Goal: Task Accomplishment & Management: Manage account settings

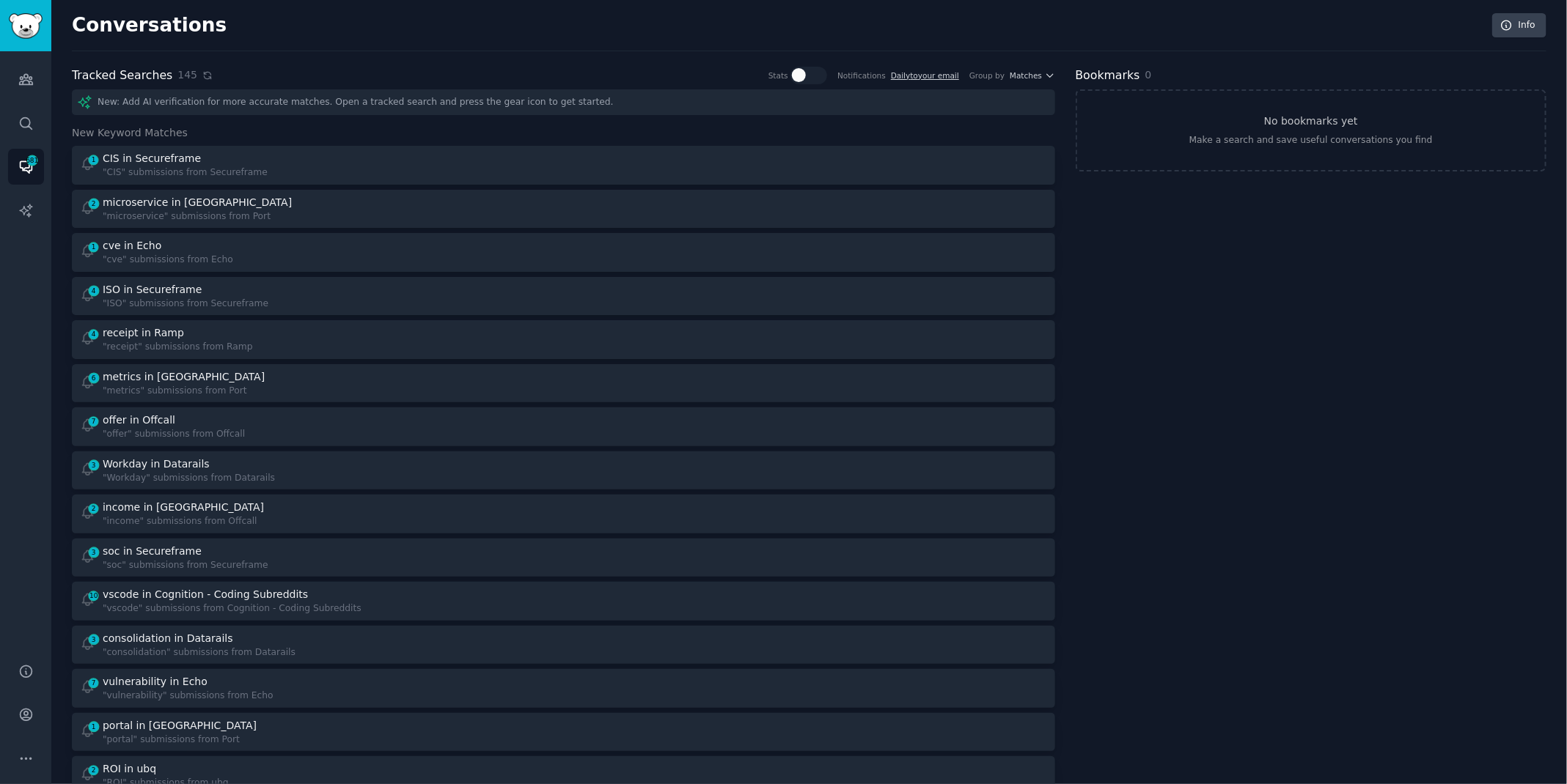
click at [204, 76] on icon at bounding box center [207, 75] width 7 height 7
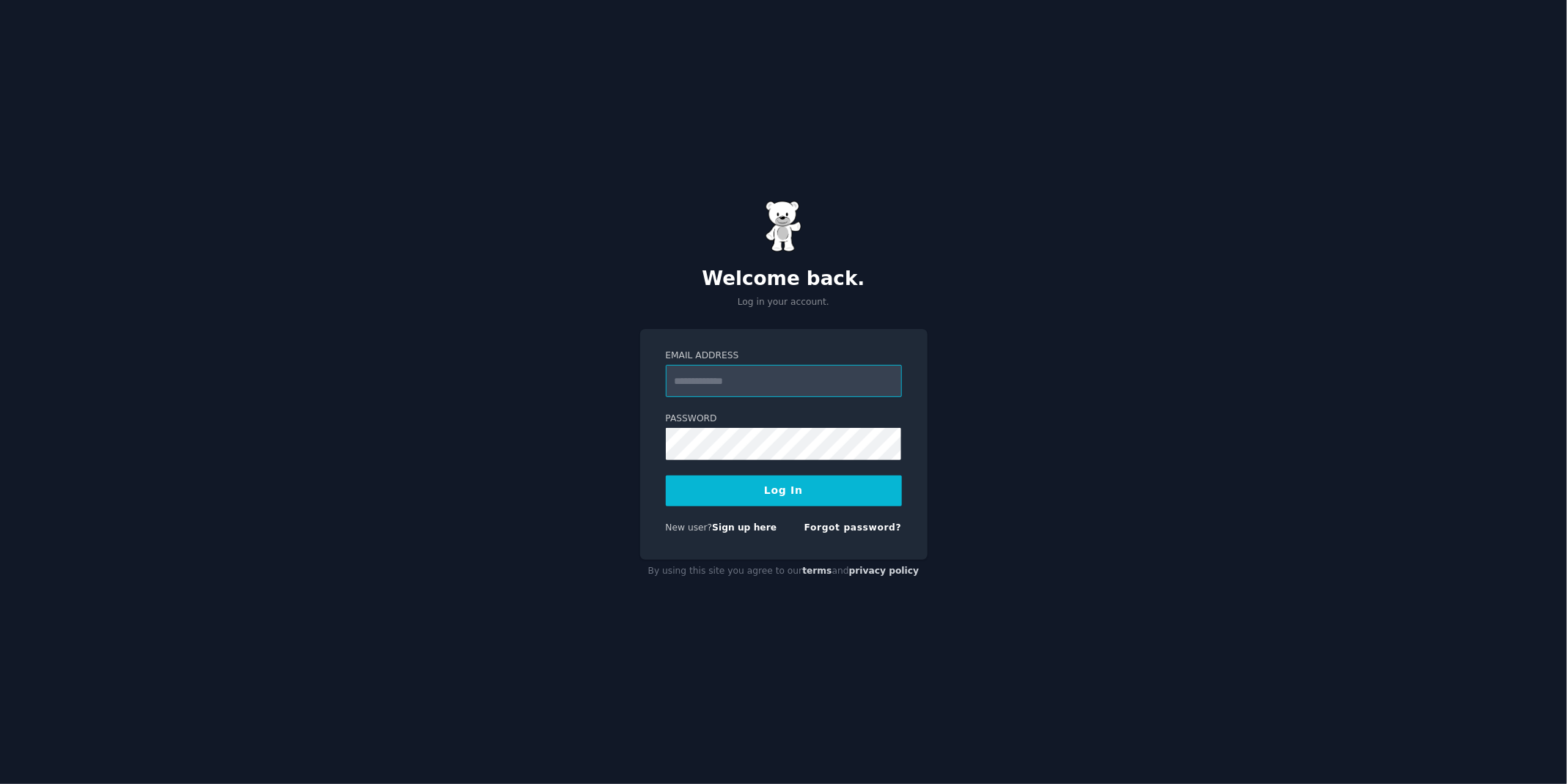
click at [724, 377] on input "Email Address" at bounding box center [784, 381] width 237 height 32
type input "**********"
click at [796, 497] on button "Log In" at bounding box center [784, 491] width 237 height 31
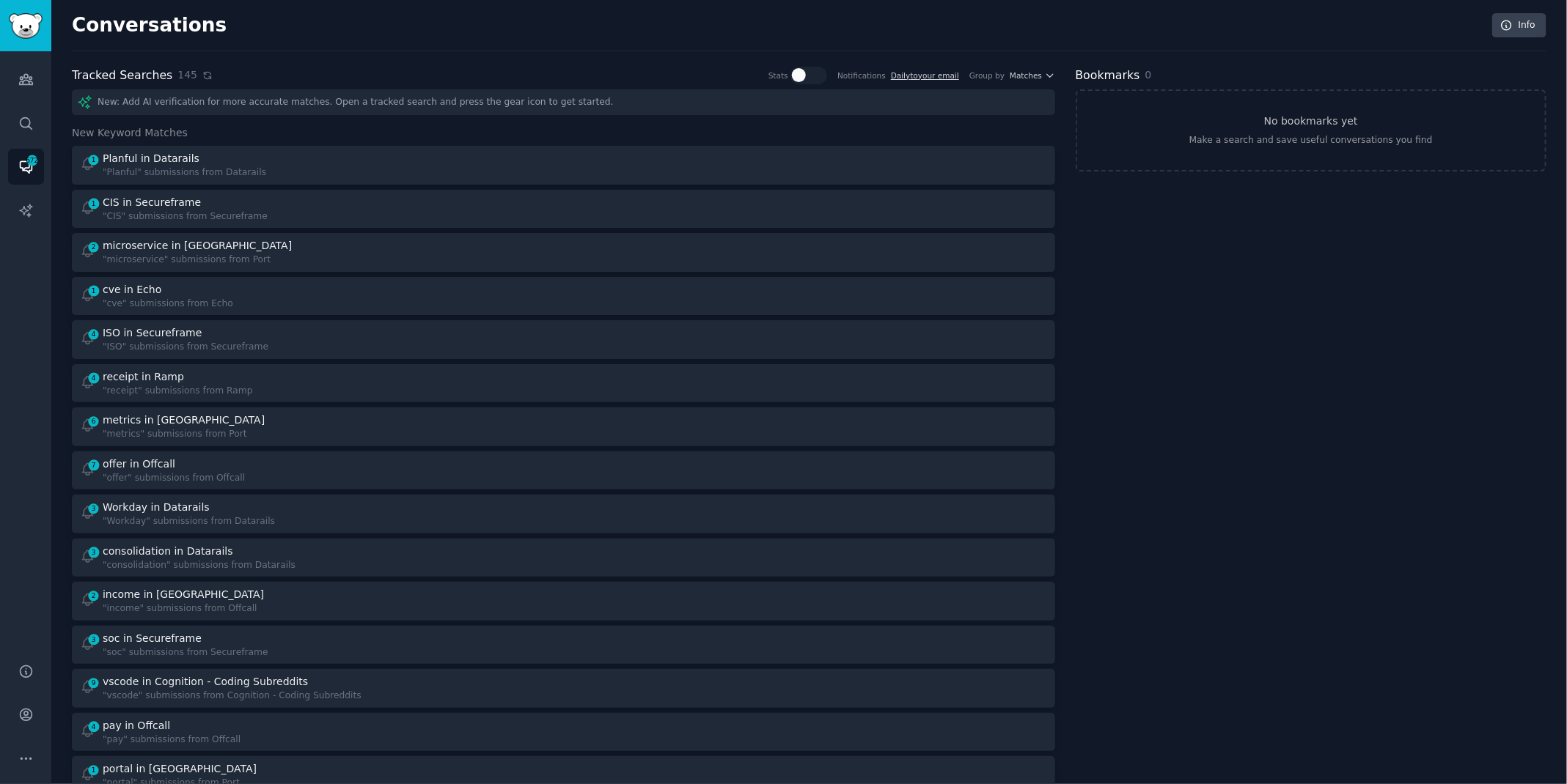
click at [204, 77] on icon at bounding box center [207, 75] width 7 height 7
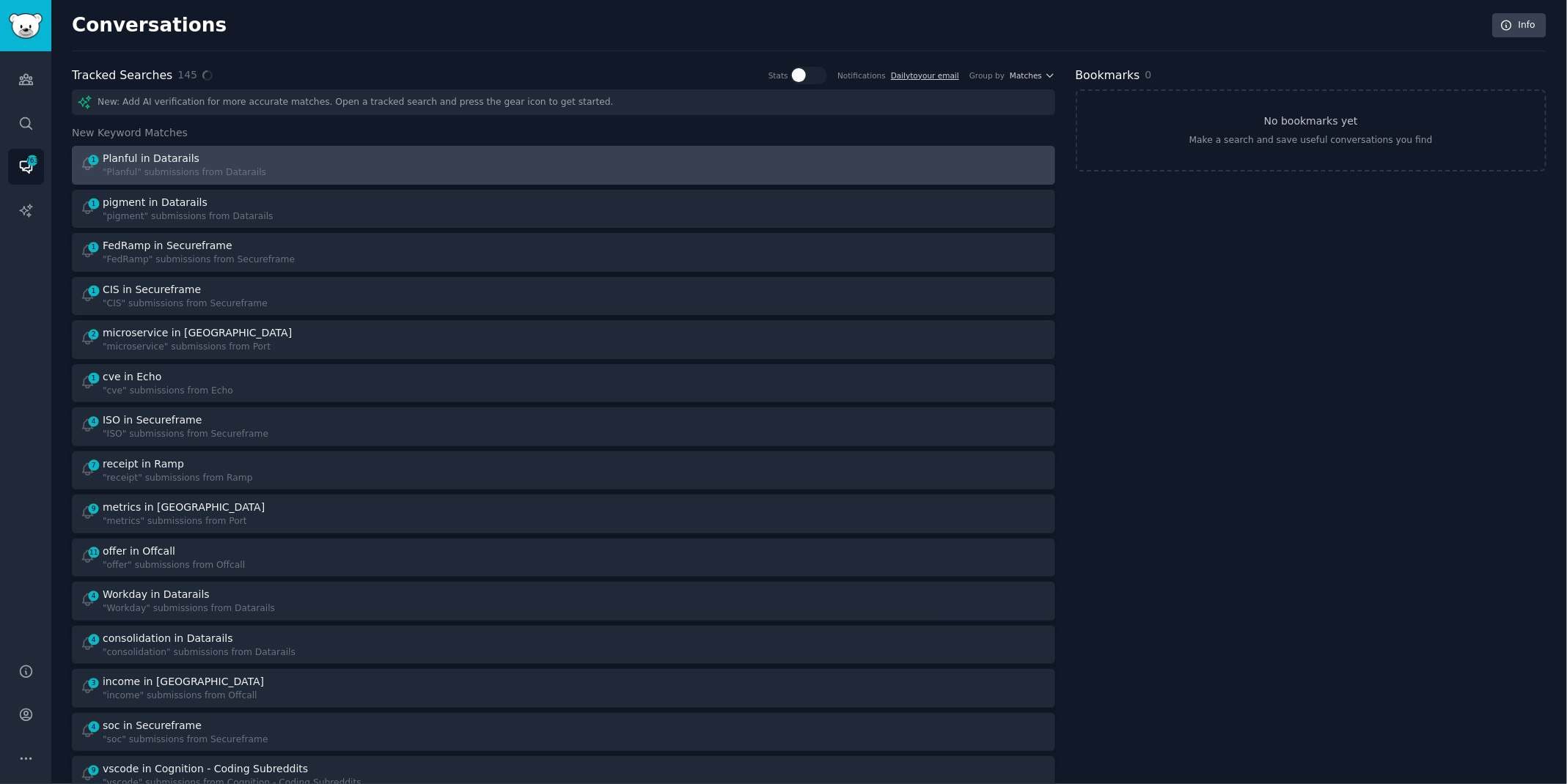
click at [277, 171] on div "1 Planful in Datarails "Planful" submissions from Datarails" at bounding box center [316, 165] width 474 height 28
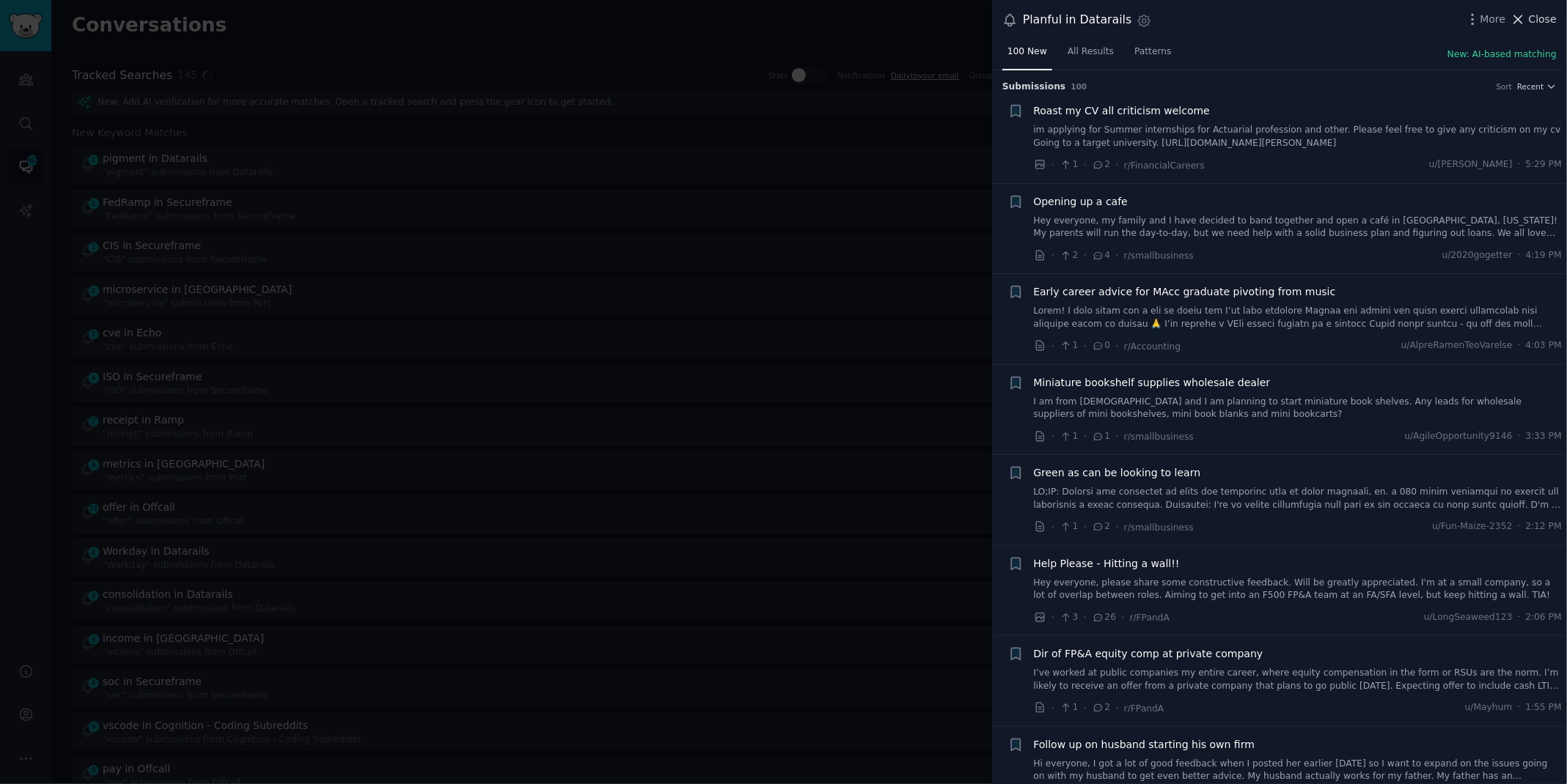
click at [1539, 14] on span "Close" at bounding box center [1543, 19] width 28 height 16
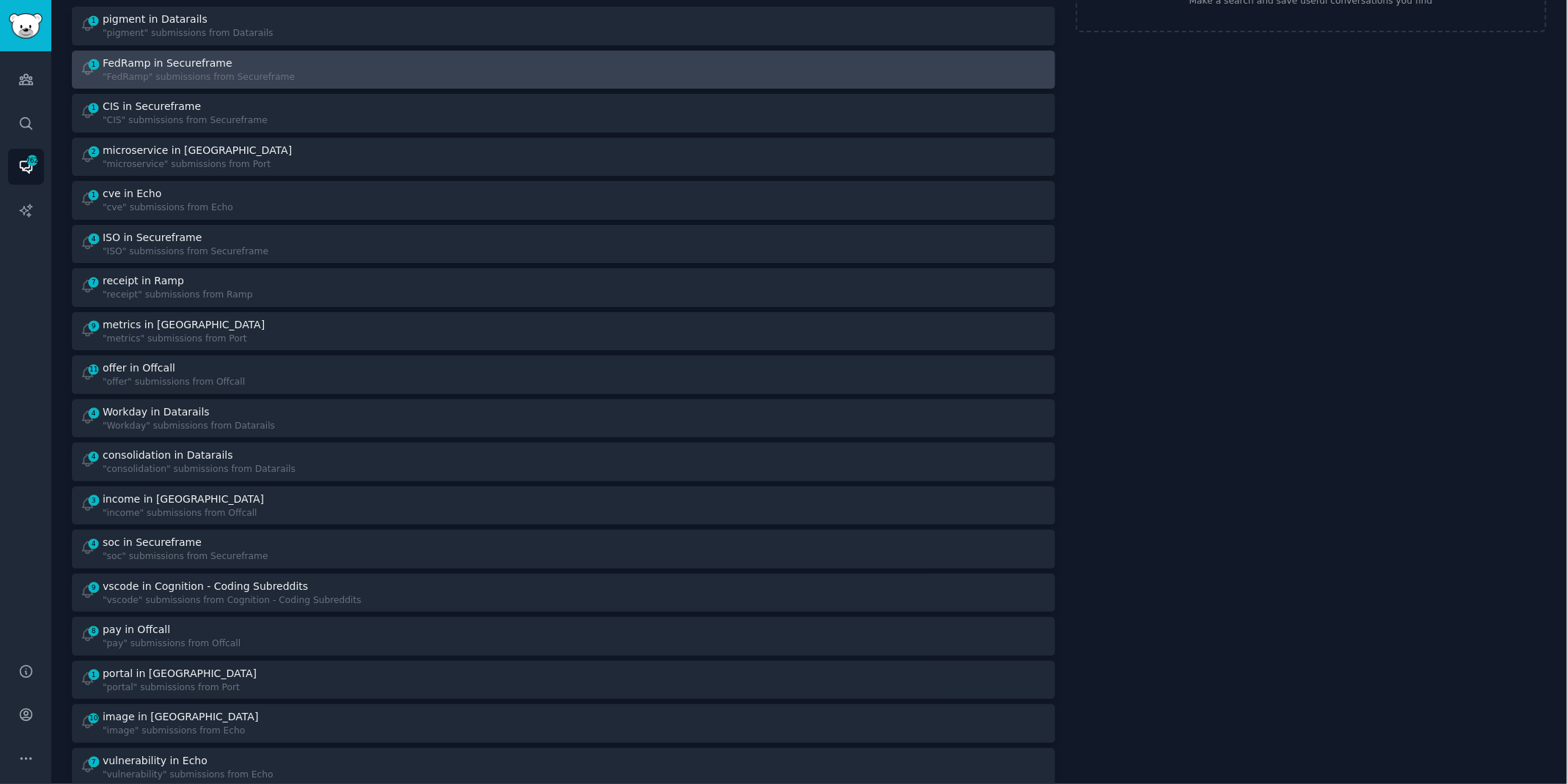
scroll to position [146, 0]
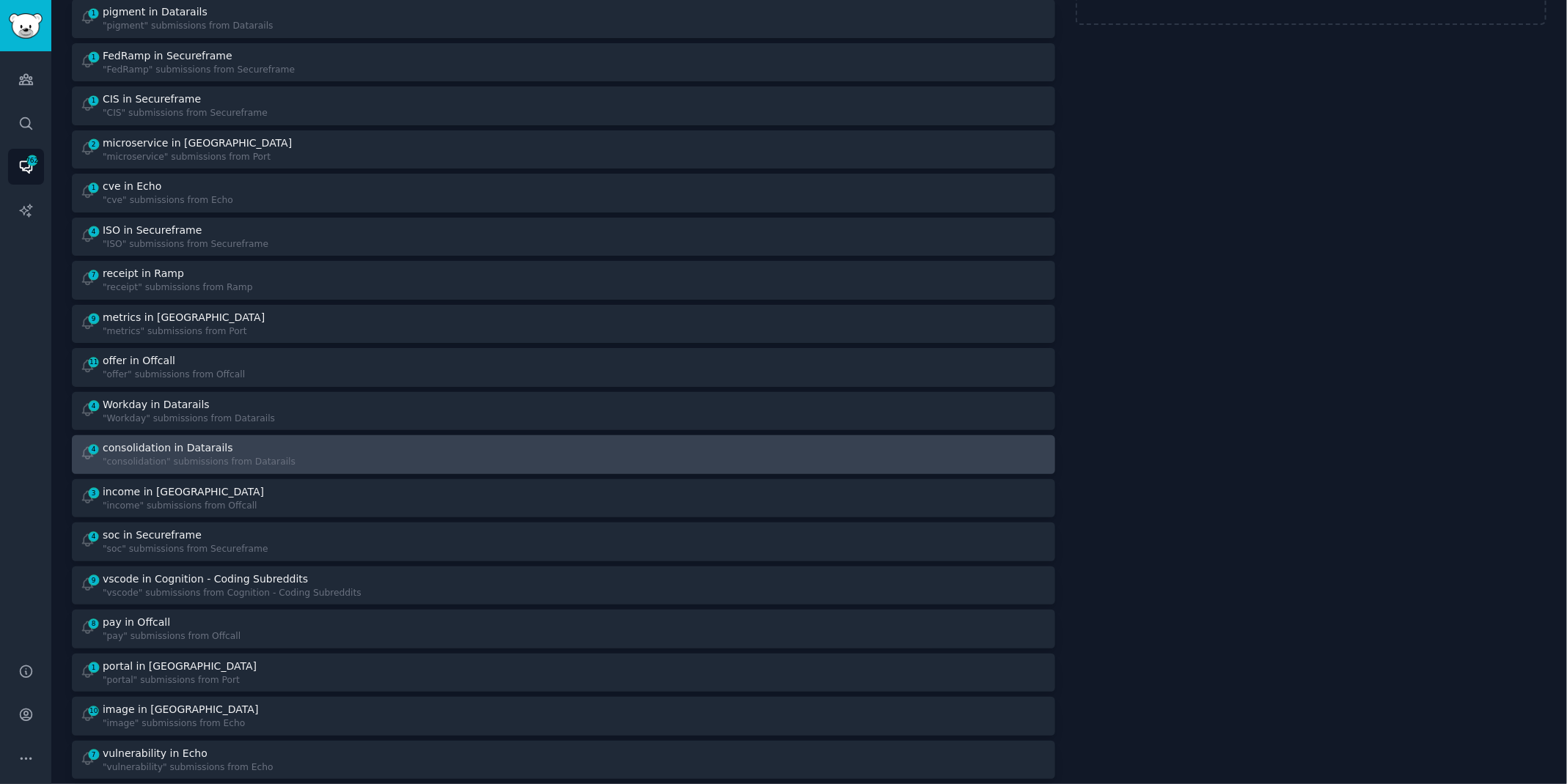
click at [620, 465] on div at bounding box center [810, 455] width 474 height 28
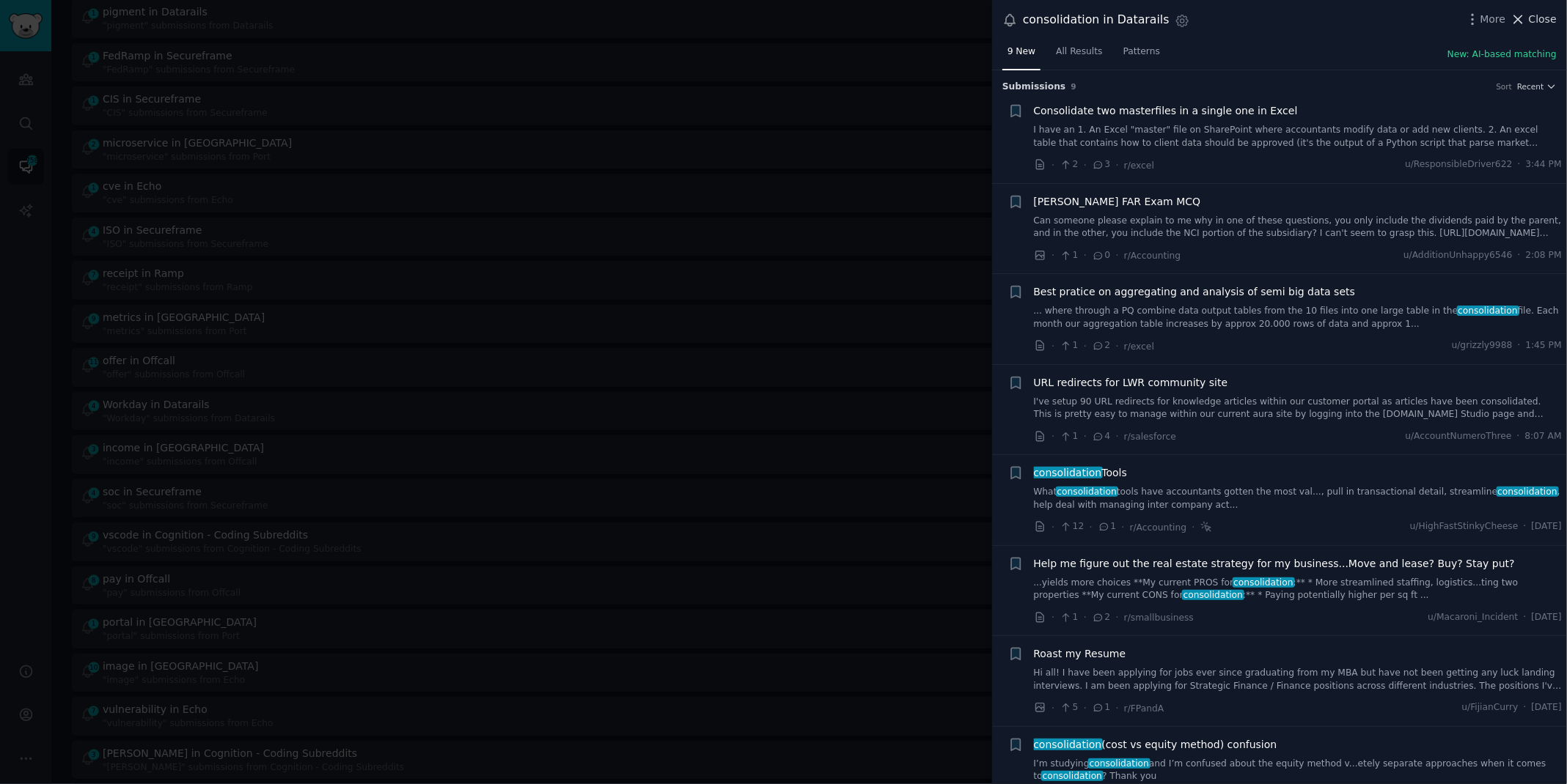
click at [1526, 21] on icon at bounding box center [1519, 19] width 16 height 16
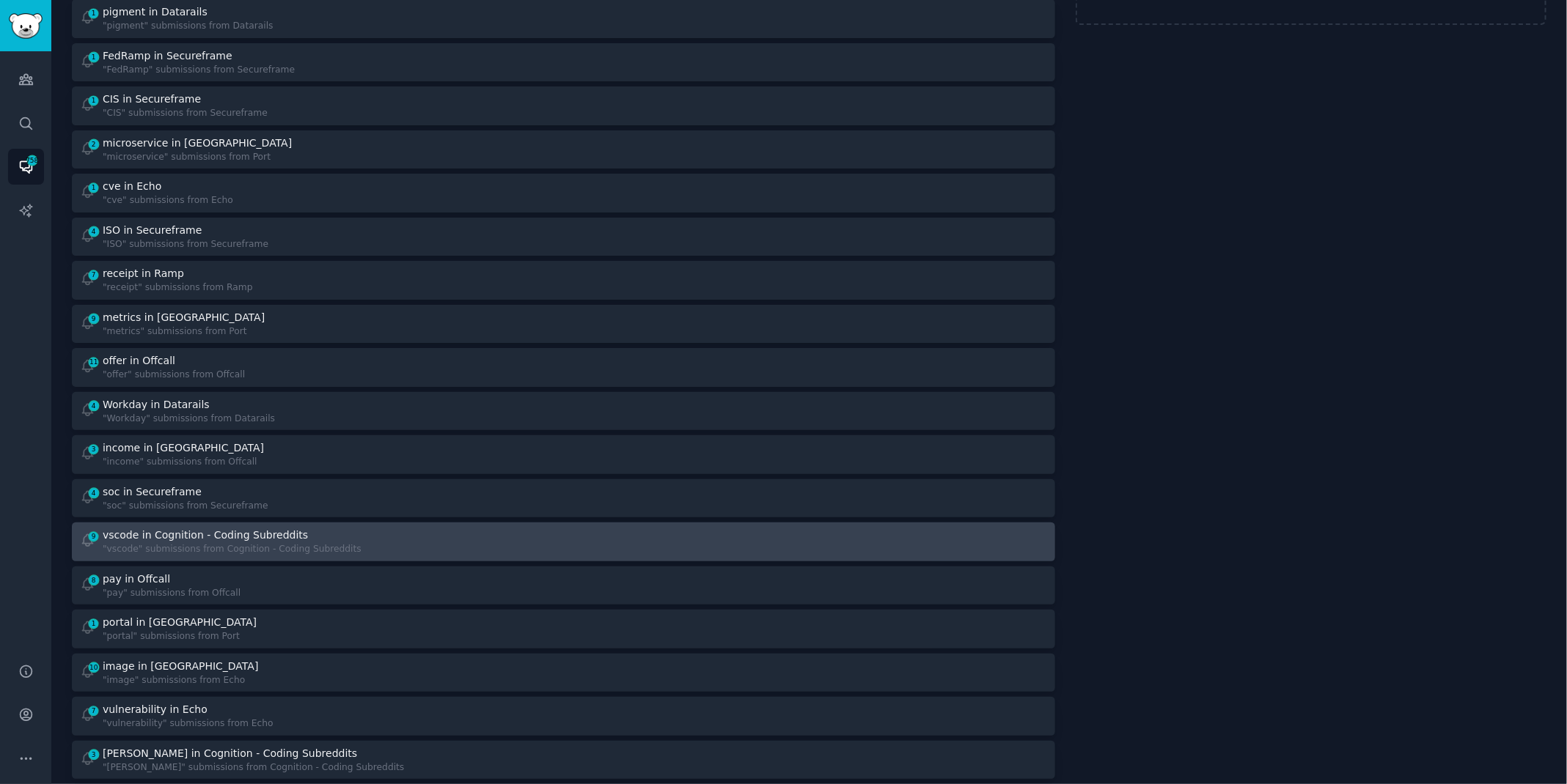
scroll to position [235, 0]
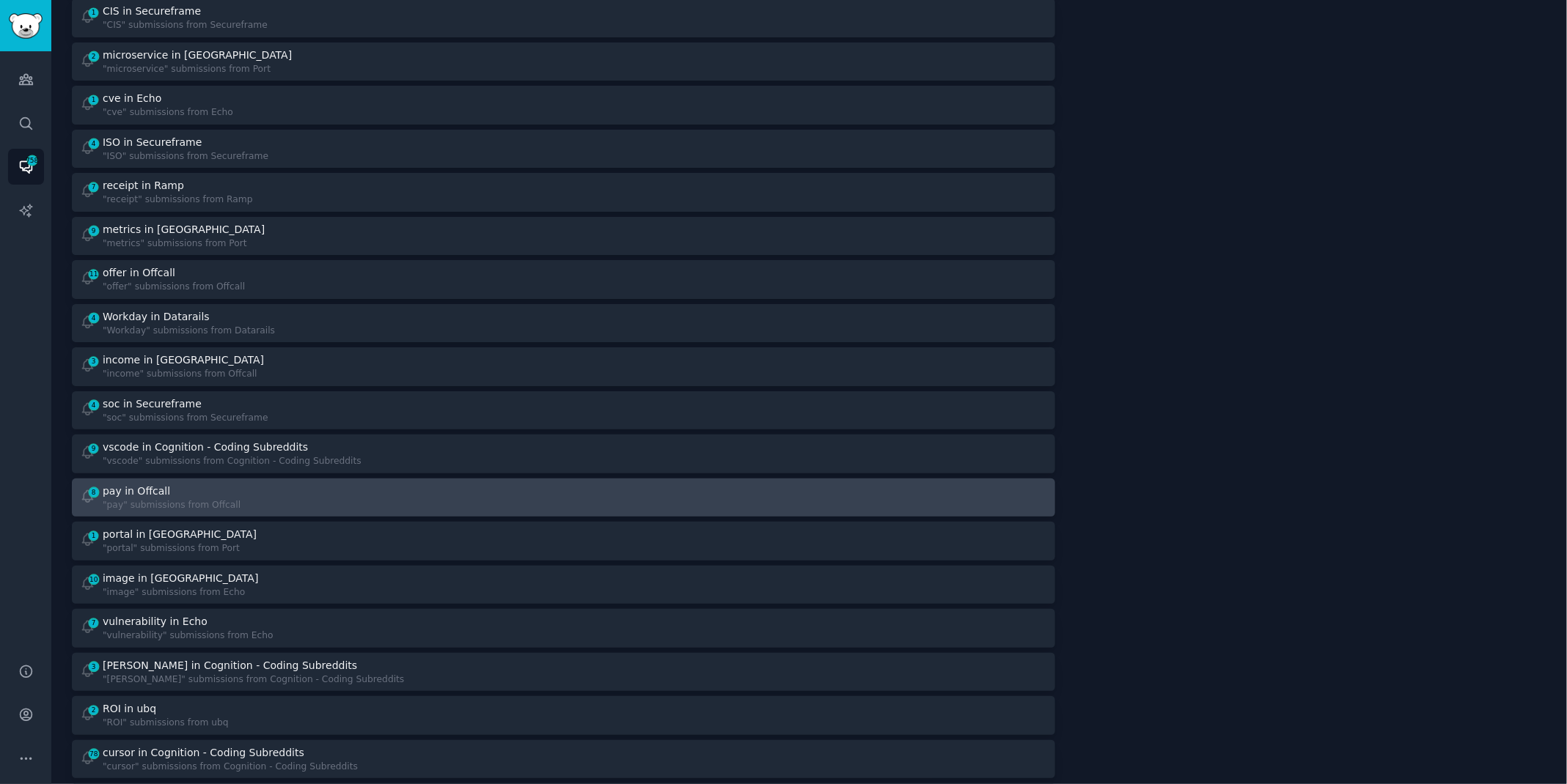
click at [612, 497] on div at bounding box center [810, 497] width 474 height 28
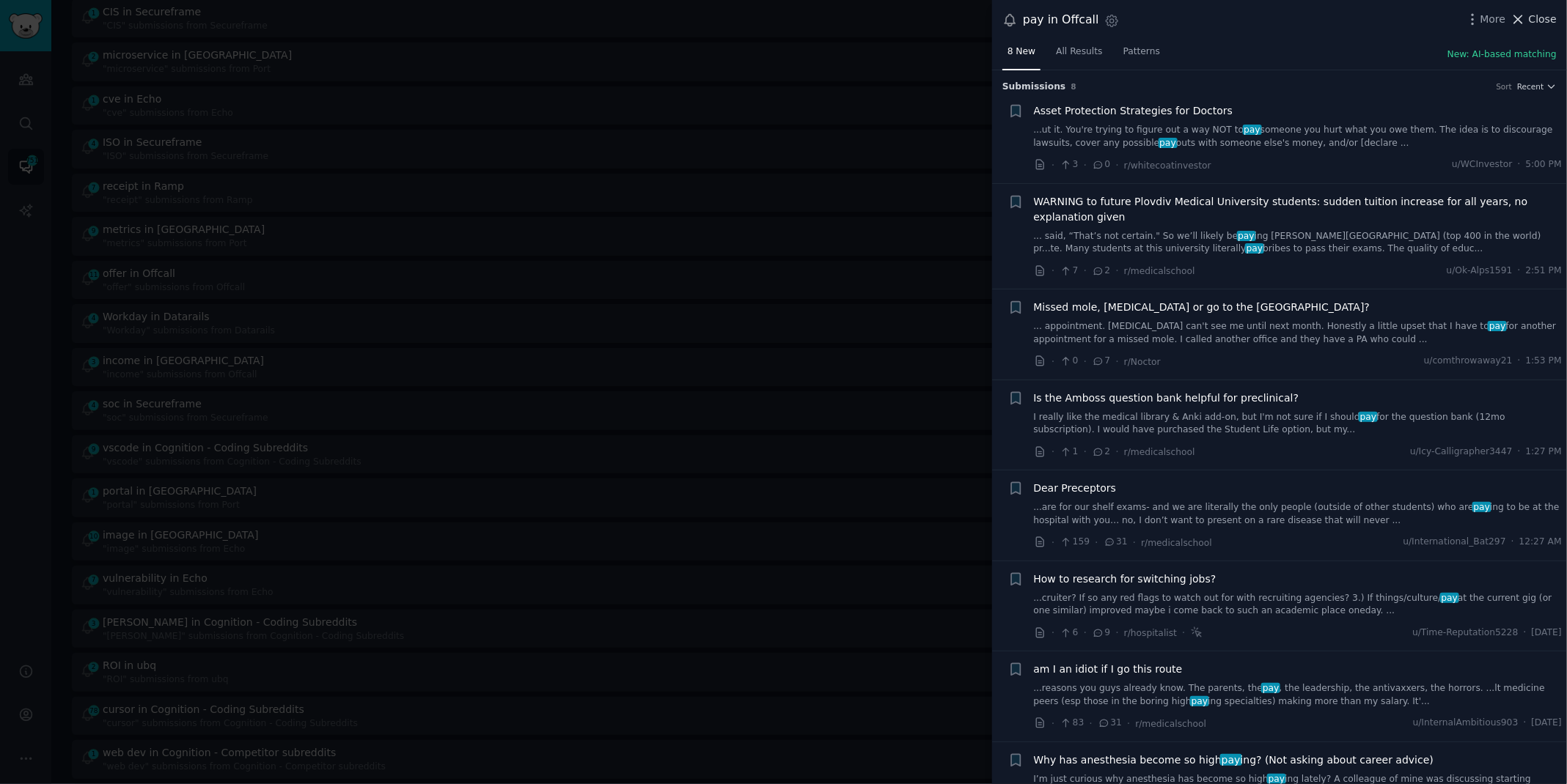
click at [1523, 16] on icon at bounding box center [1519, 19] width 8 height 8
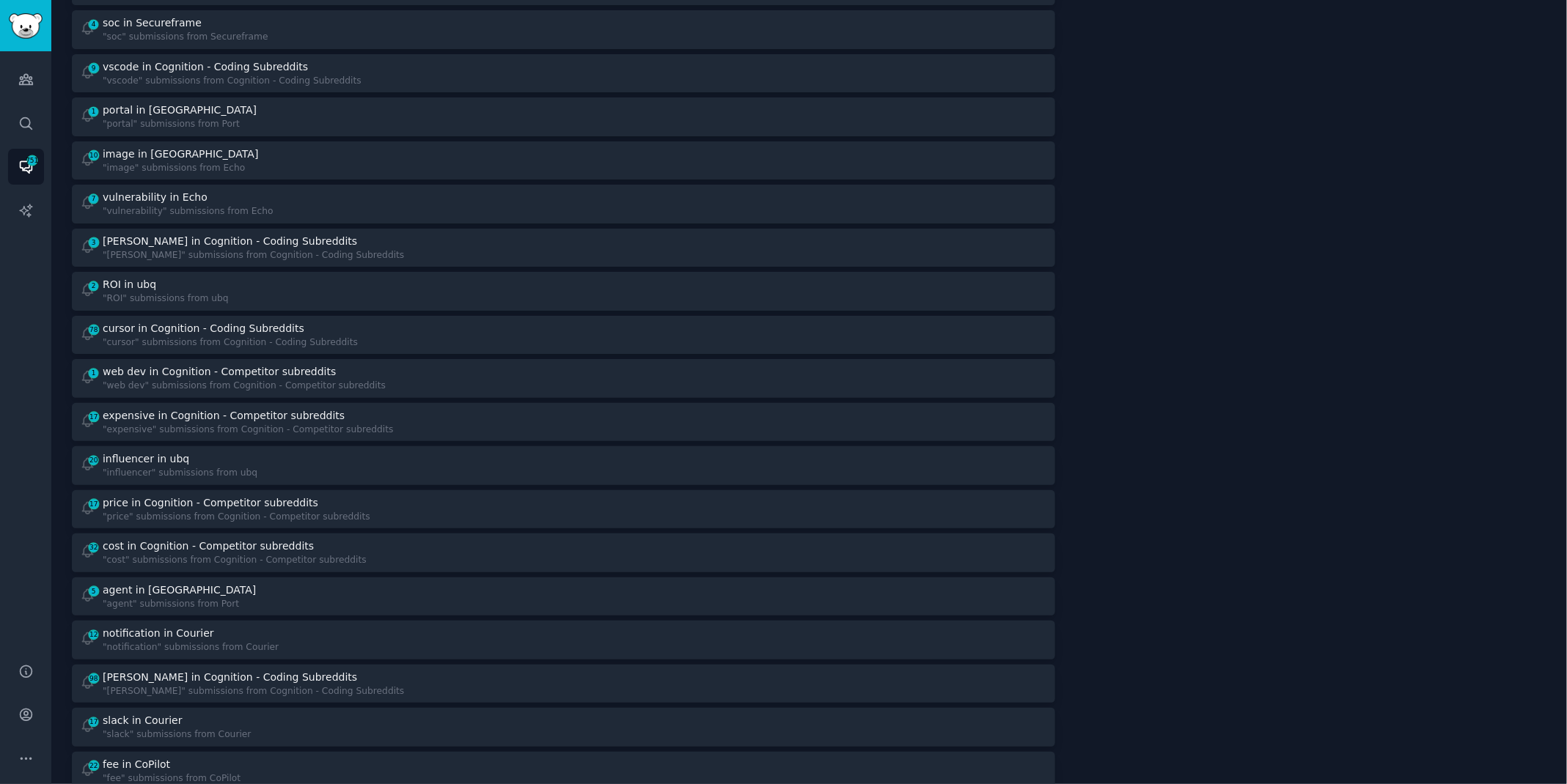
scroll to position [710, 0]
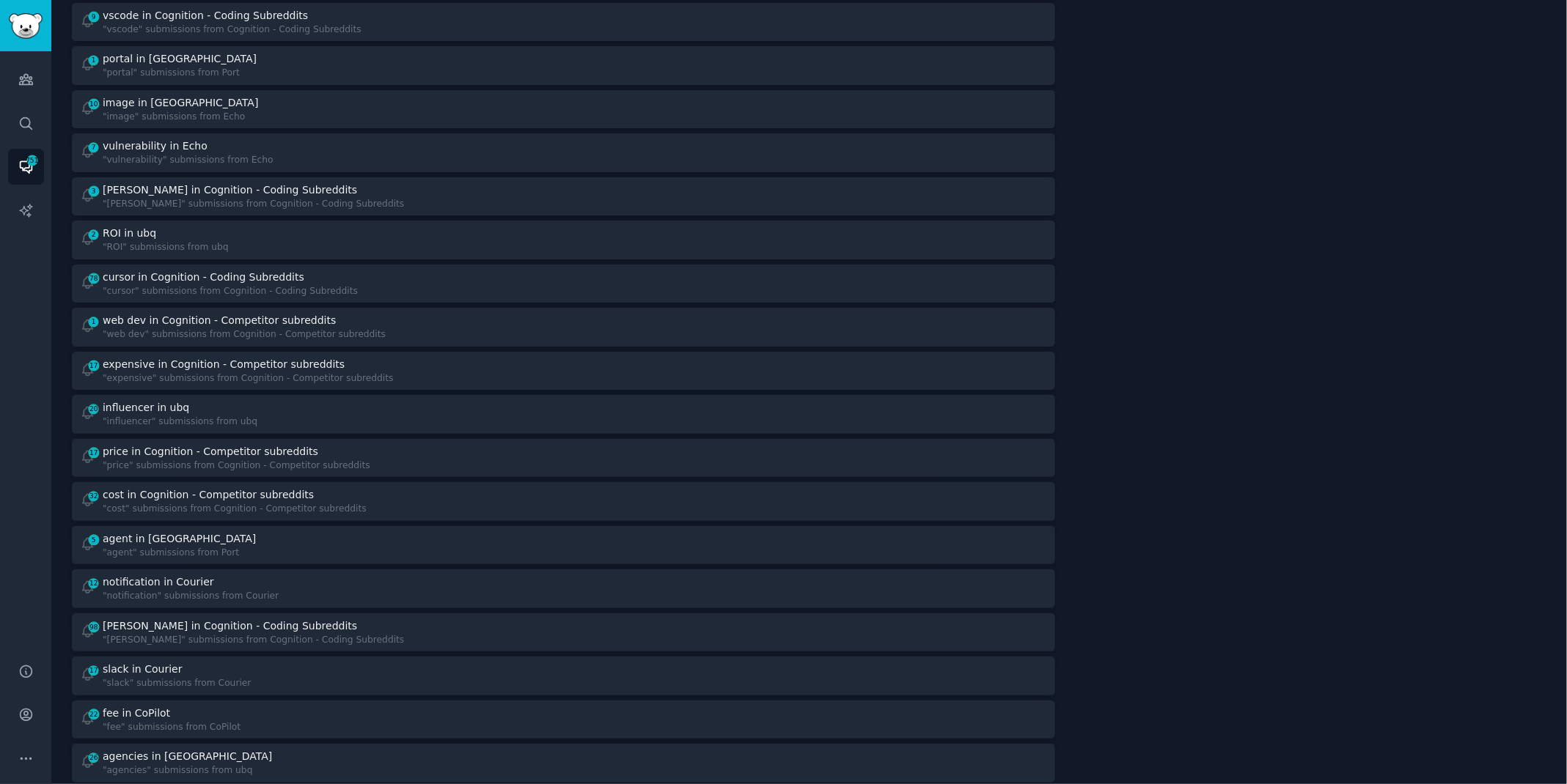
click at [690, 473] on link "17 price in Cognition - Competitor subreddits "price" submissions from Cognitio…" at bounding box center [563, 458] width 983 height 39
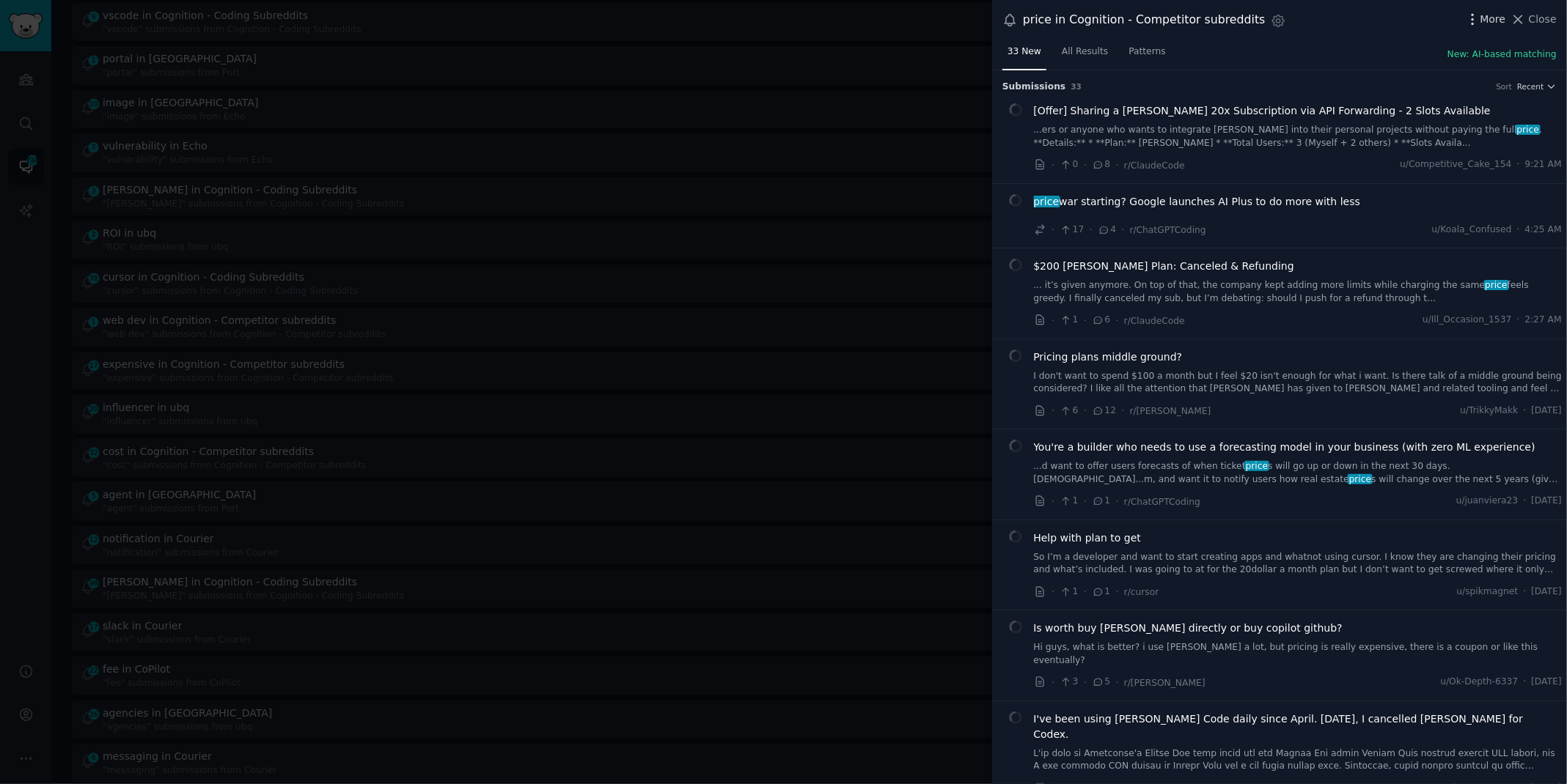
click at [1476, 16] on icon "button" at bounding box center [1473, 19] width 16 height 16
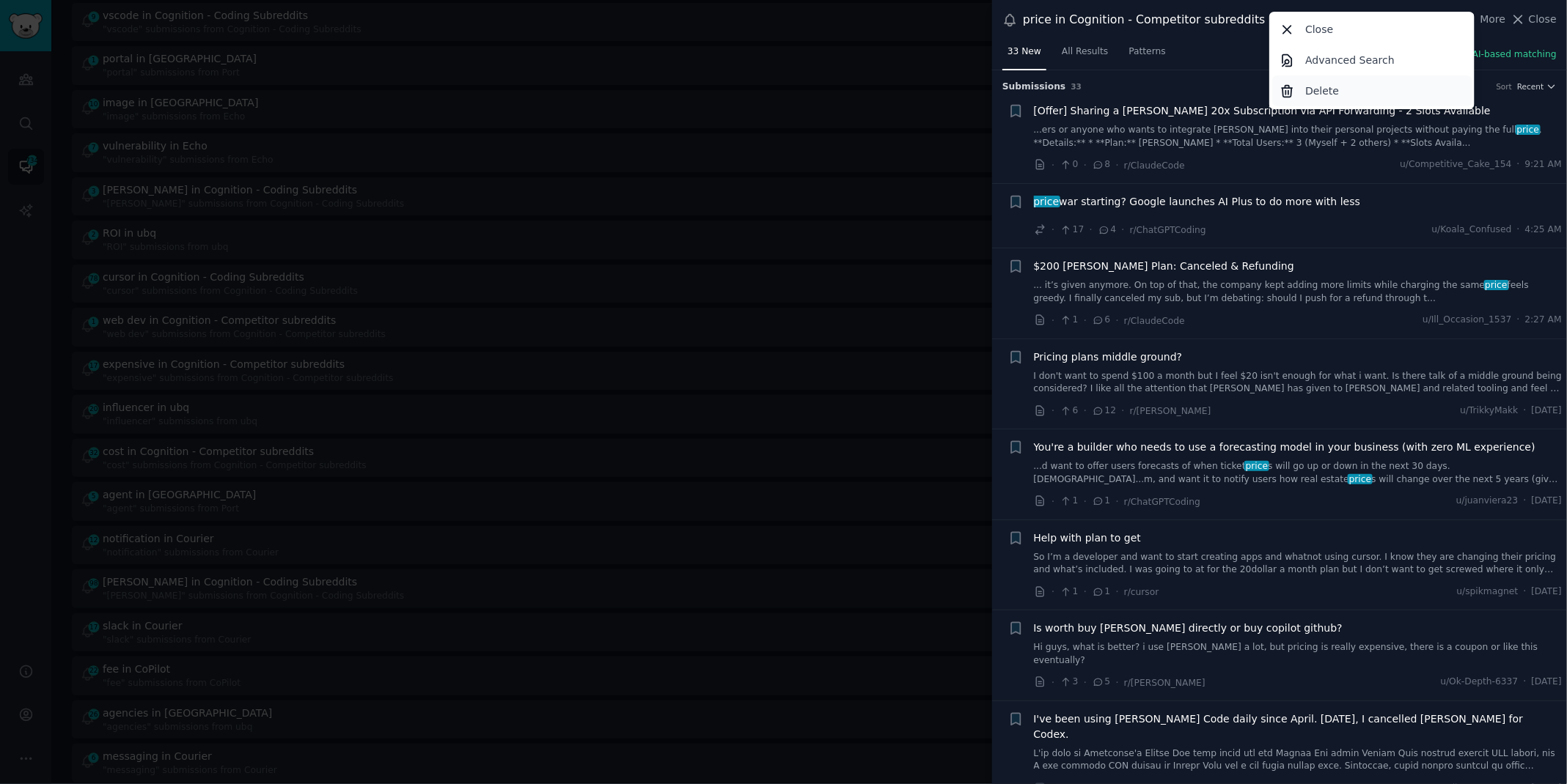
click at [1359, 97] on div "Delete" at bounding box center [1372, 91] width 200 height 31
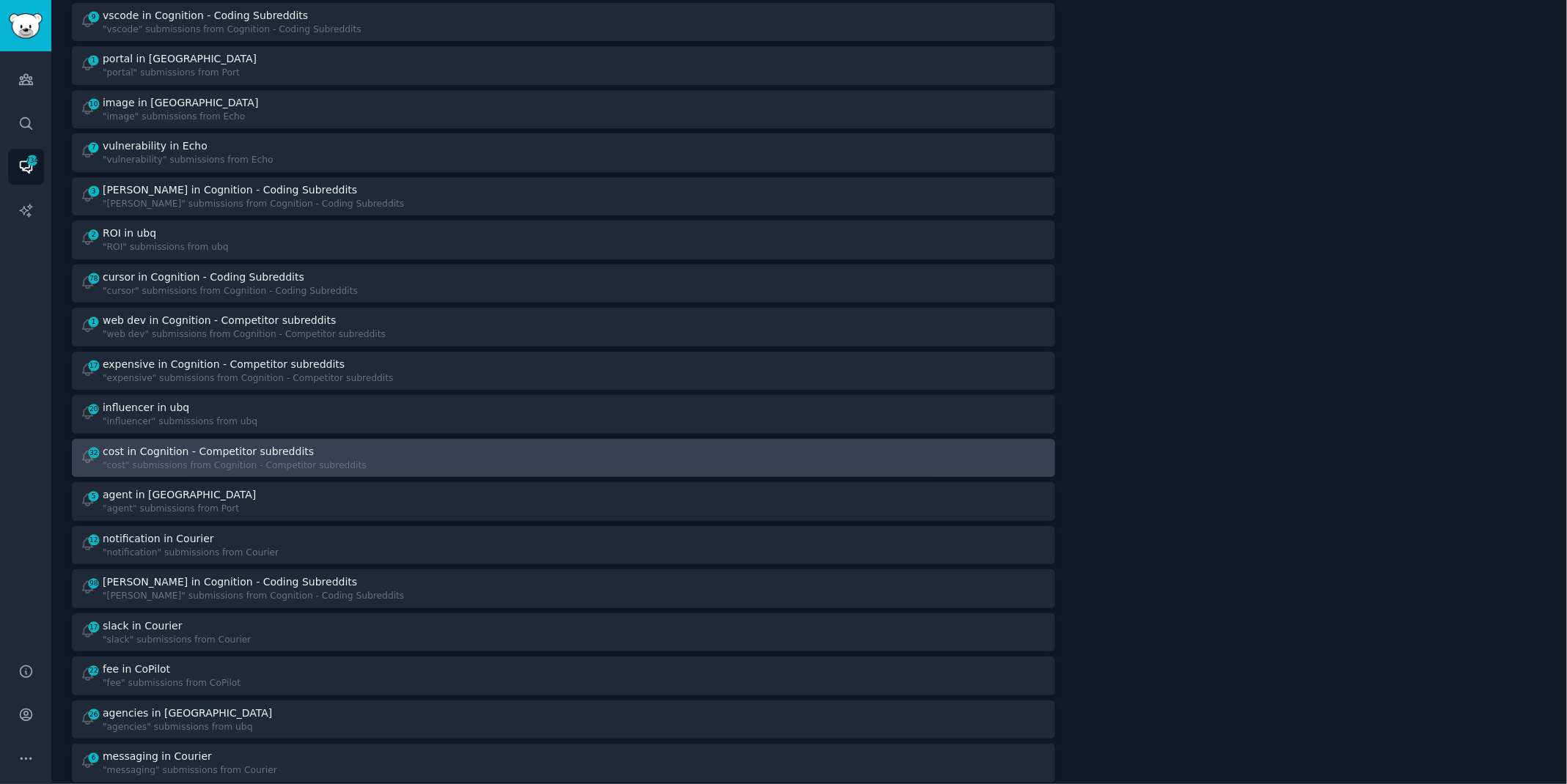
click at [543, 453] on div "32 cost in Cognition - Competitor subreddits "cost" submissions from Cognition …" at bounding box center [316, 457] width 474 height 28
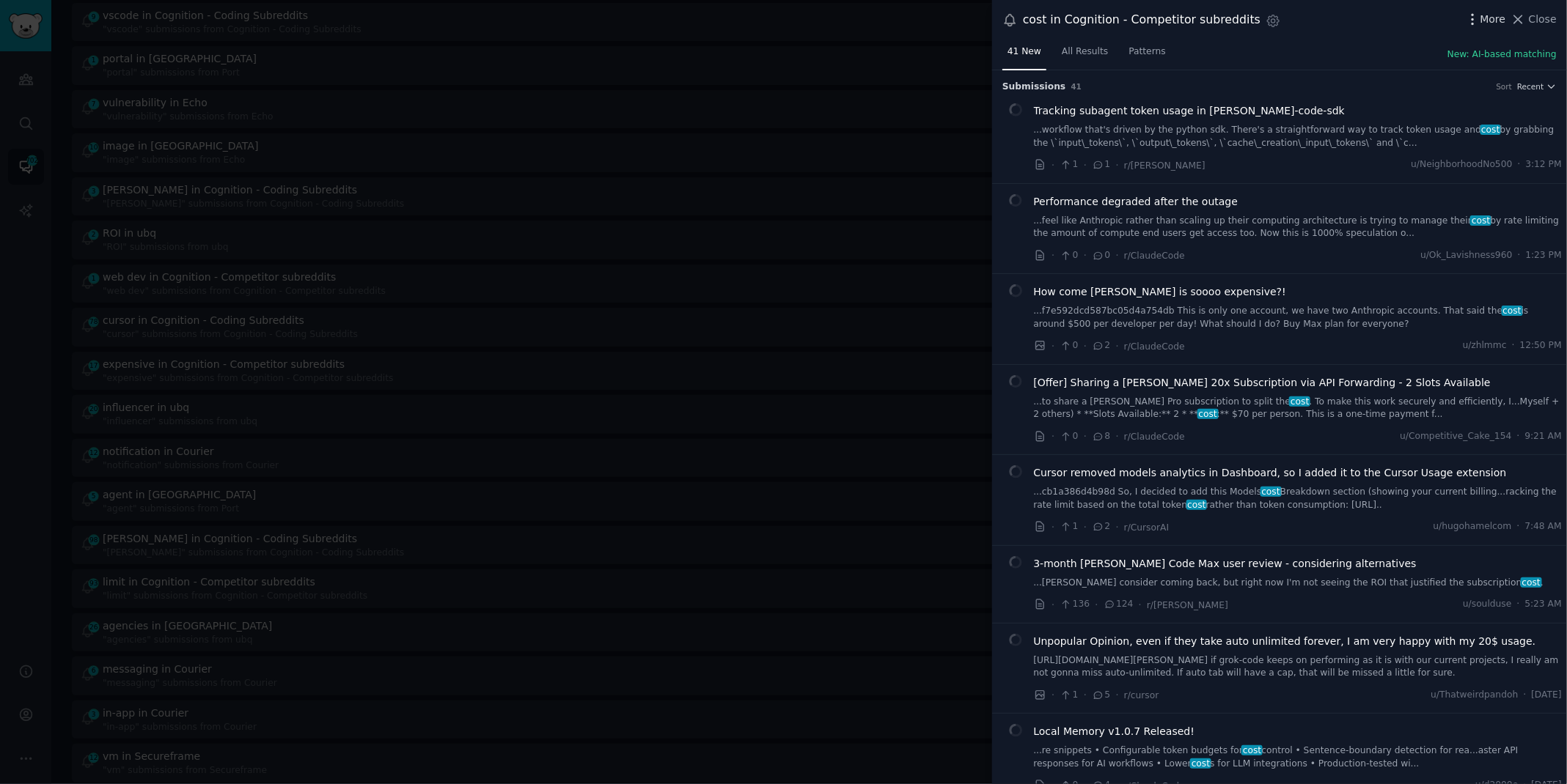
click at [1473, 16] on icon "button" at bounding box center [1473, 18] width 2 height 11
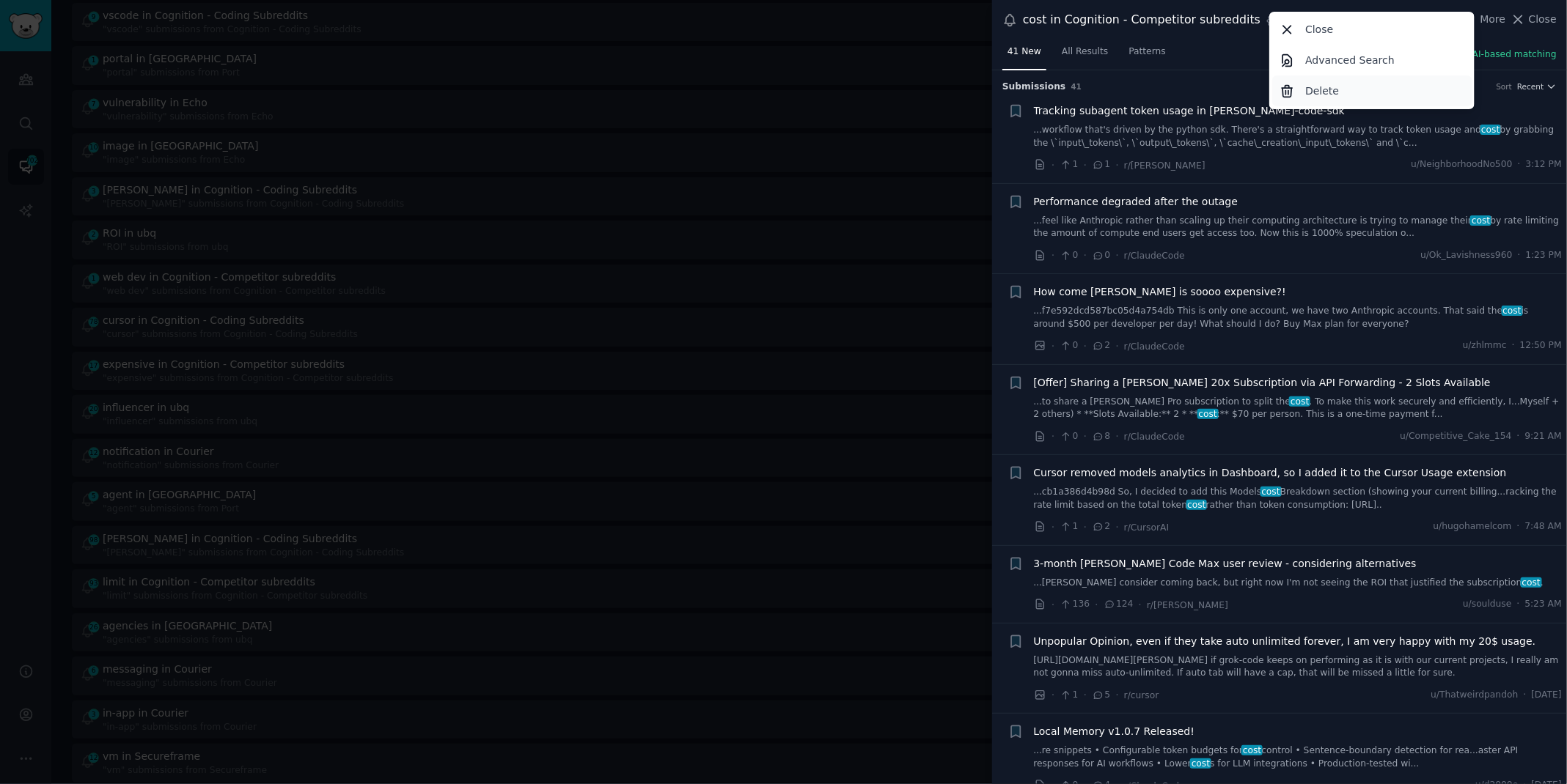
click at [1375, 95] on div "Delete" at bounding box center [1372, 91] width 200 height 31
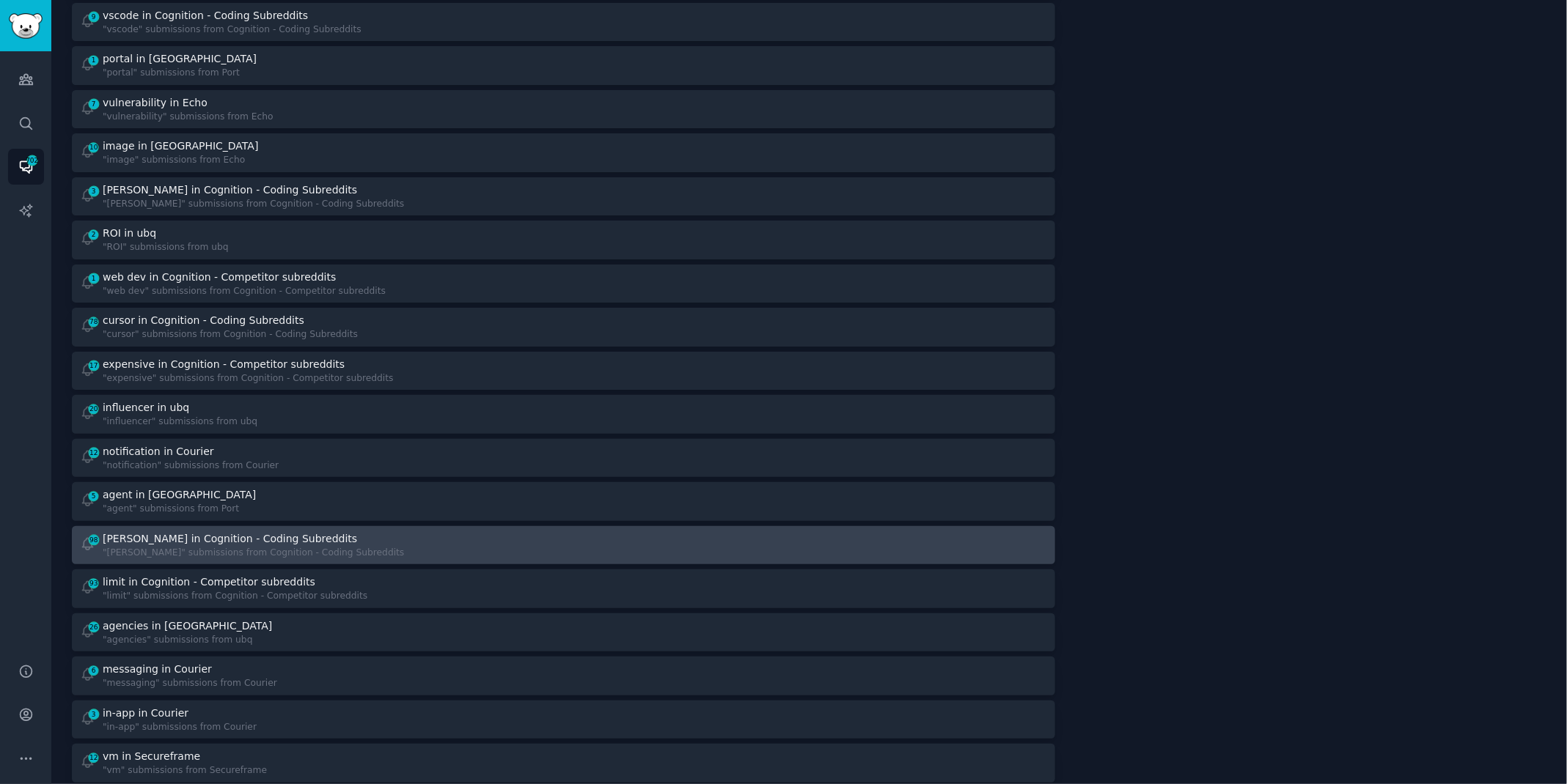
click at [575, 551] on div at bounding box center [810, 545] width 474 height 28
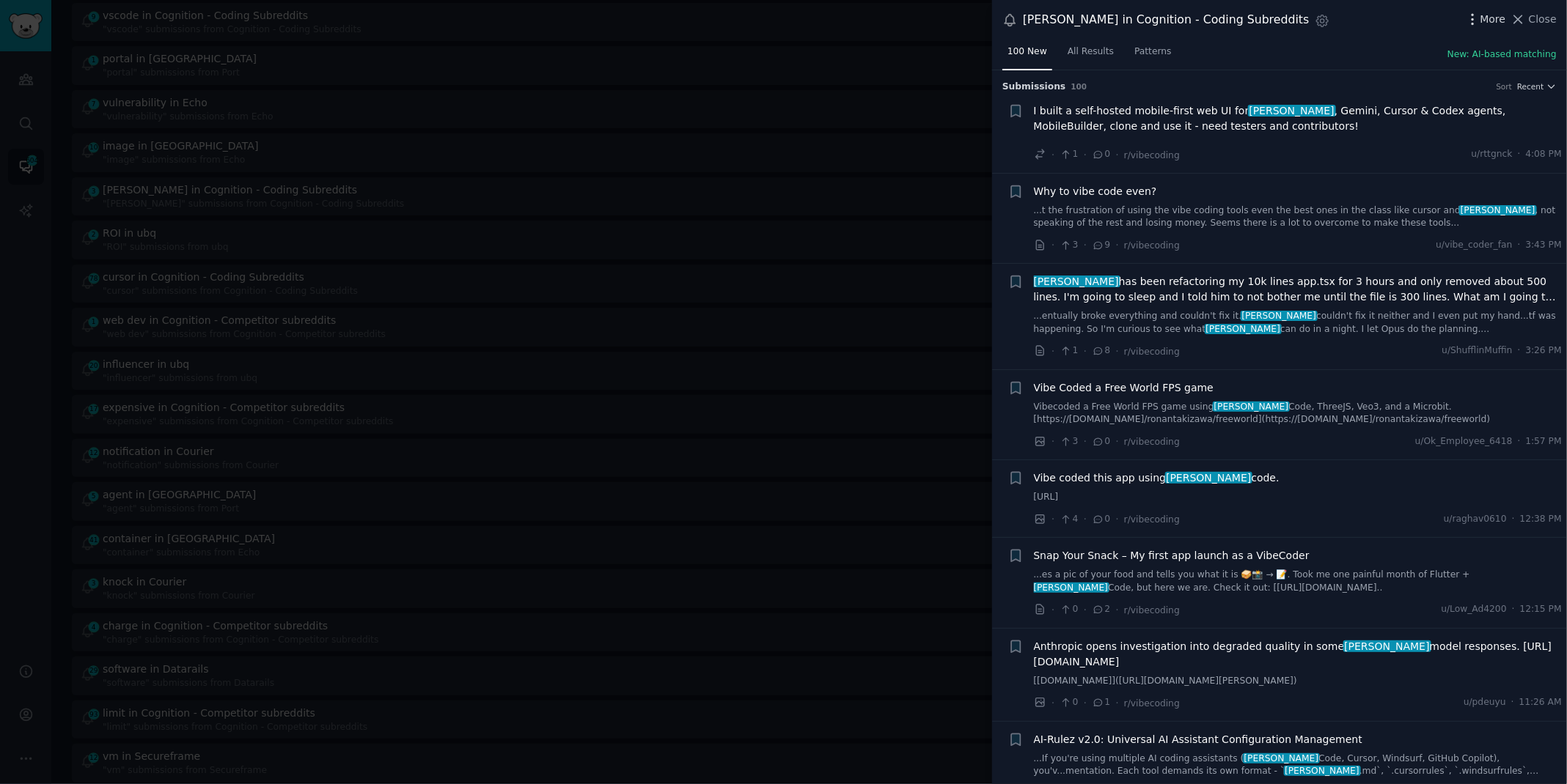
click at [1474, 16] on icon "button" at bounding box center [1473, 19] width 16 height 16
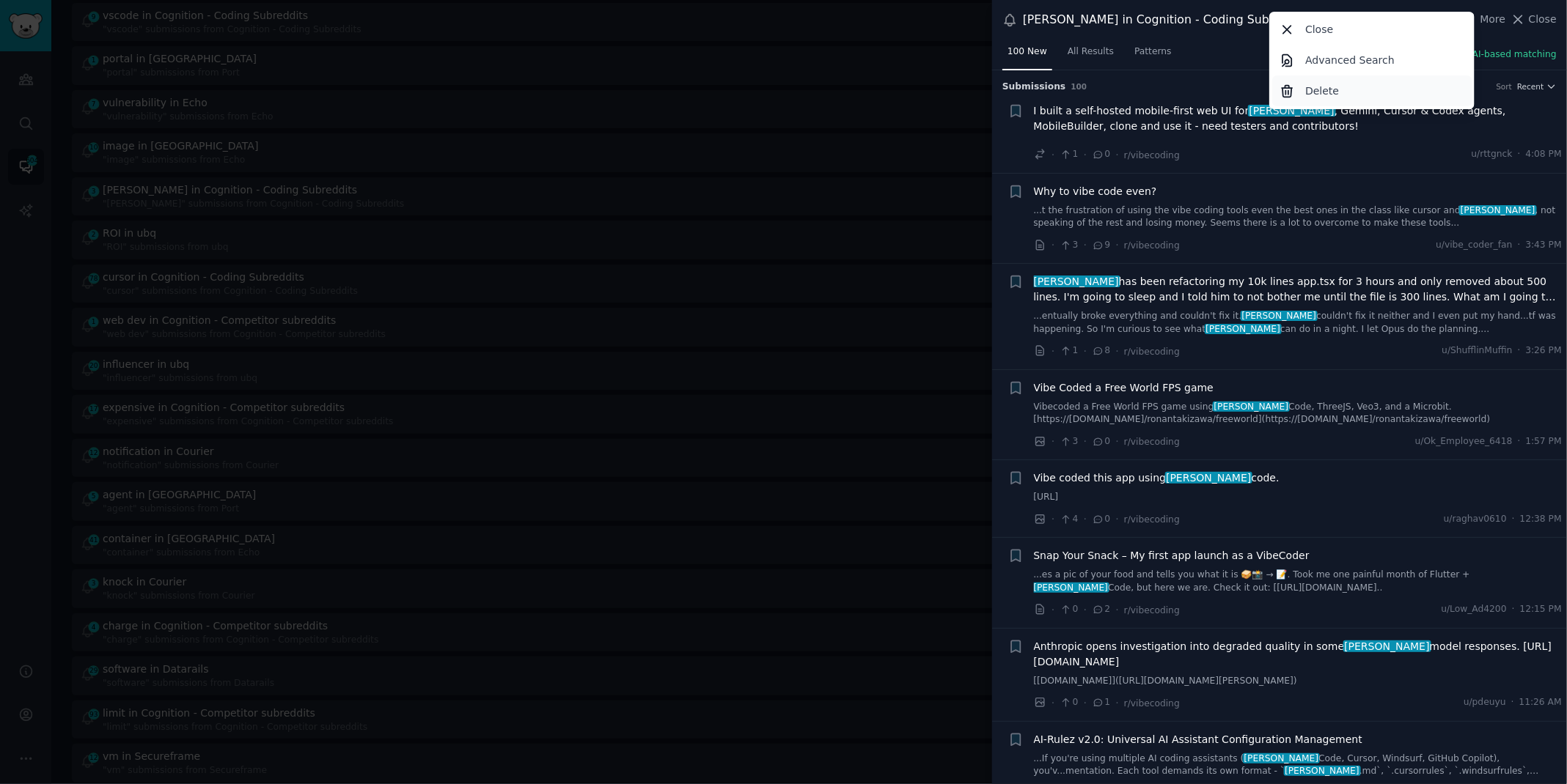
click at [1322, 95] on p "Delete" at bounding box center [1322, 91] width 34 height 16
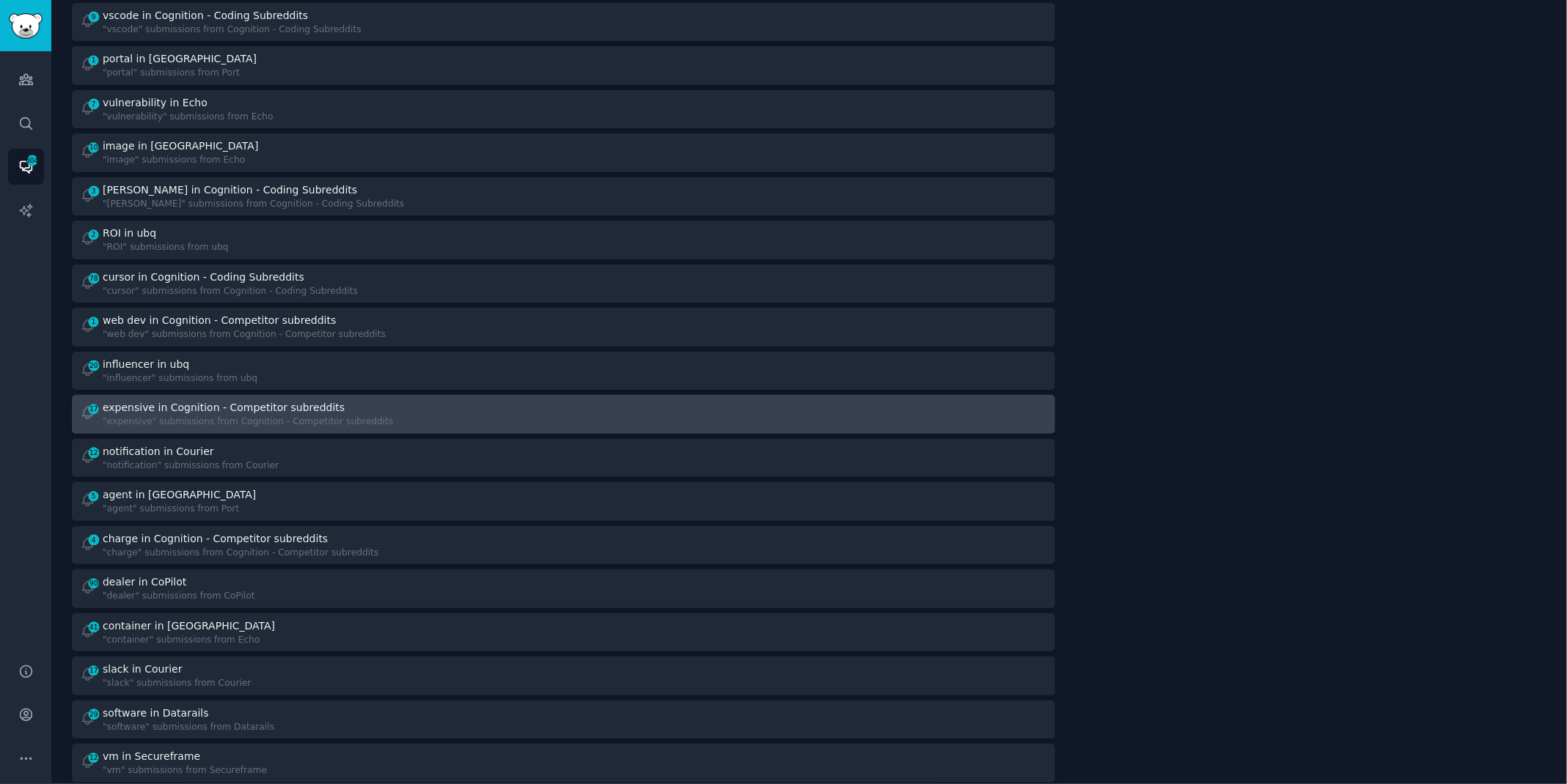
click at [305, 404] on div "expensive in Cognition - Competitor subreddits" at bounding box center [224, 408] width 242 height 16
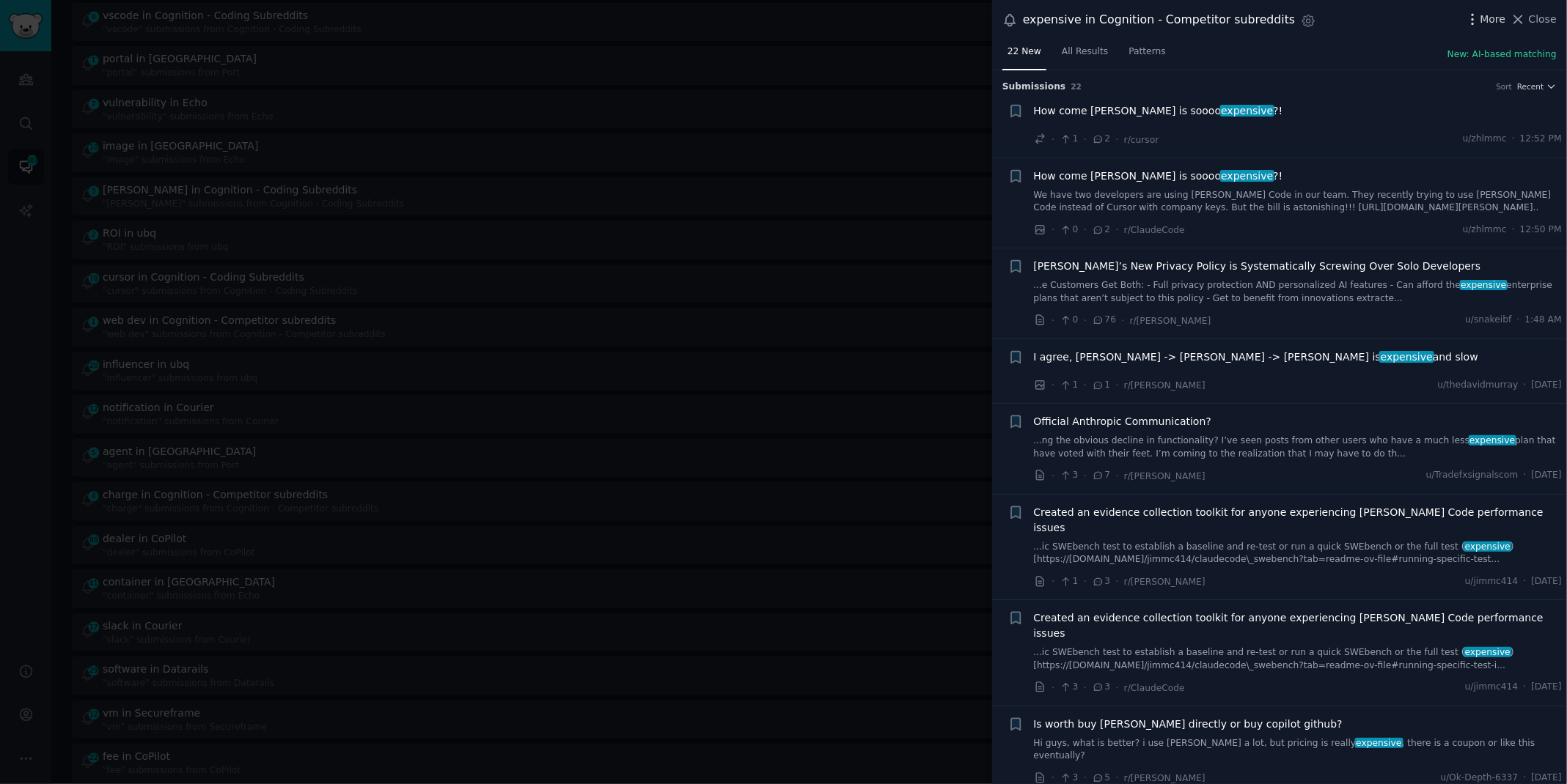
click at [1479, 15] on icon "button" at bounding box center [1473, 19] width 16 height 16
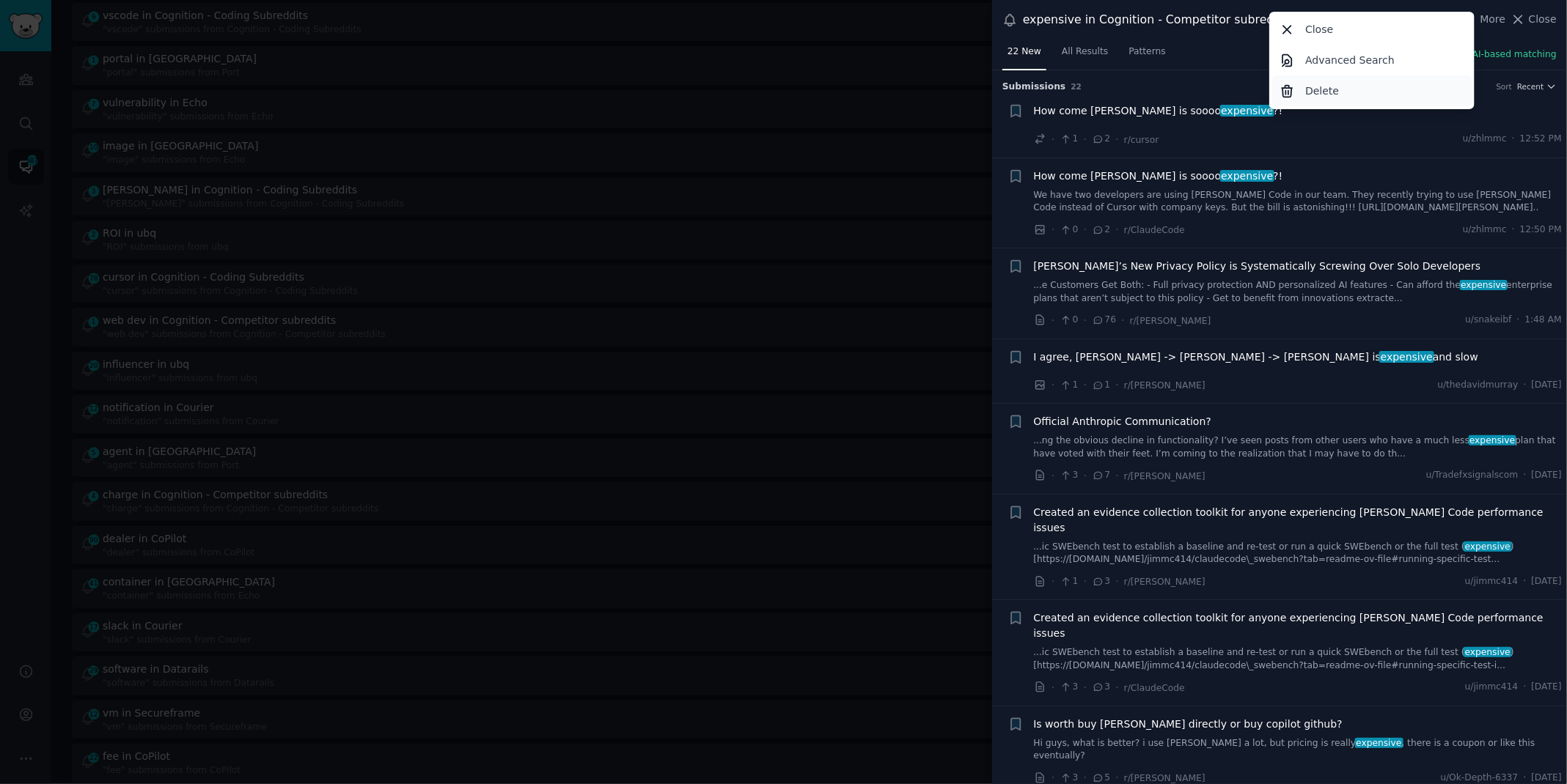
click at [1309, 97] on p "Delete" at bounding box center [1322, 91] width 34 height 16
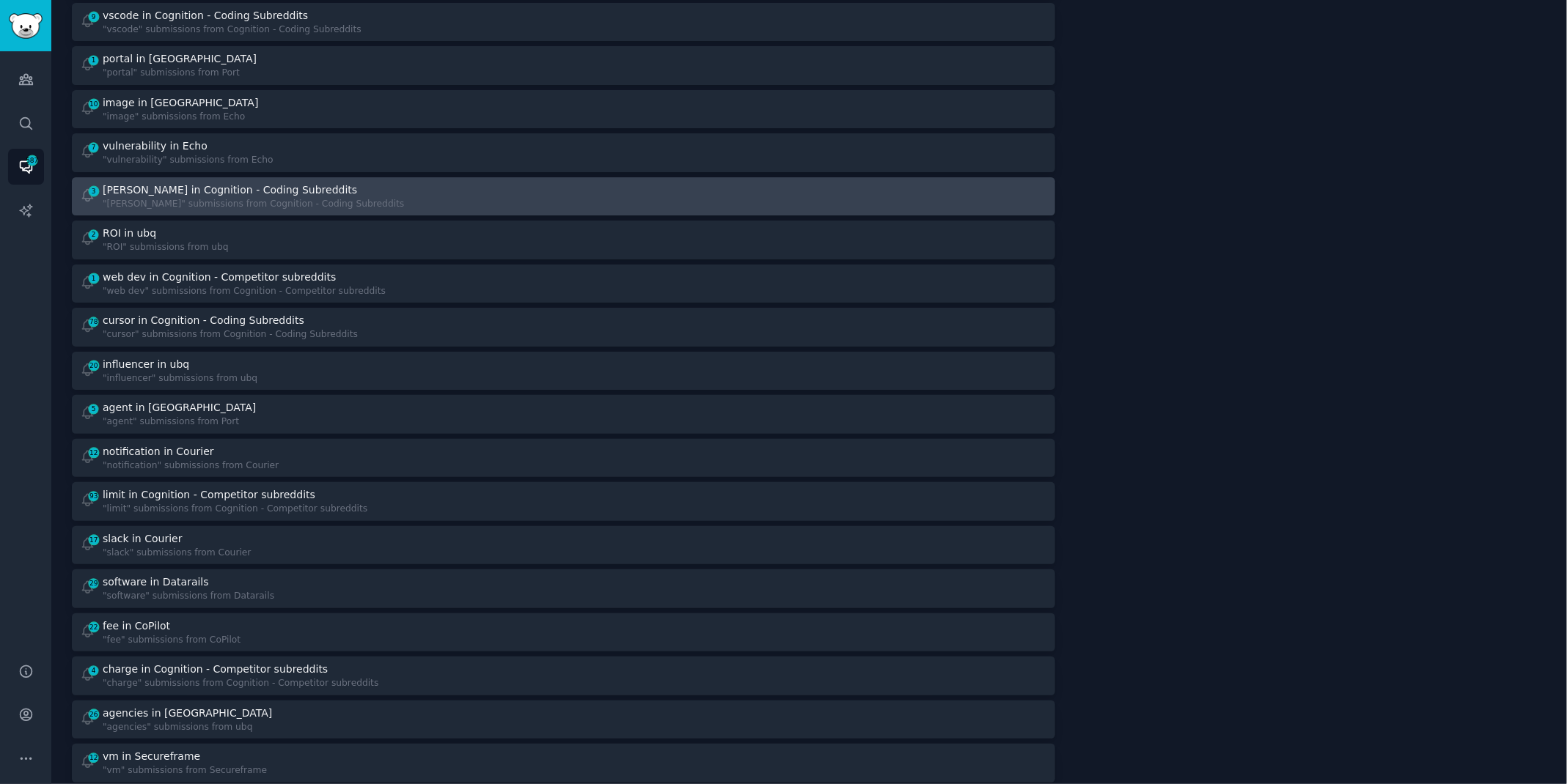
click at [350, 201] on div "3 [PERSON_NAME] in Cognition - Coding Subreddits "[PERSON_NAME]" submissions fr…" at bounding box center [316, 196] width 474 height 28
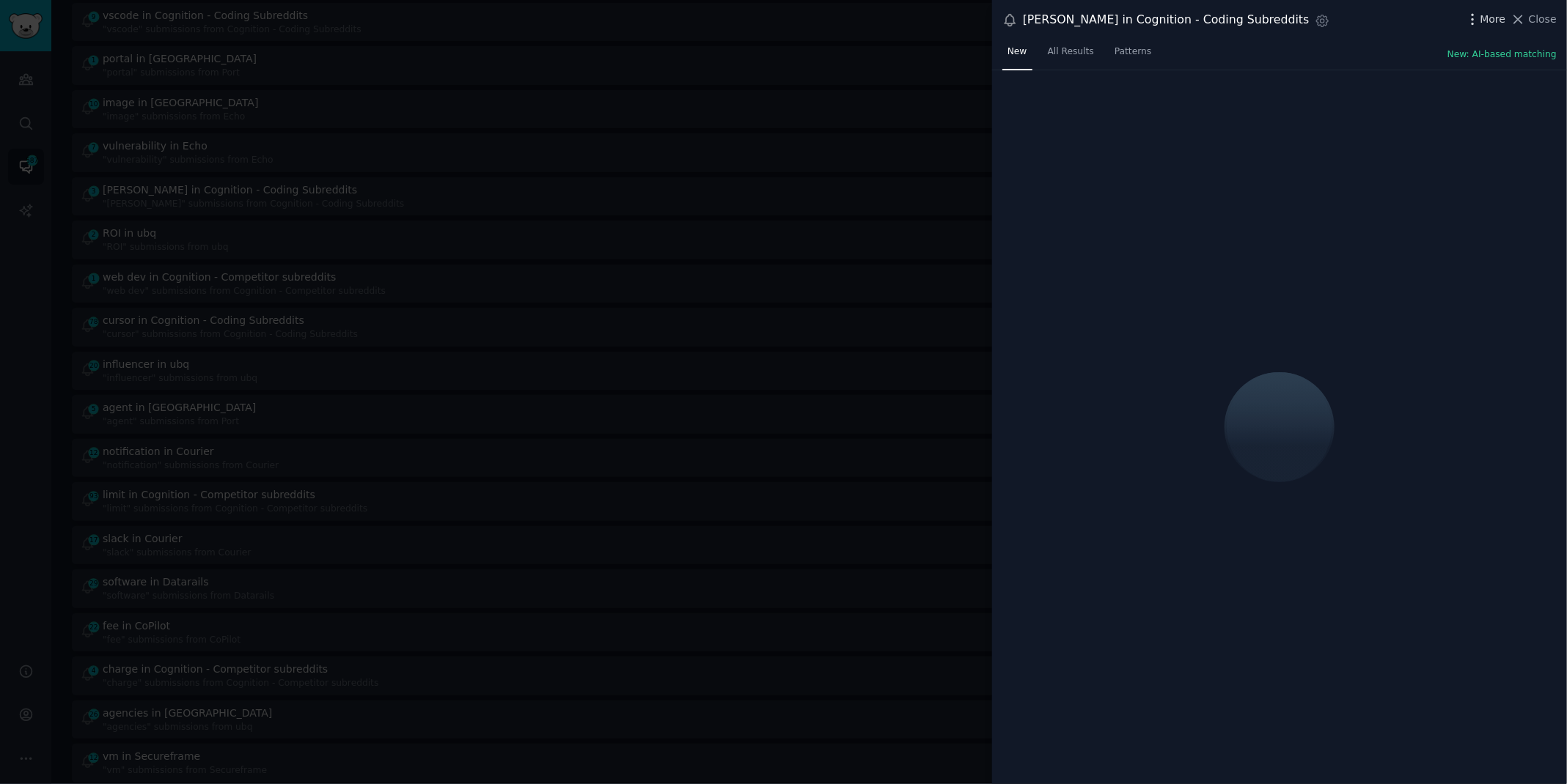
click at [1479, 15] on icon "button" at bounding box center [1473, 19] width 16 height 16
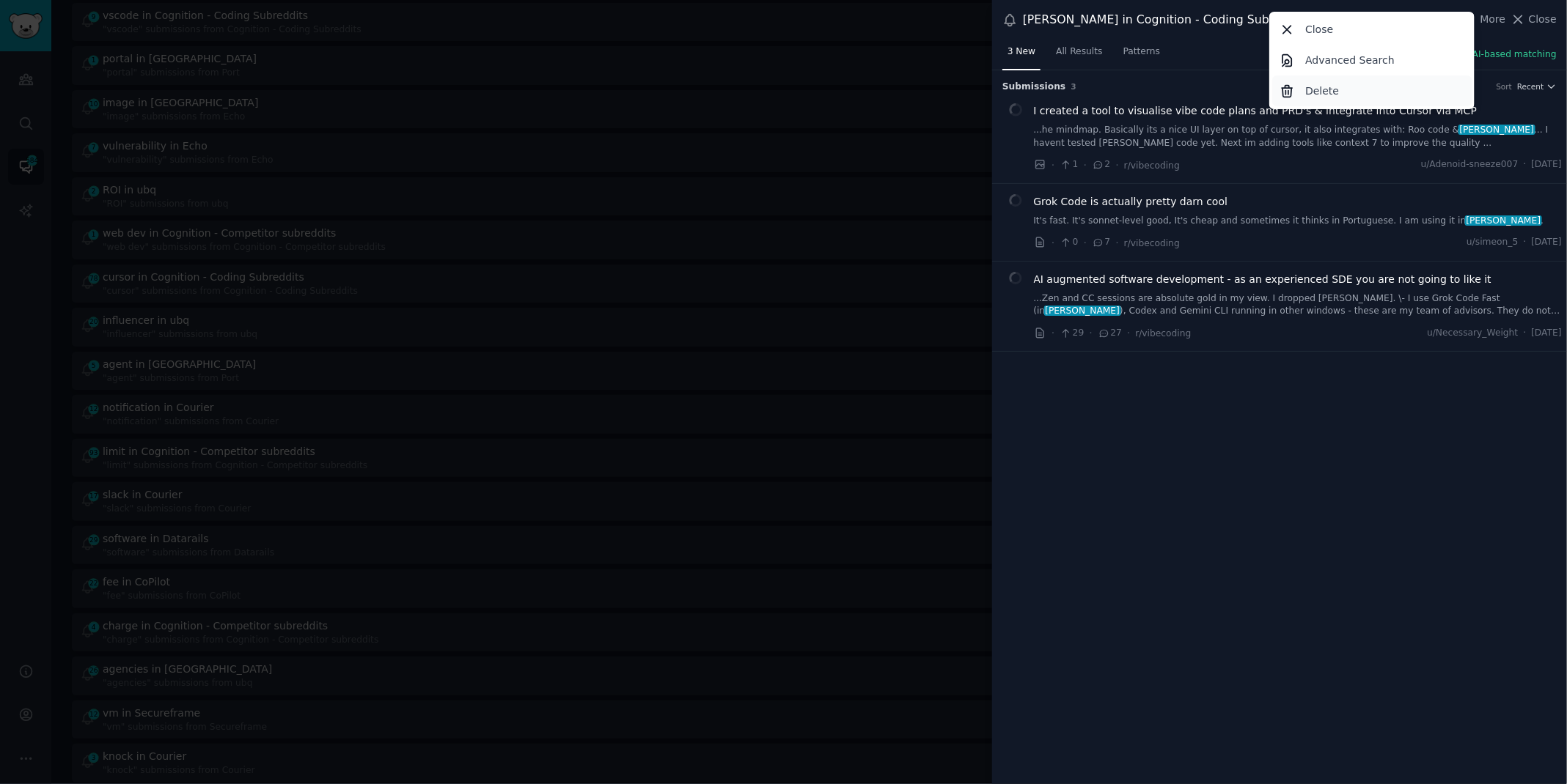
click at [1335, 86] on p "Delete" at bounding box center [1322, 91] width 34 height 16
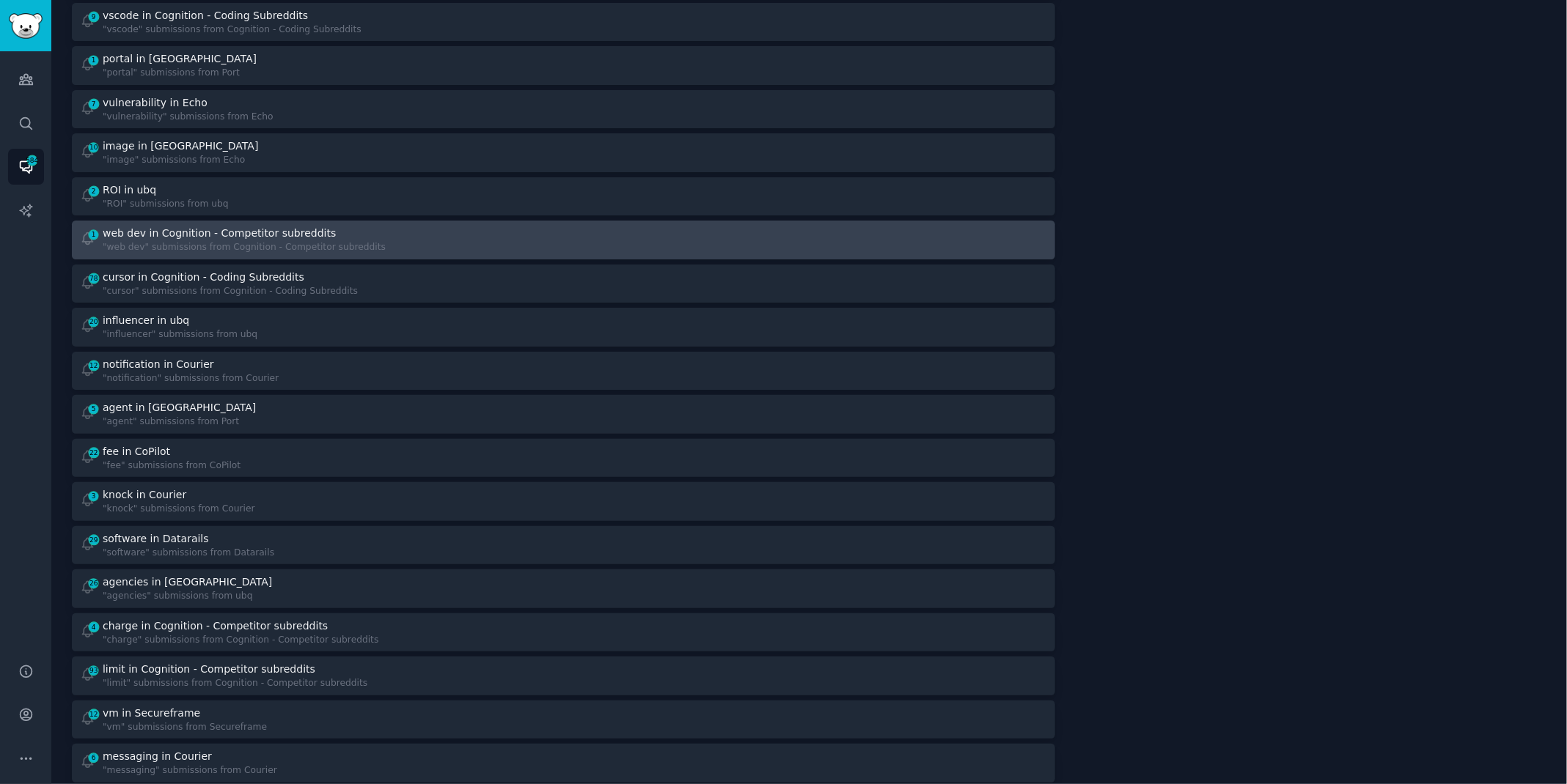
click at [333, 243] on div ""web dev" submissions from Cognition - Competitor subreddits" at bounding box center [244, 248] width 283 height 14
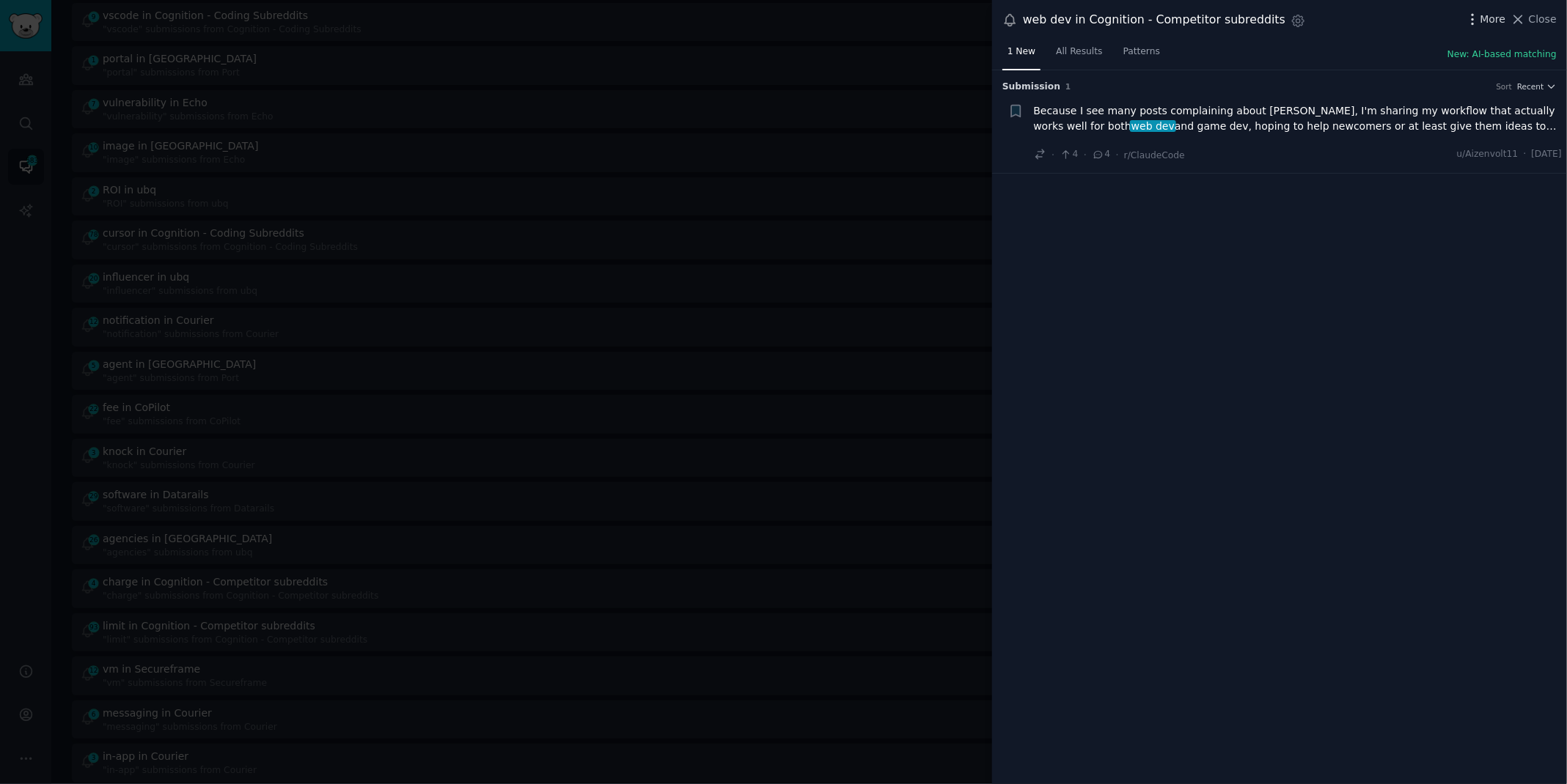
click at [1474, 22] on icon "button" at bounding box center [1473, 19] width 16 height 16
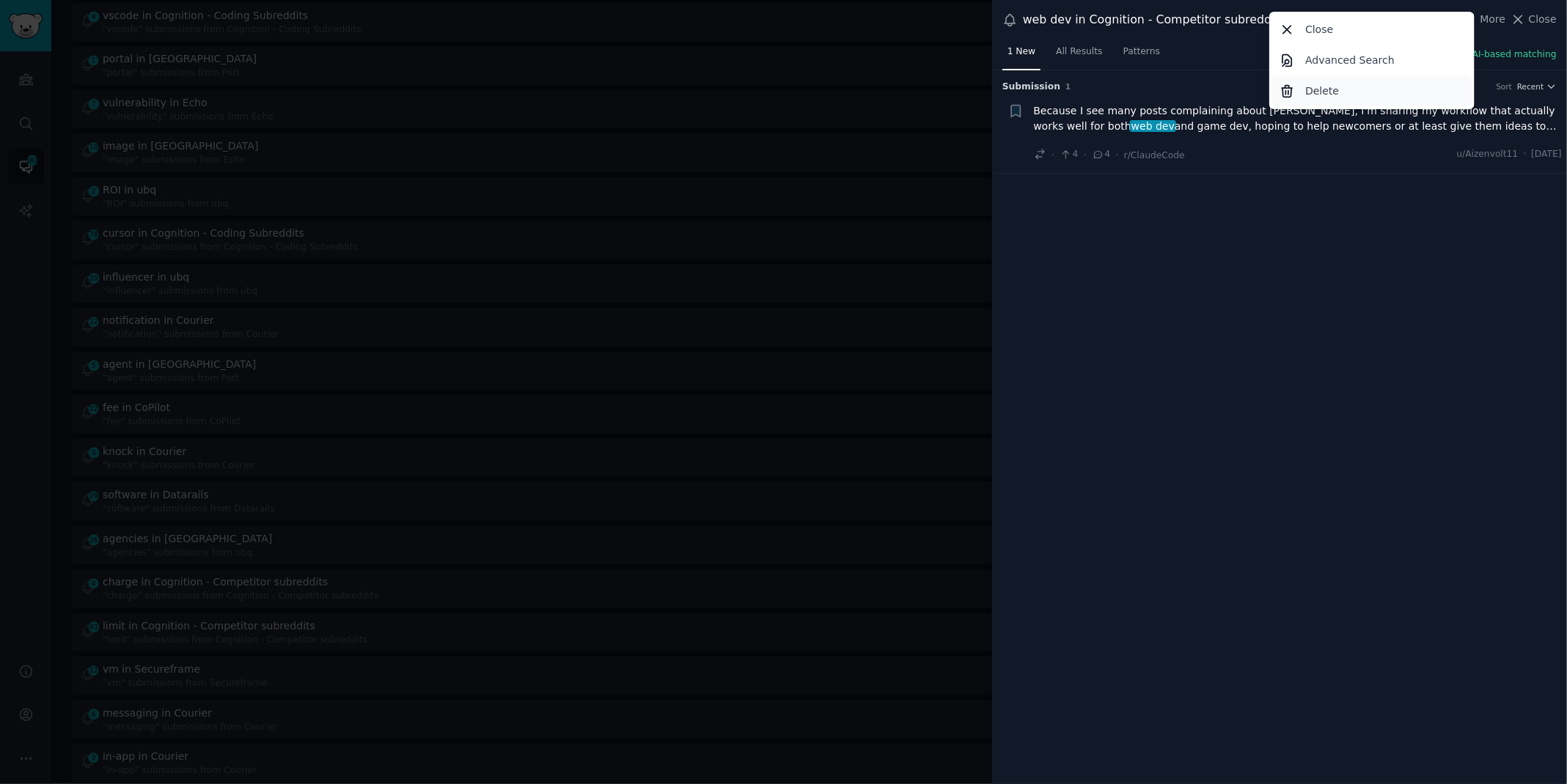
click at [1333, 93] on p "Delete" at bounding box center [1322, 91] width 34 height 16
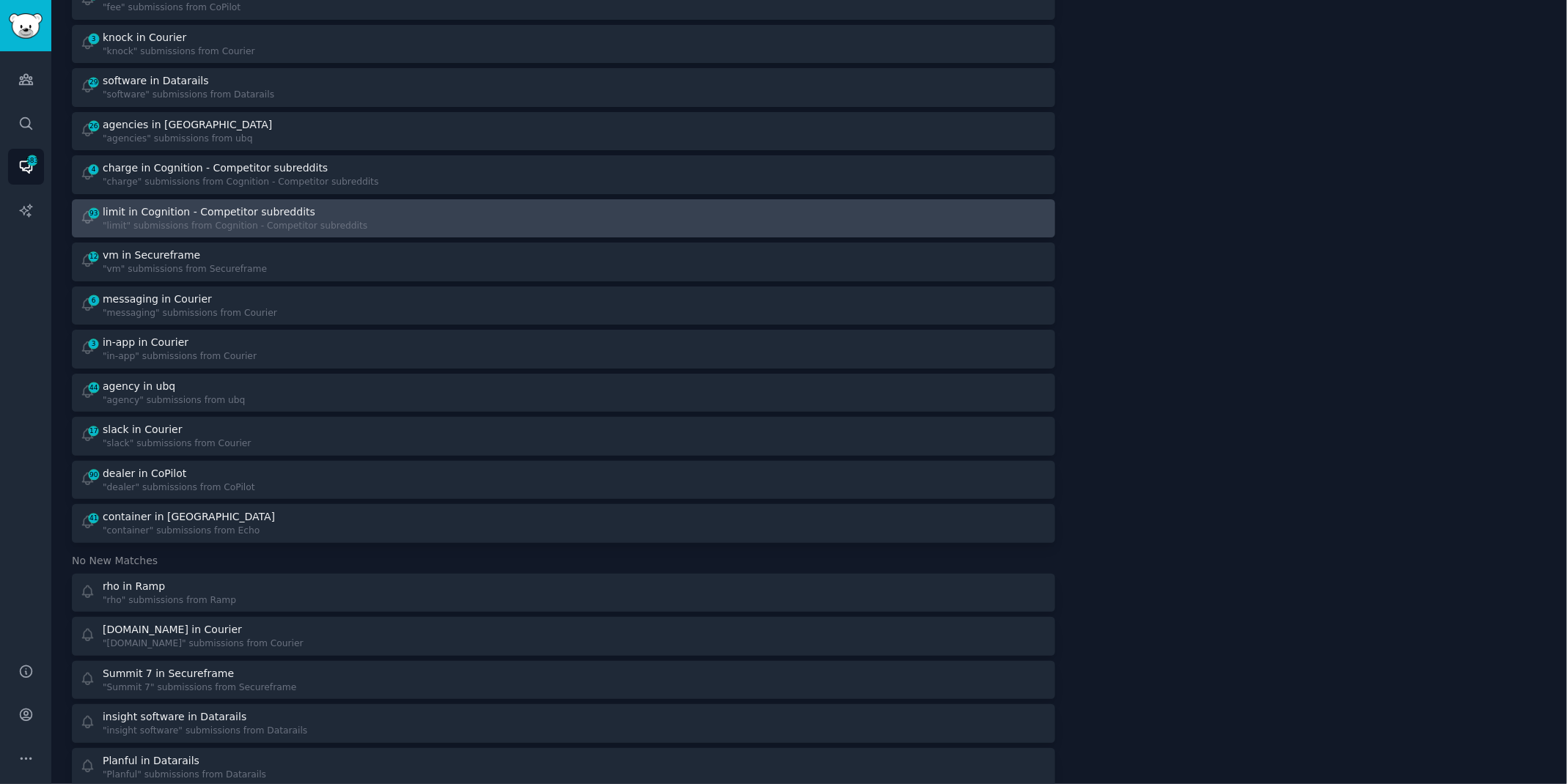
scroll to position [862, 0]
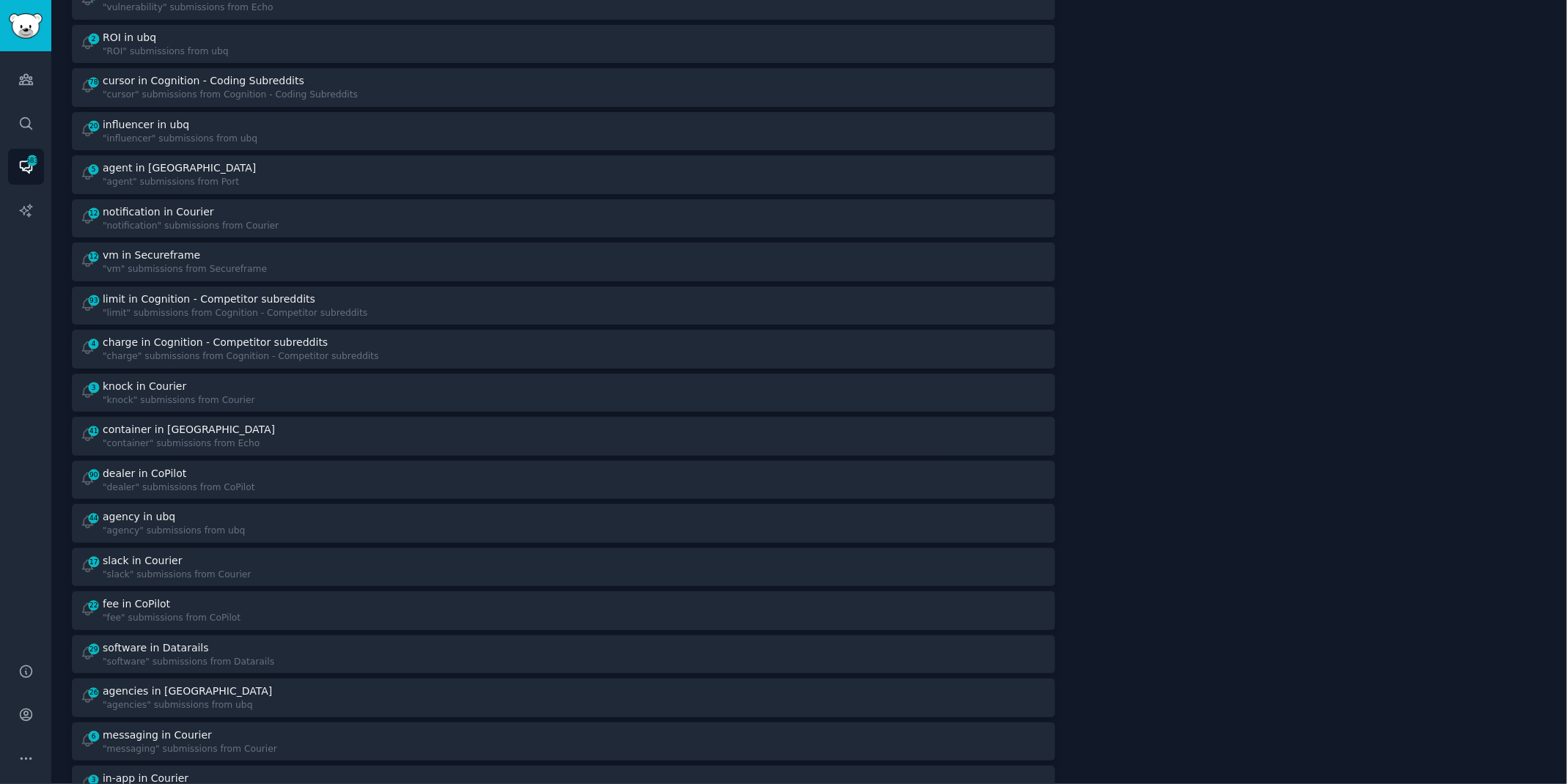
click at [525, 200] on link "12 notification in Courier "notification" submissions from Courier" at bounding box center [563, 219] width 983 height 39
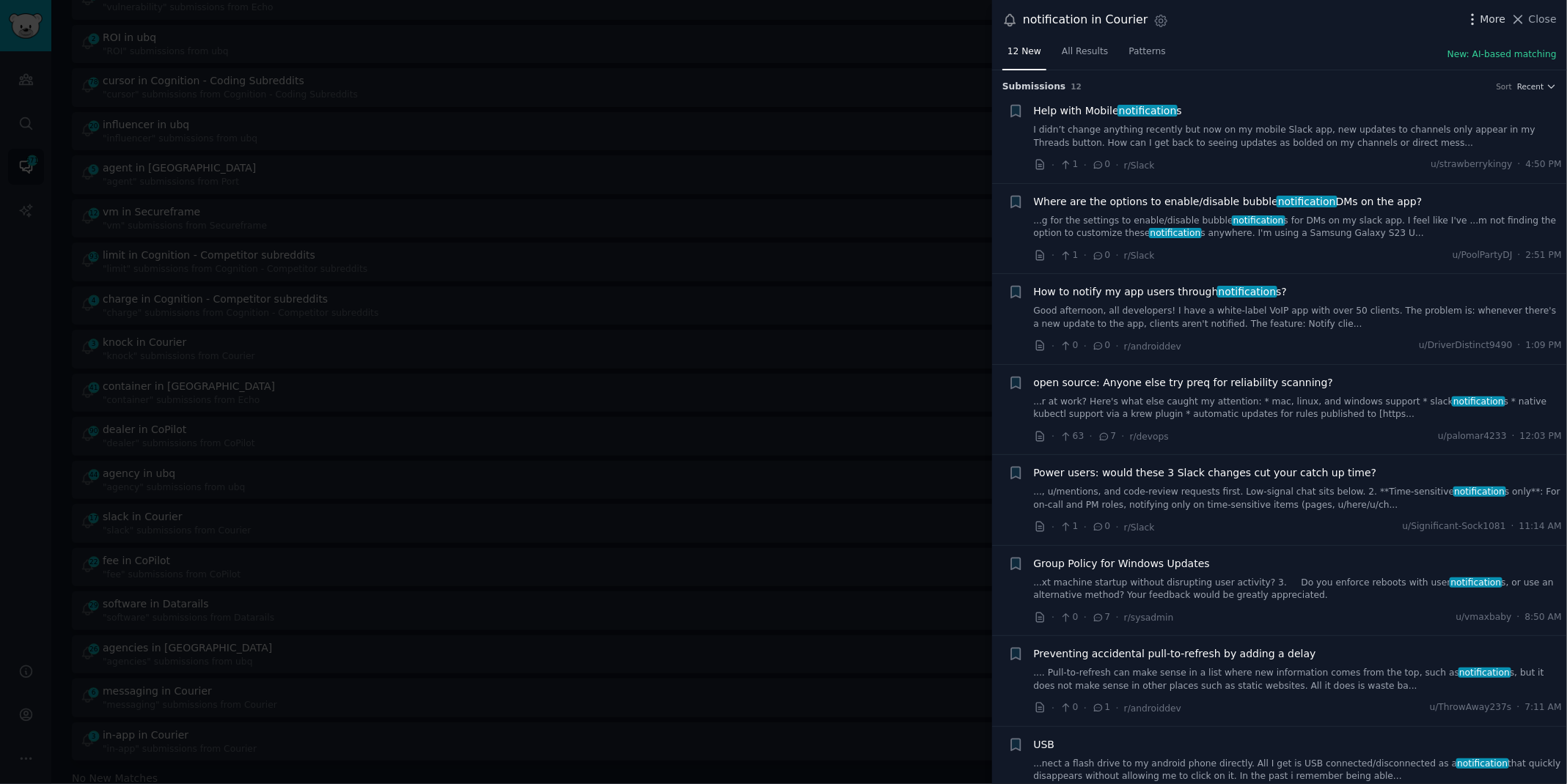
click at [1481, 22] on icon "button" at bounding box center [1473, 19] width 16 height 16
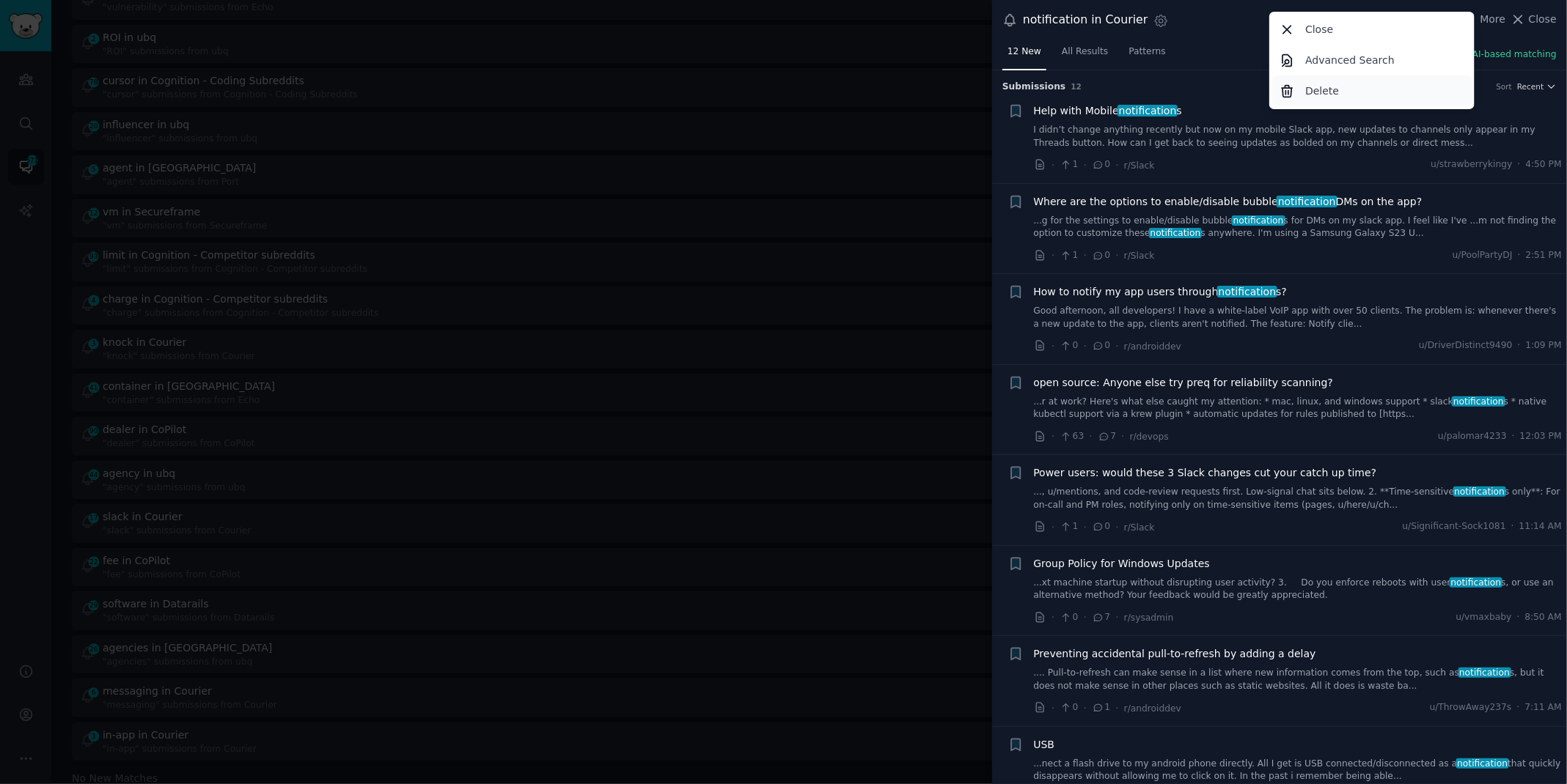
click at [1376, 89] on div "Delete" at bounding box center [1372, 91] width 200 height 31
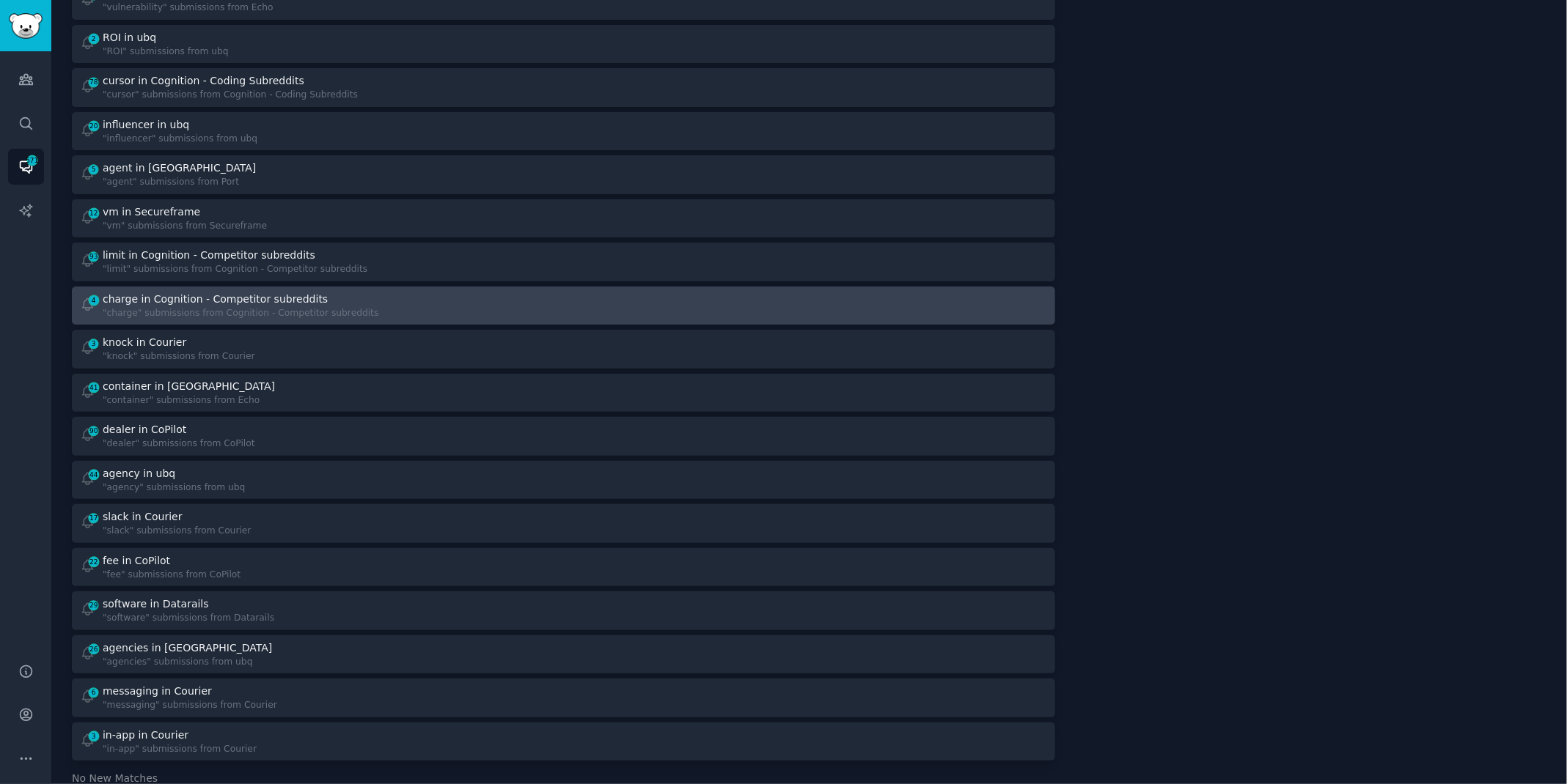
click at [528, 294] on div "4 charge in Cognition - Competitor subreddits "charge" submissions from Cogniti…" at bounding box center [316, 305] width 474 height 28
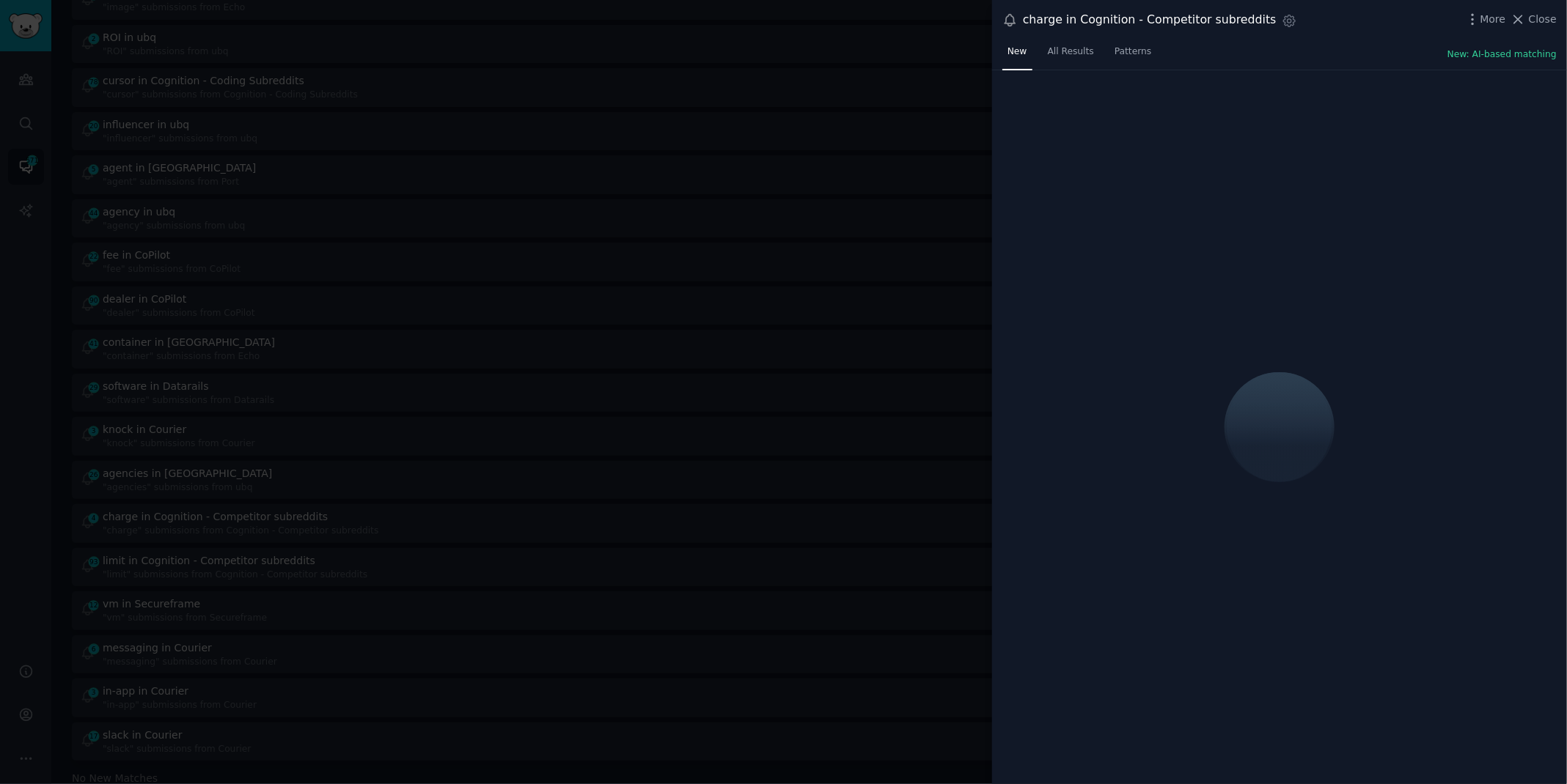
scroll to position [819, 0]
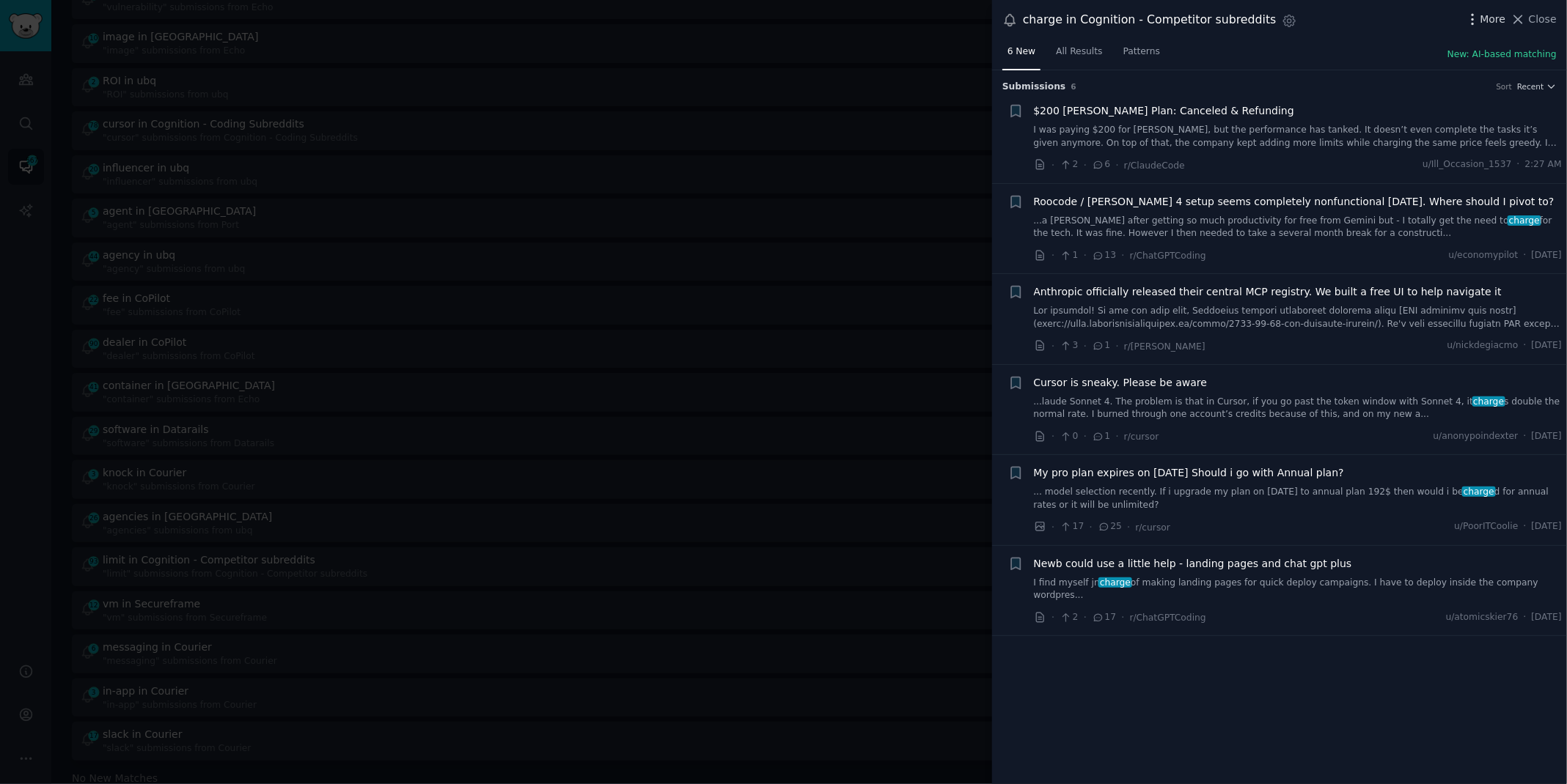
click at [1469, 19] on icon "button" at bounding box center [1473, 19] width 16 height 16
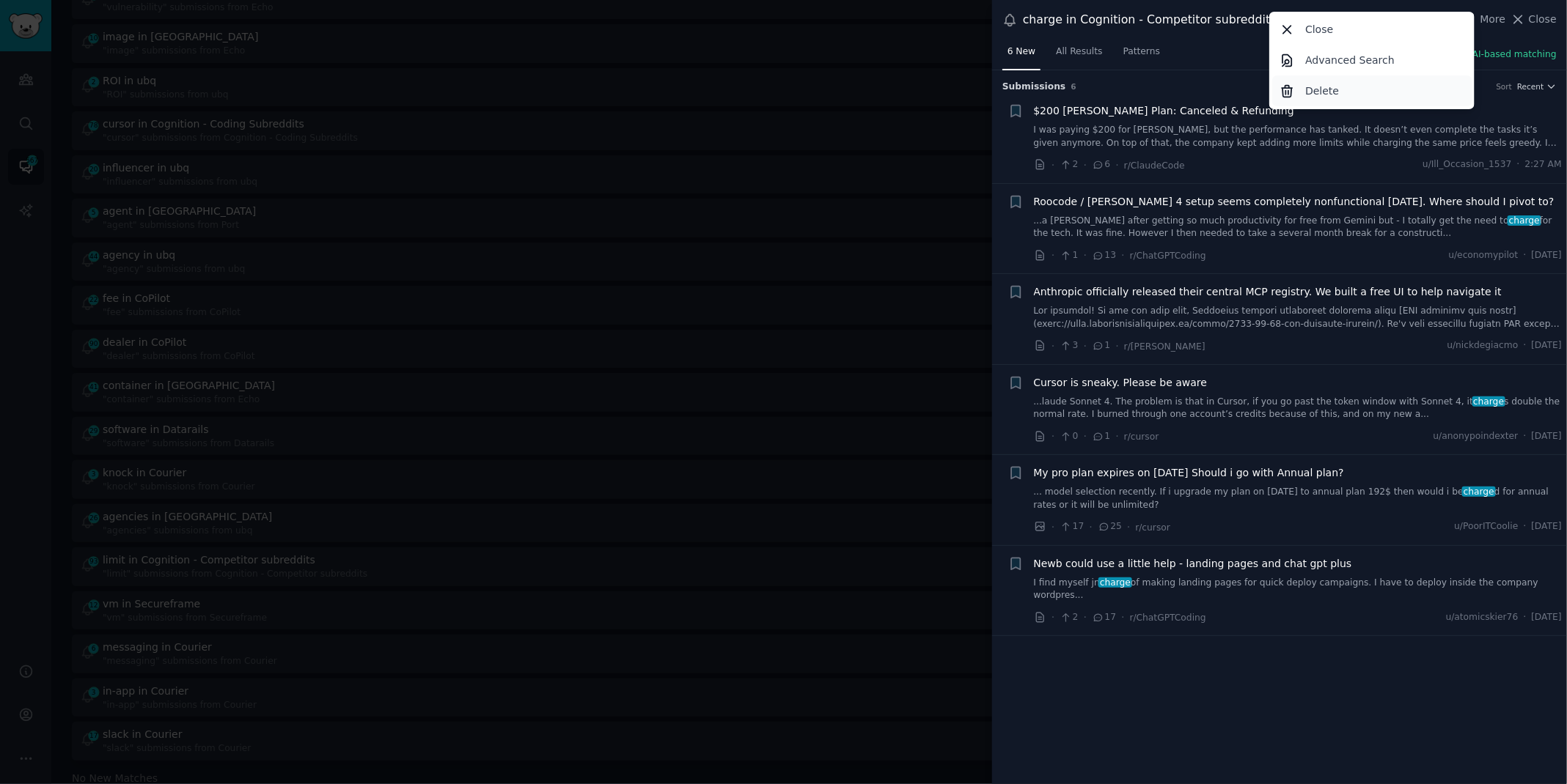
click at [1300, 89] on div "Delete" at bounding box center [1372, 91] width 200 height 31
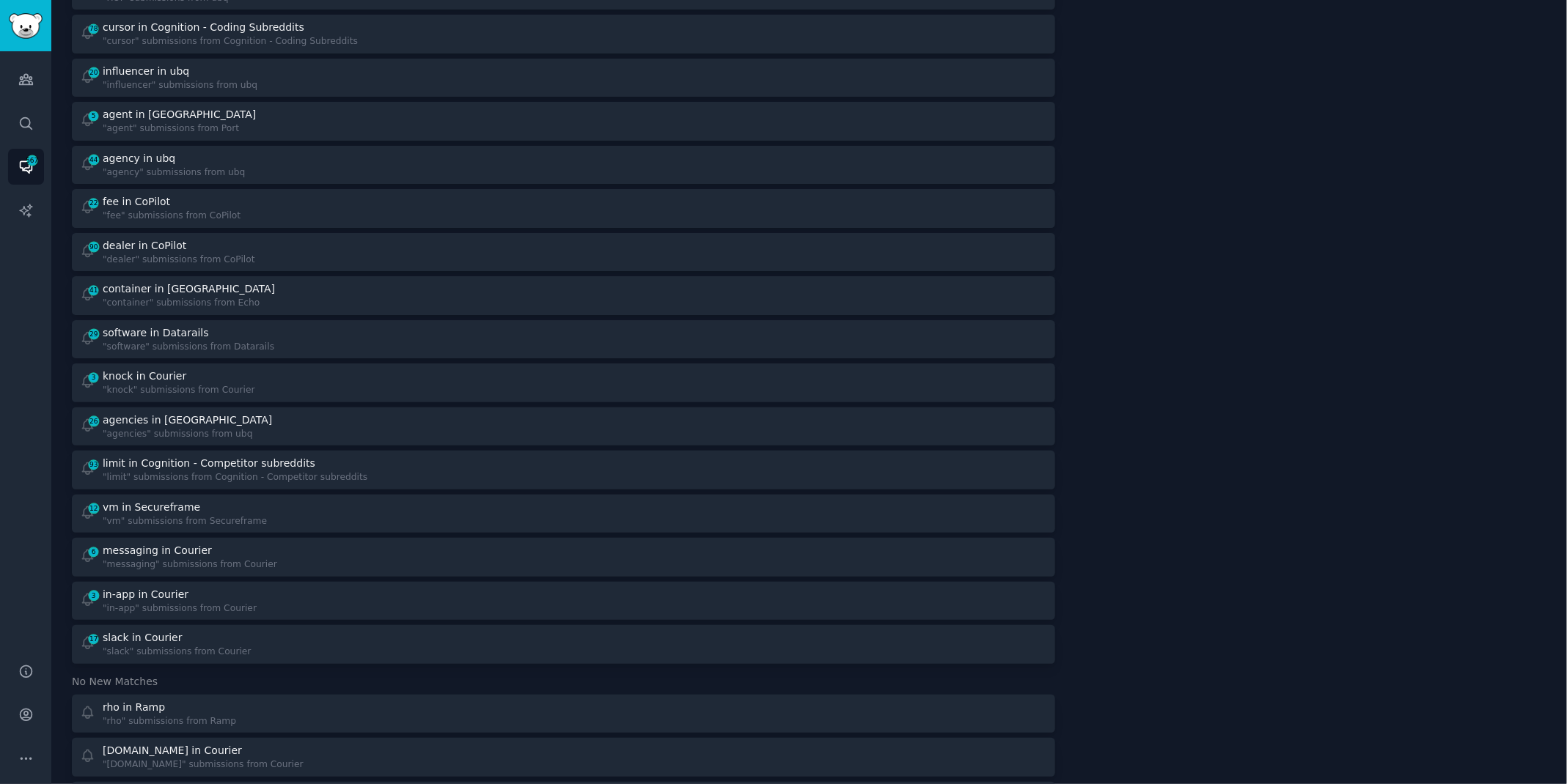
scroll to position [919, 0]
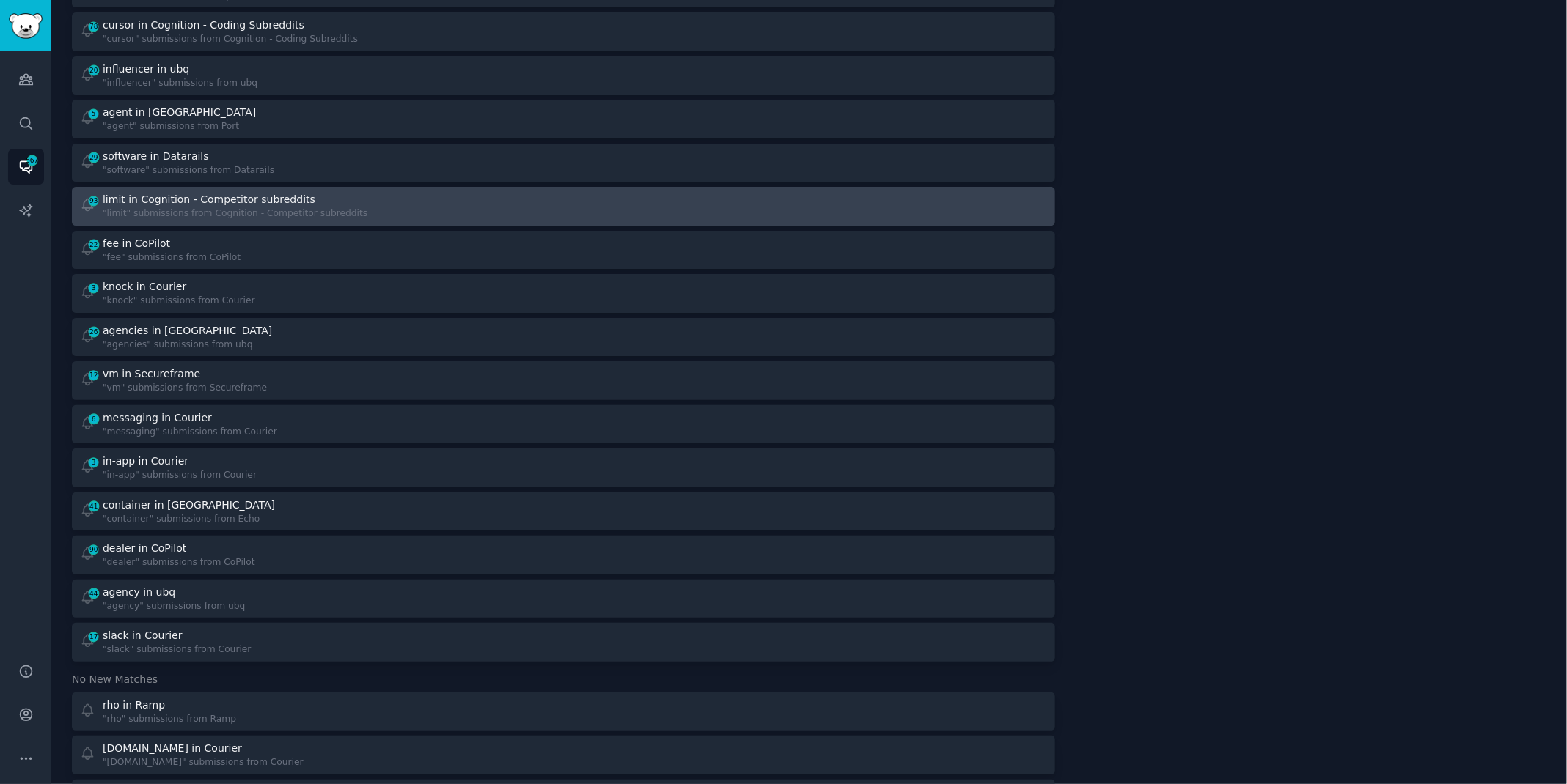
click at [625, 206] on div at bounding box center [810, 205] width 474 height 28
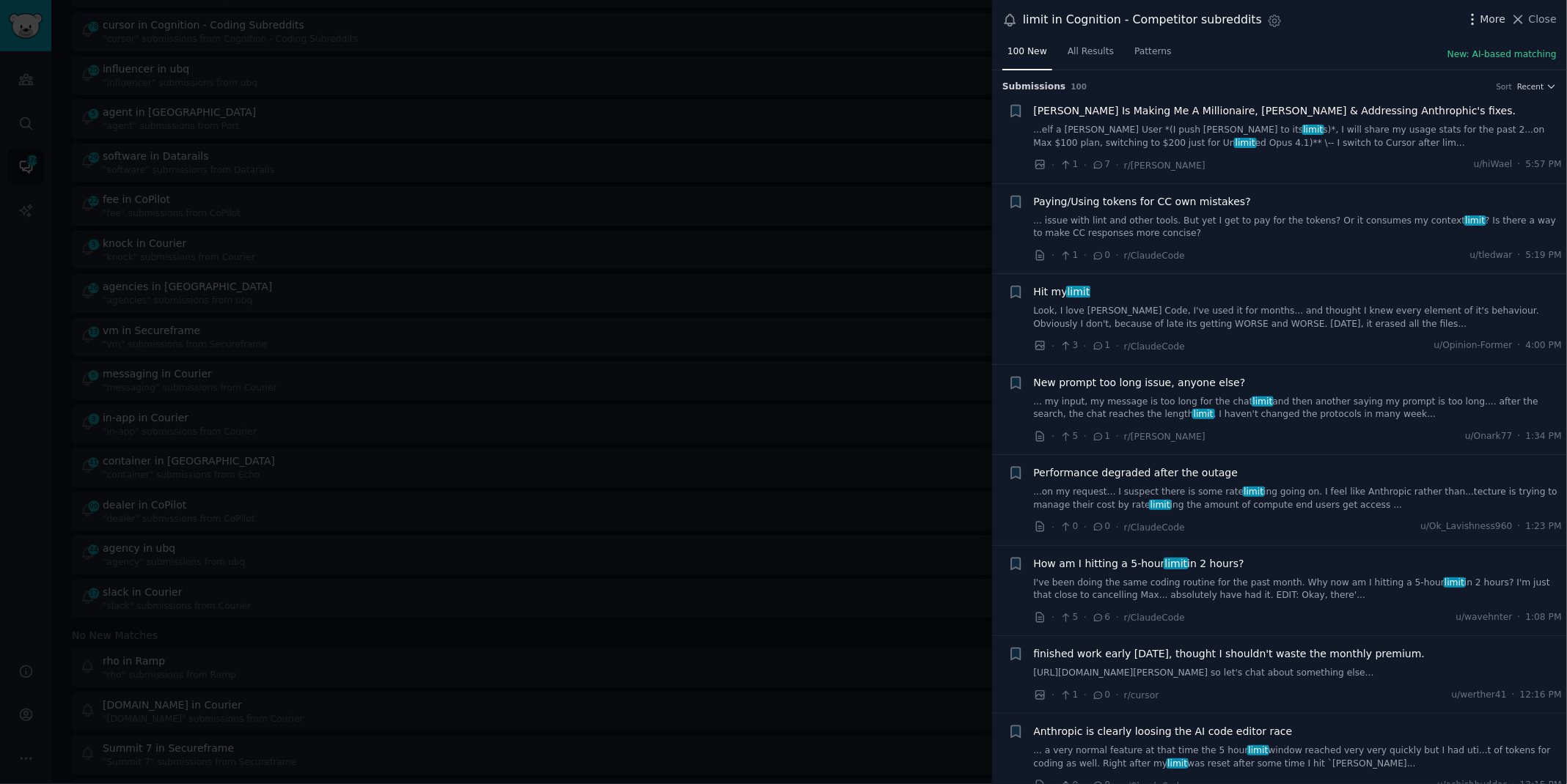
click at [1476, 16] on icon "button" at bounding box center [1473, 19] width 16 height 16
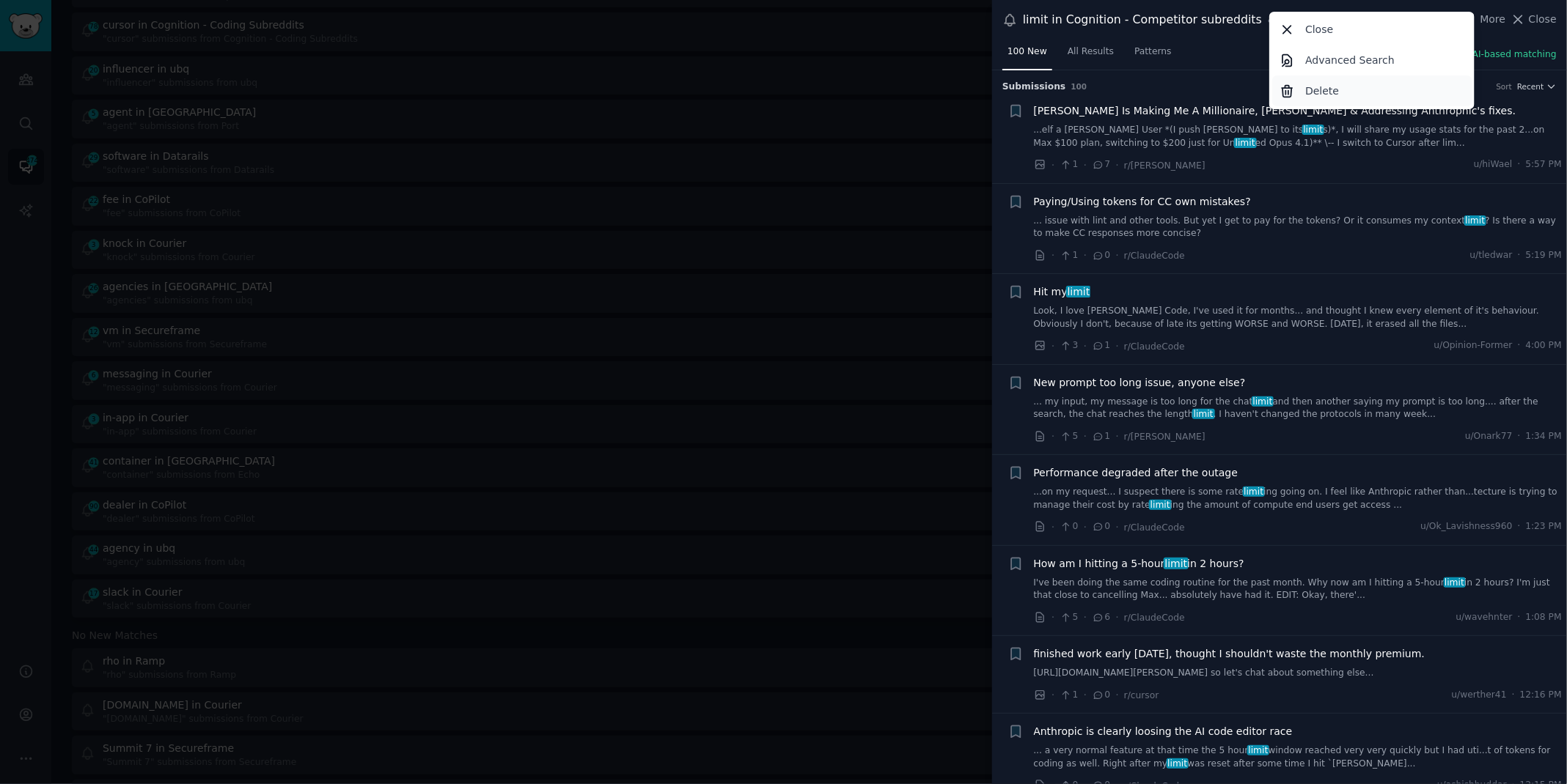
click at [1326, 97] on p "Delete" at bounding box center [1322, 91] width 34 height 16
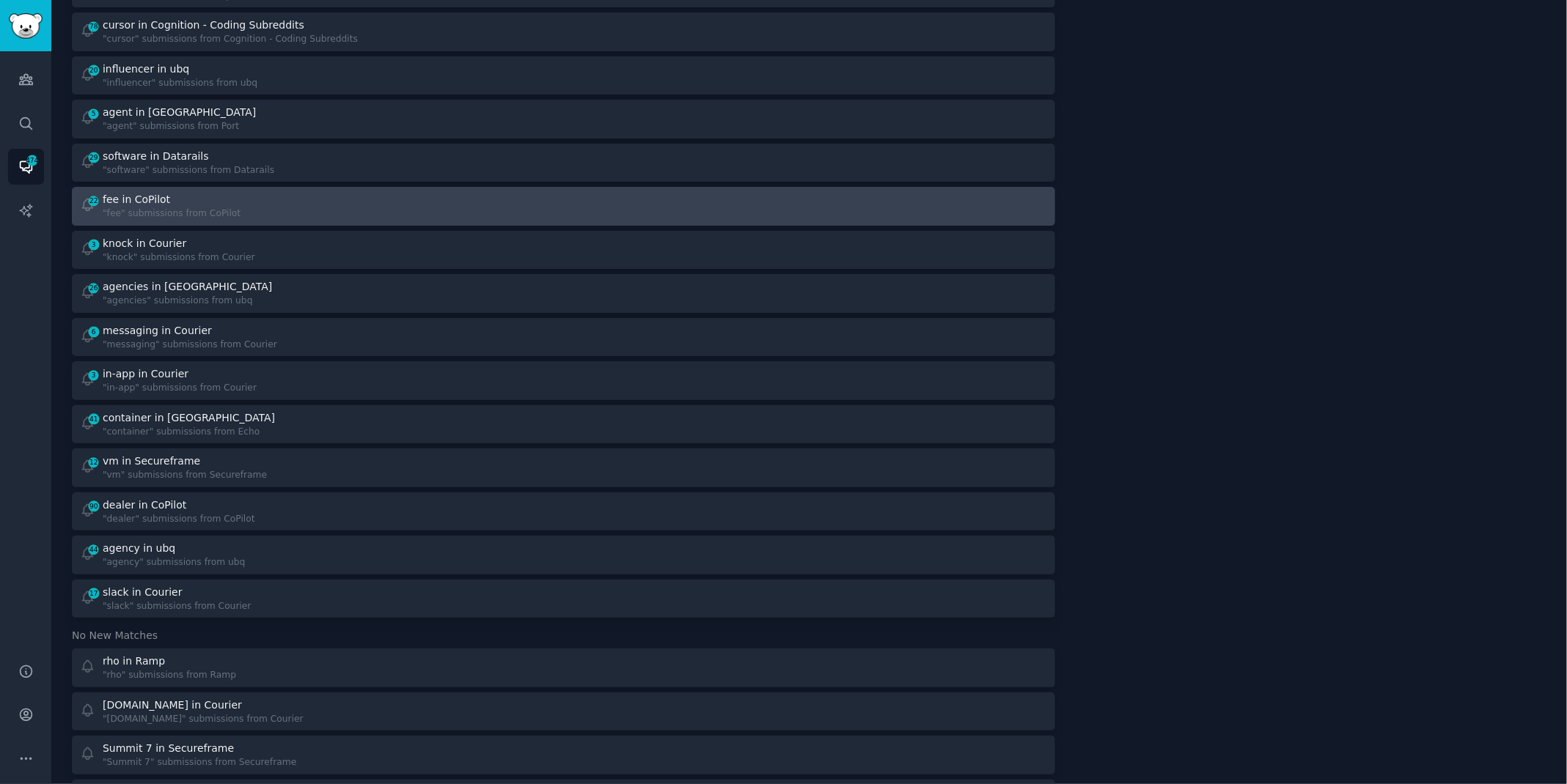
click at [215, 209] on div ""fee" submissions from CoPilot" at bounding box center [172, 214] width 138 height 14
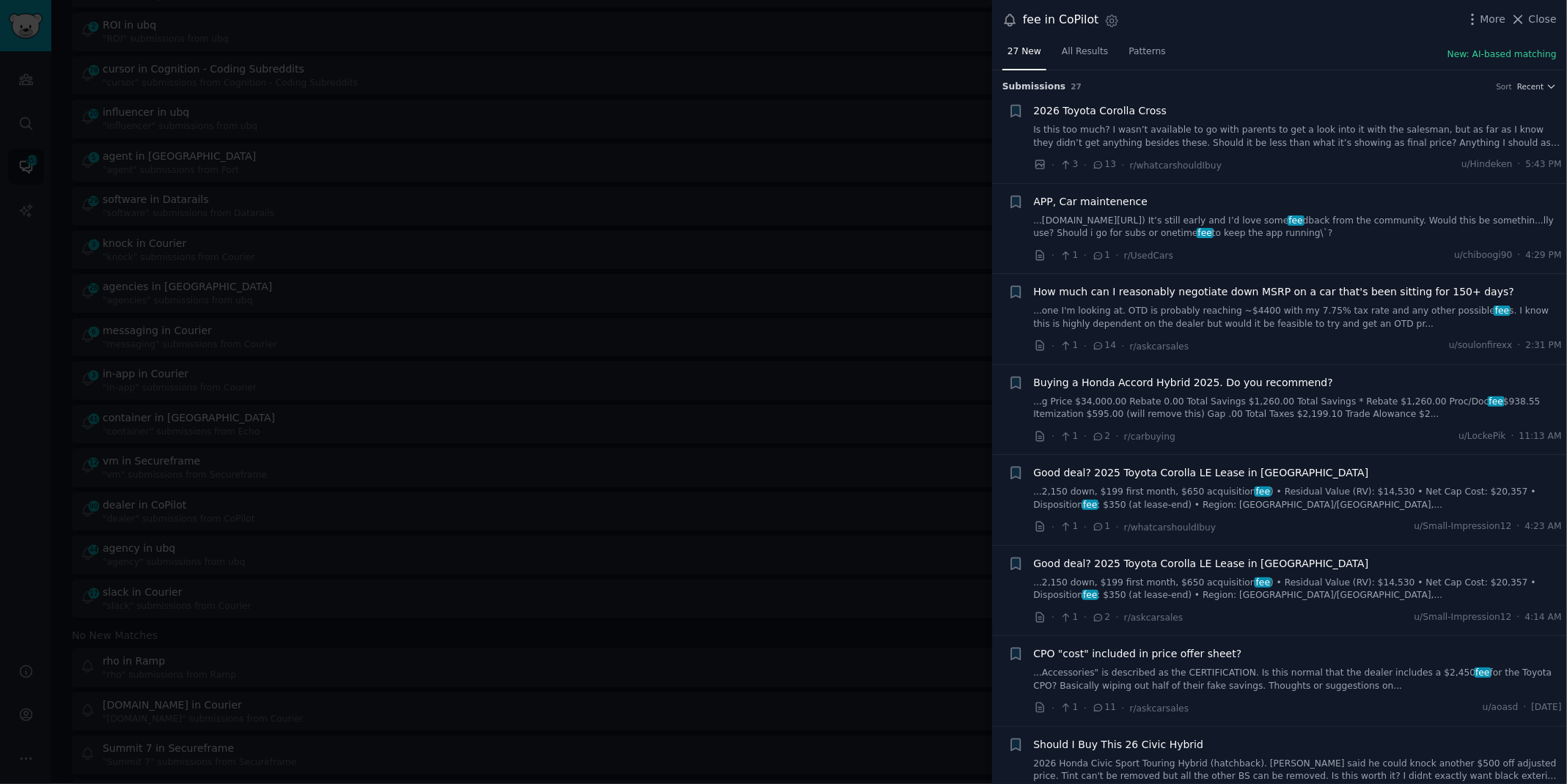
scroll to position [962, 0]
click at [1102, 411] on link "...g Price $34,000.00 Rebate 0.00 Total Savings $1,260.00 Total Savings * Rebat…" at bounding box center [1297, 408] width 528 height 25
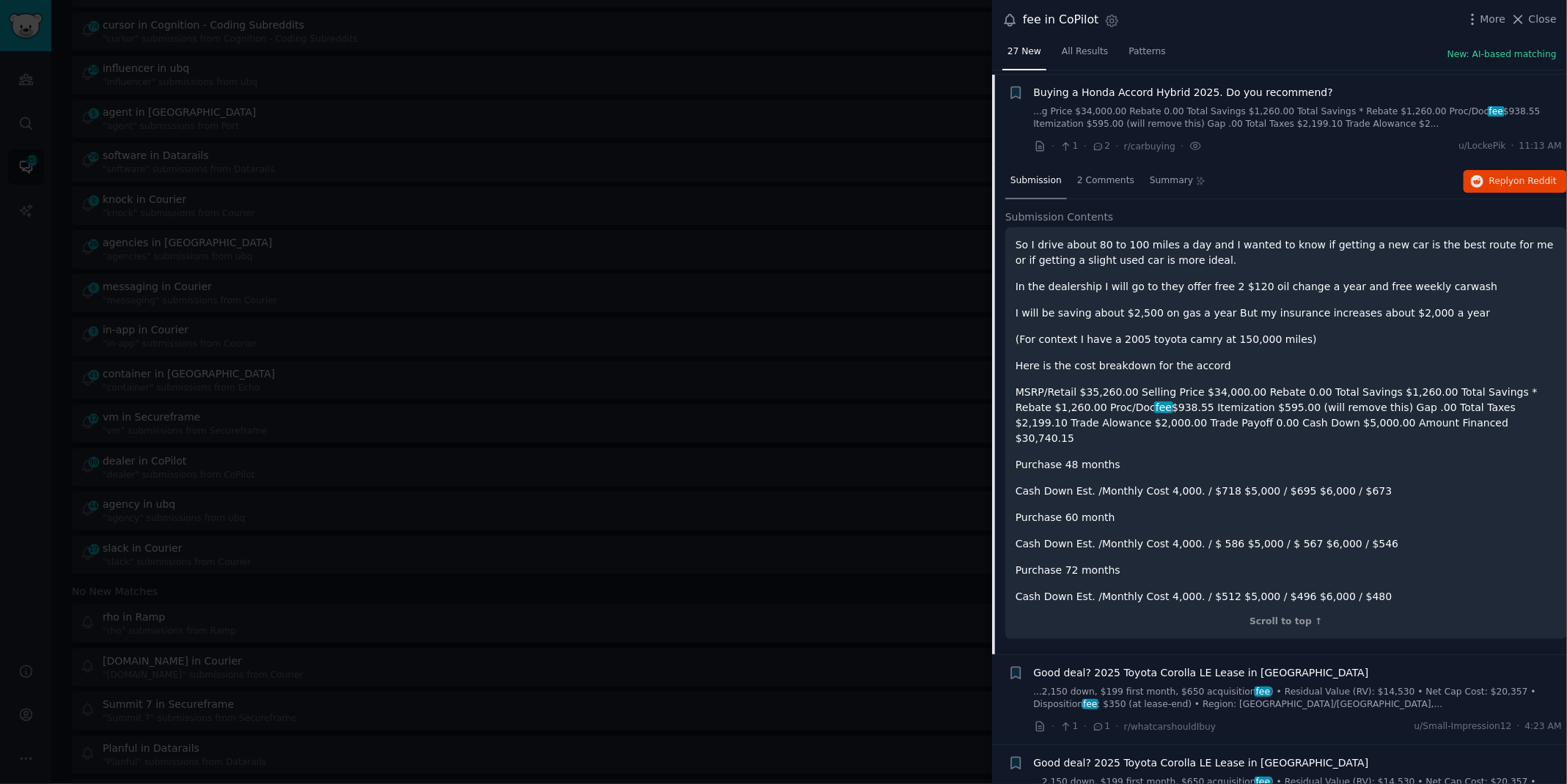
scroll to position [294, 0]
click at [1515, 177] on span "on Reddit" at bounding box center [1536, 177] width 43 height 11
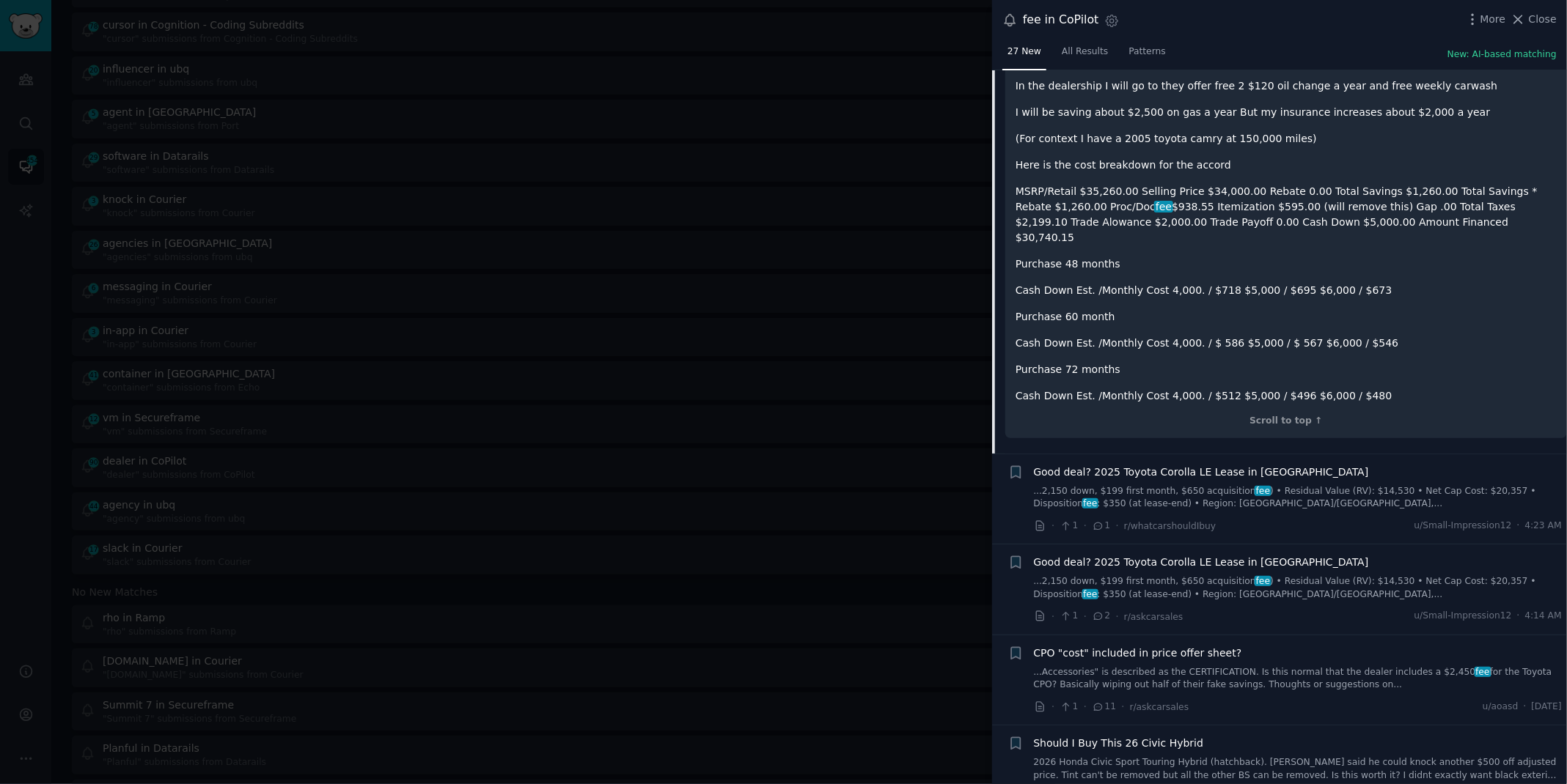
scroll to position [567, 0]
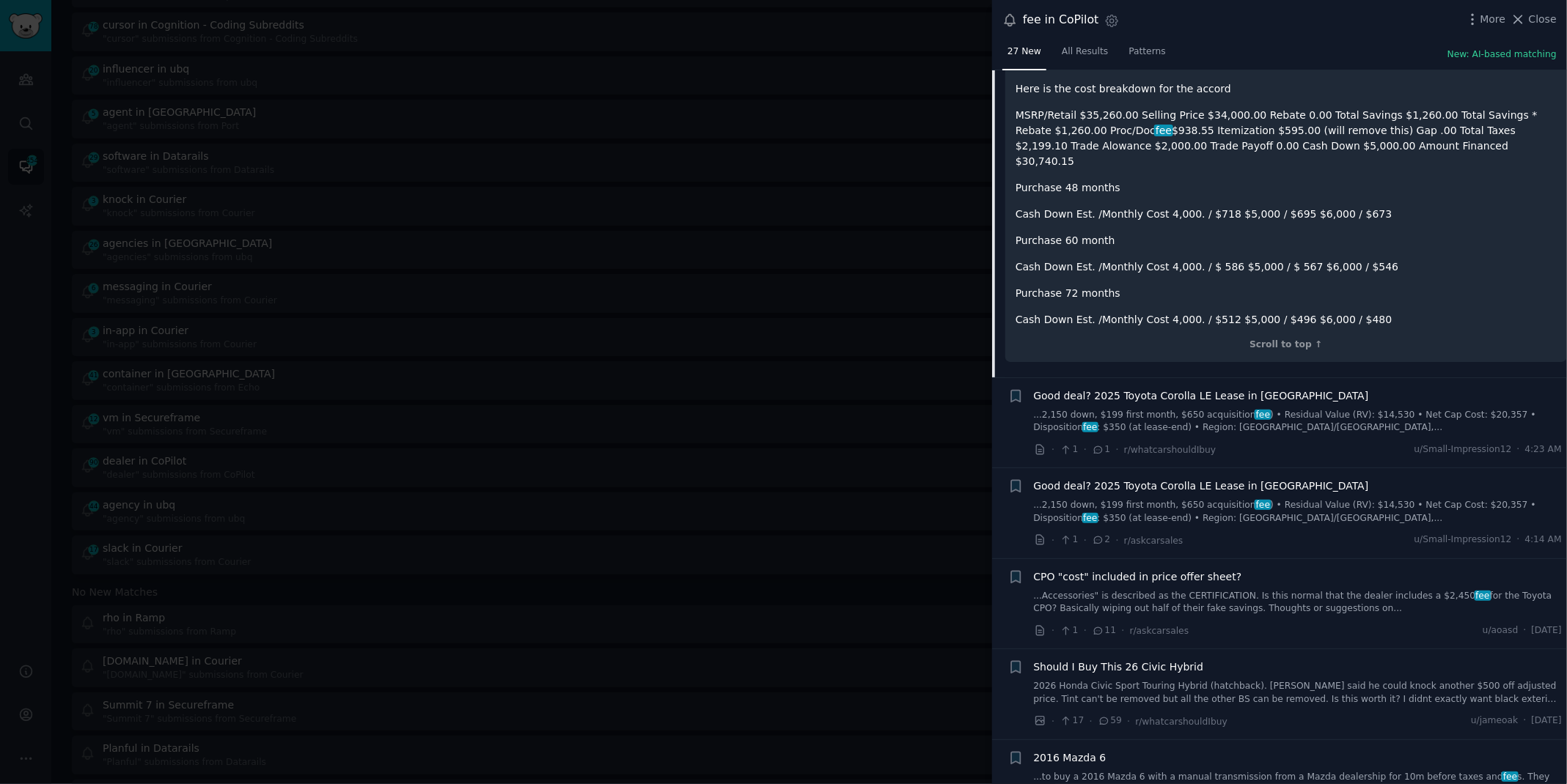
click at [655, 24] on div at bounding box center [784, 392] width 1567 height 784
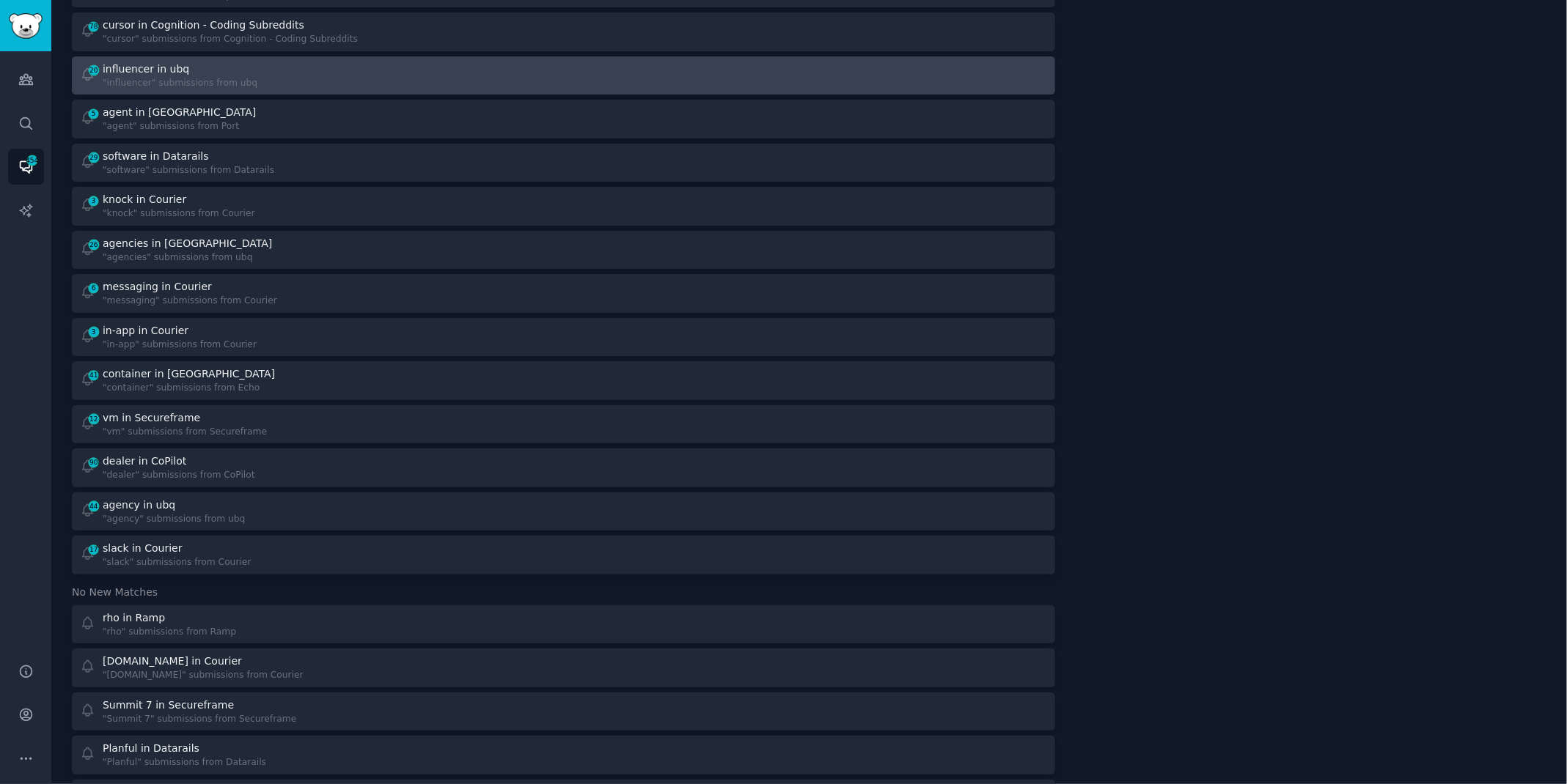
click at [338, 76] on div "20 influencer in ubq "influencer" submissions from ubq" at bounding box center [316, 76] width 474 height 28
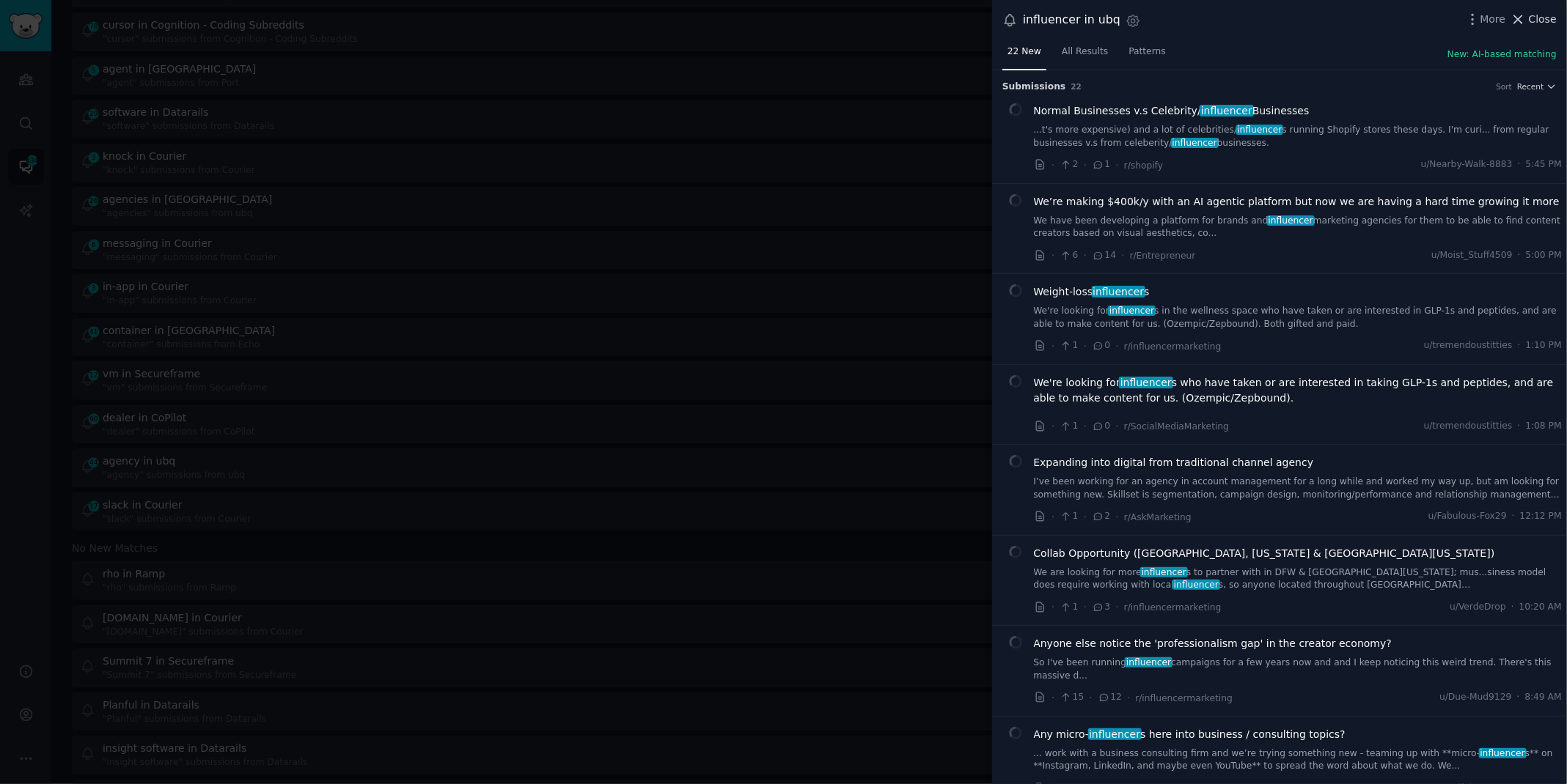
scroll to position [1049, 0]
click at [1188, 312] on link "We're looking for influencer s in the wellness space who have taken or are inte…" at bounding box center [1297, 318] width 528 height 25
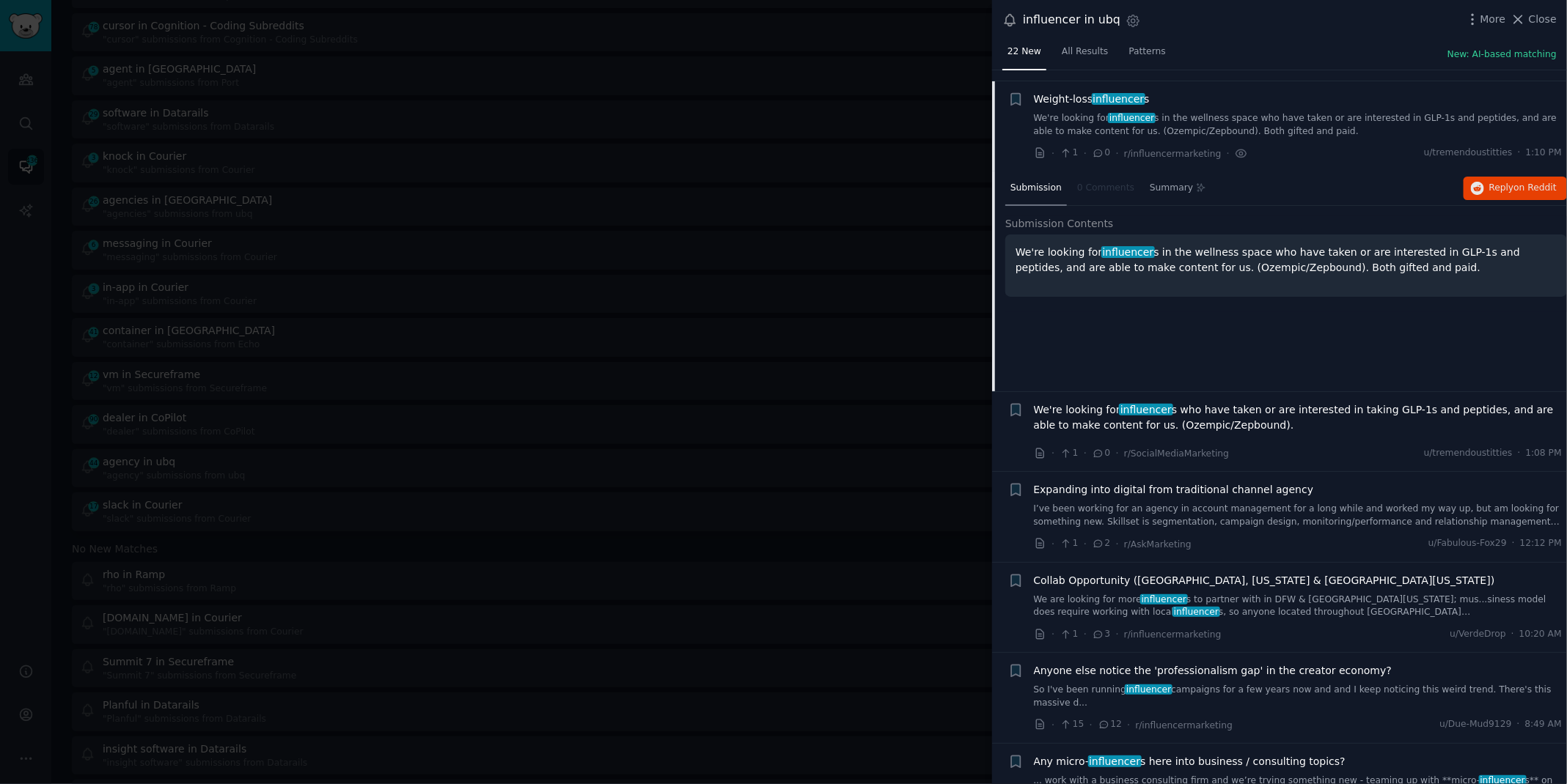
scroll to position [203, 0]
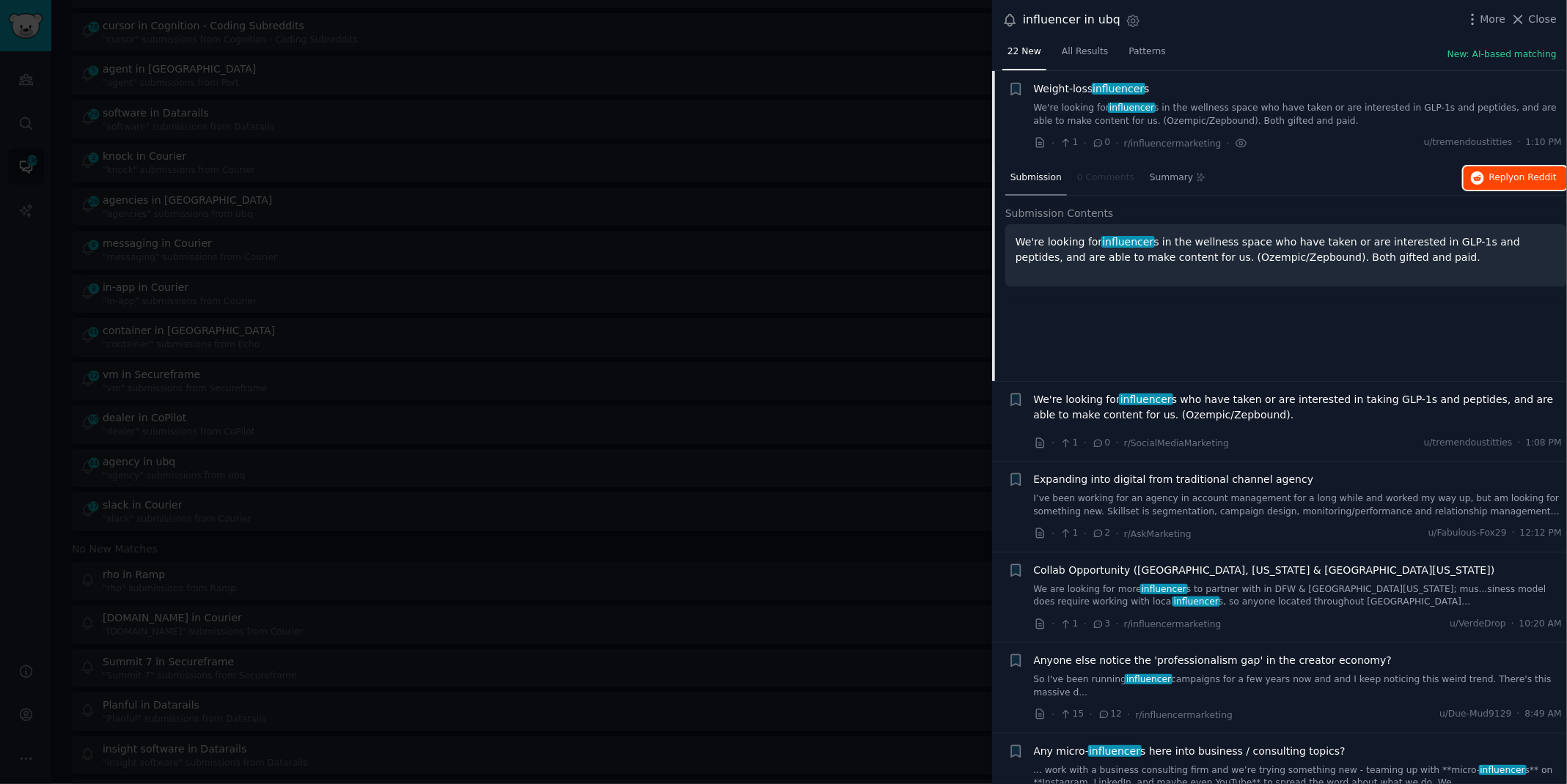
click at [1519, 173] on span "on Reddit" at bounding box center [1536, 177] width 43 height 11
click at [679, 25] on div at bounding box center [784, 392] width 1567 height 784
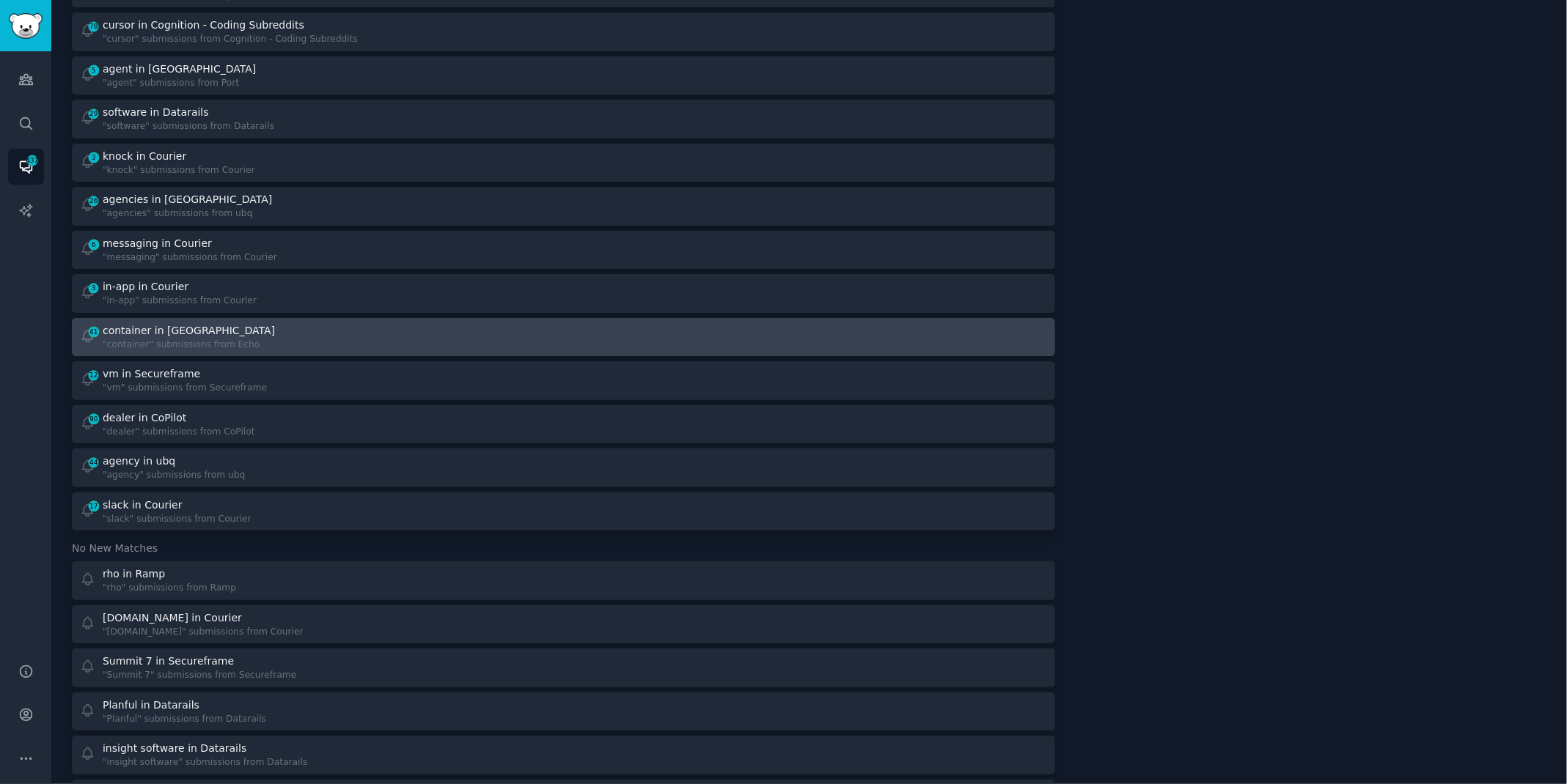
click at [198, 338] on div ""container" submissions from Echo" at bounding box center [190, 345] width 176 height 14
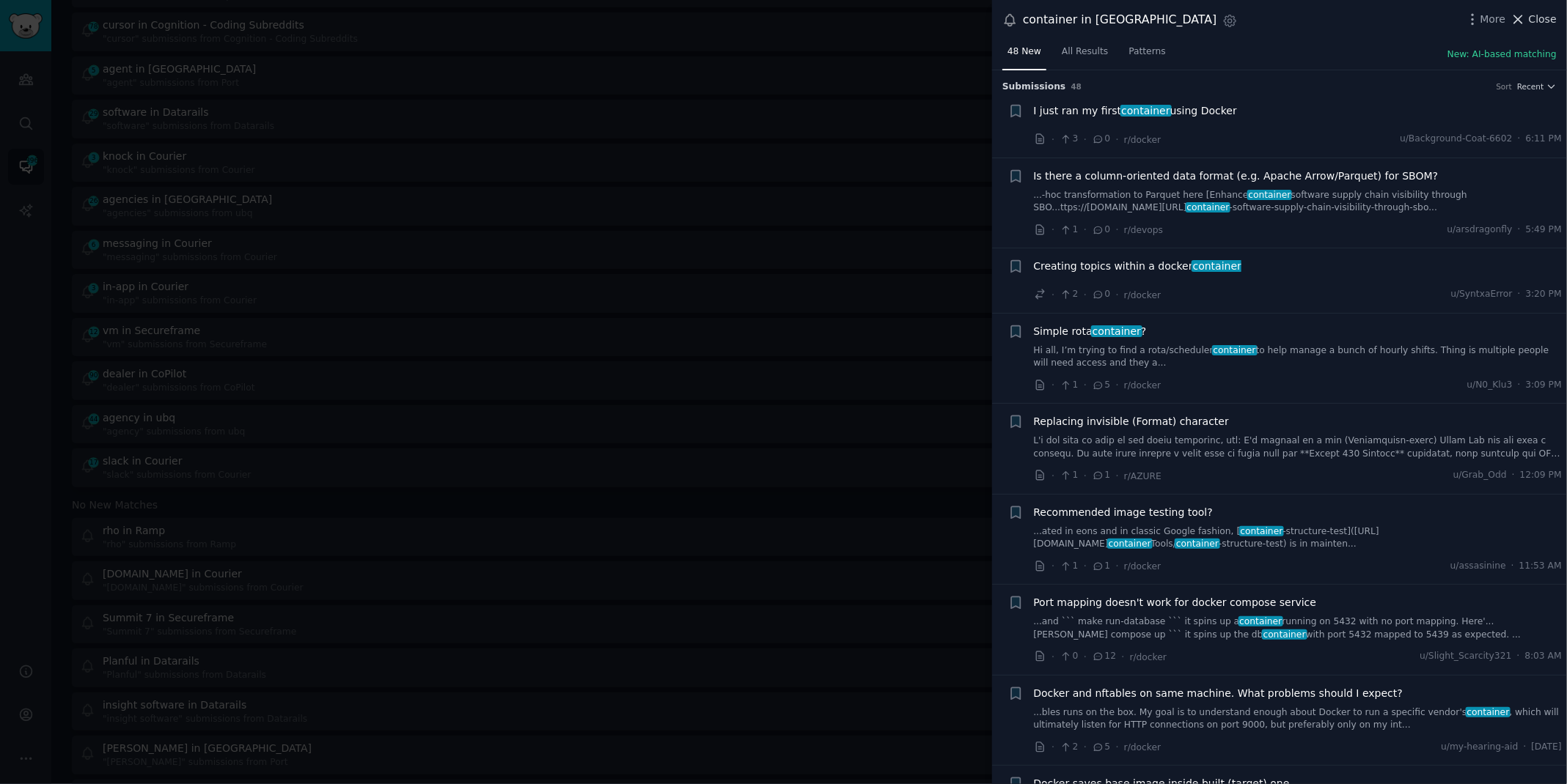
click at [1551, 19] on span "Close" at bounding box center [1543, 19] width 28 height 16
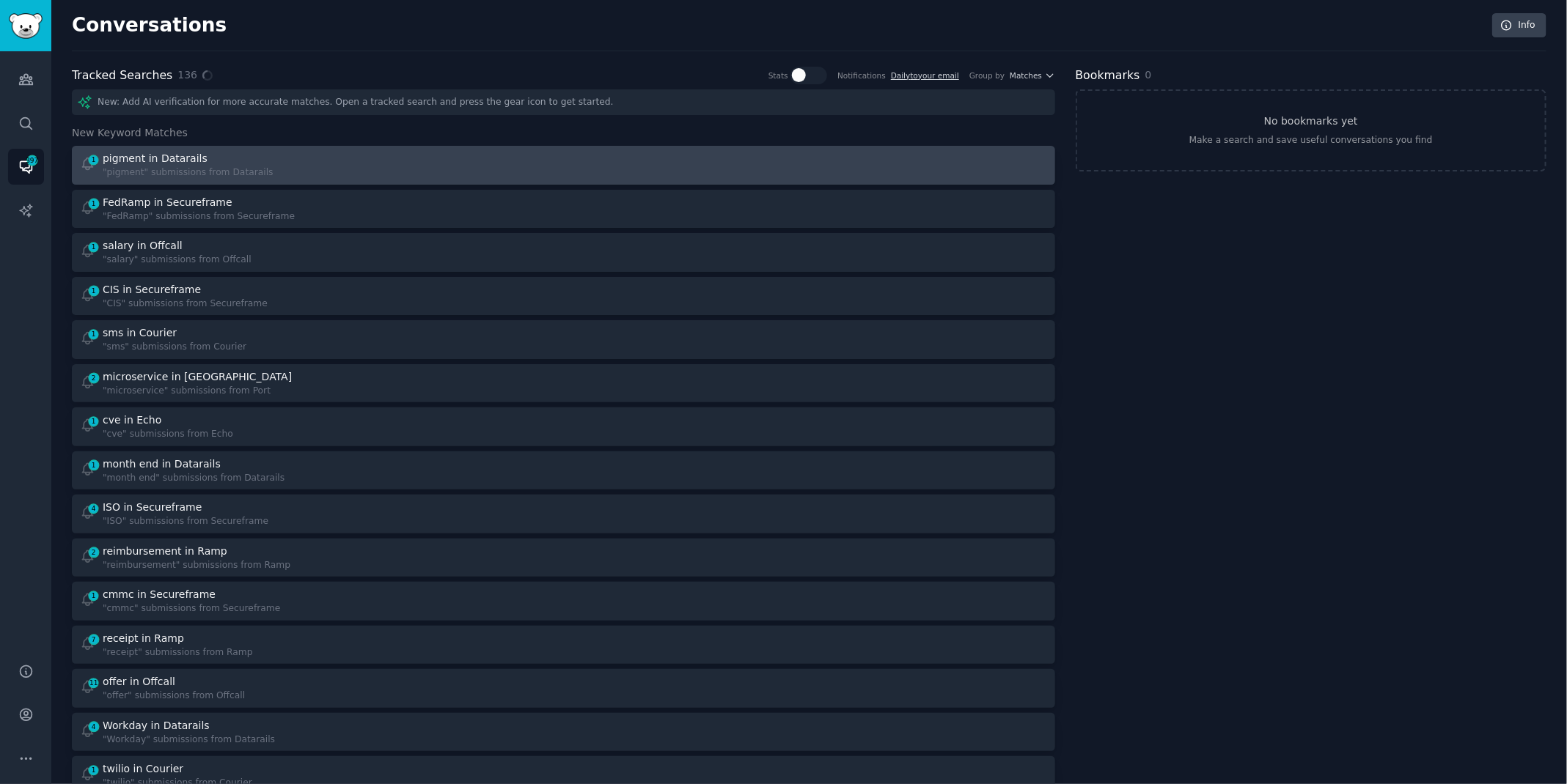
click at [341, 170] on div "1 pigment in Datarails "pigment" submissions from Datarails" at bounding box center [316, 165] width 474 height 28
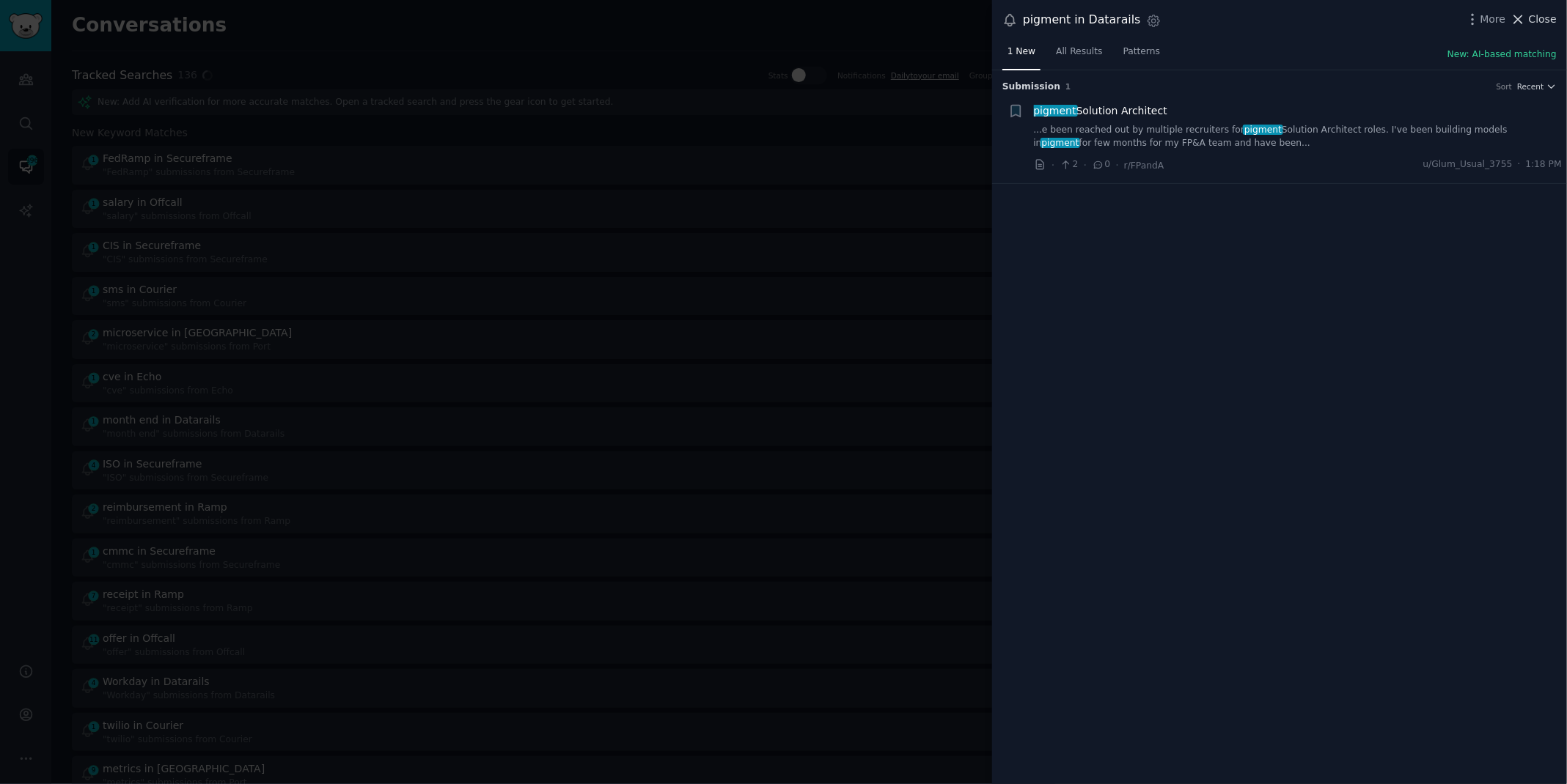
click at [1527, 22] on button "Close" at bounding box center [1534, 19] width 47 height 16
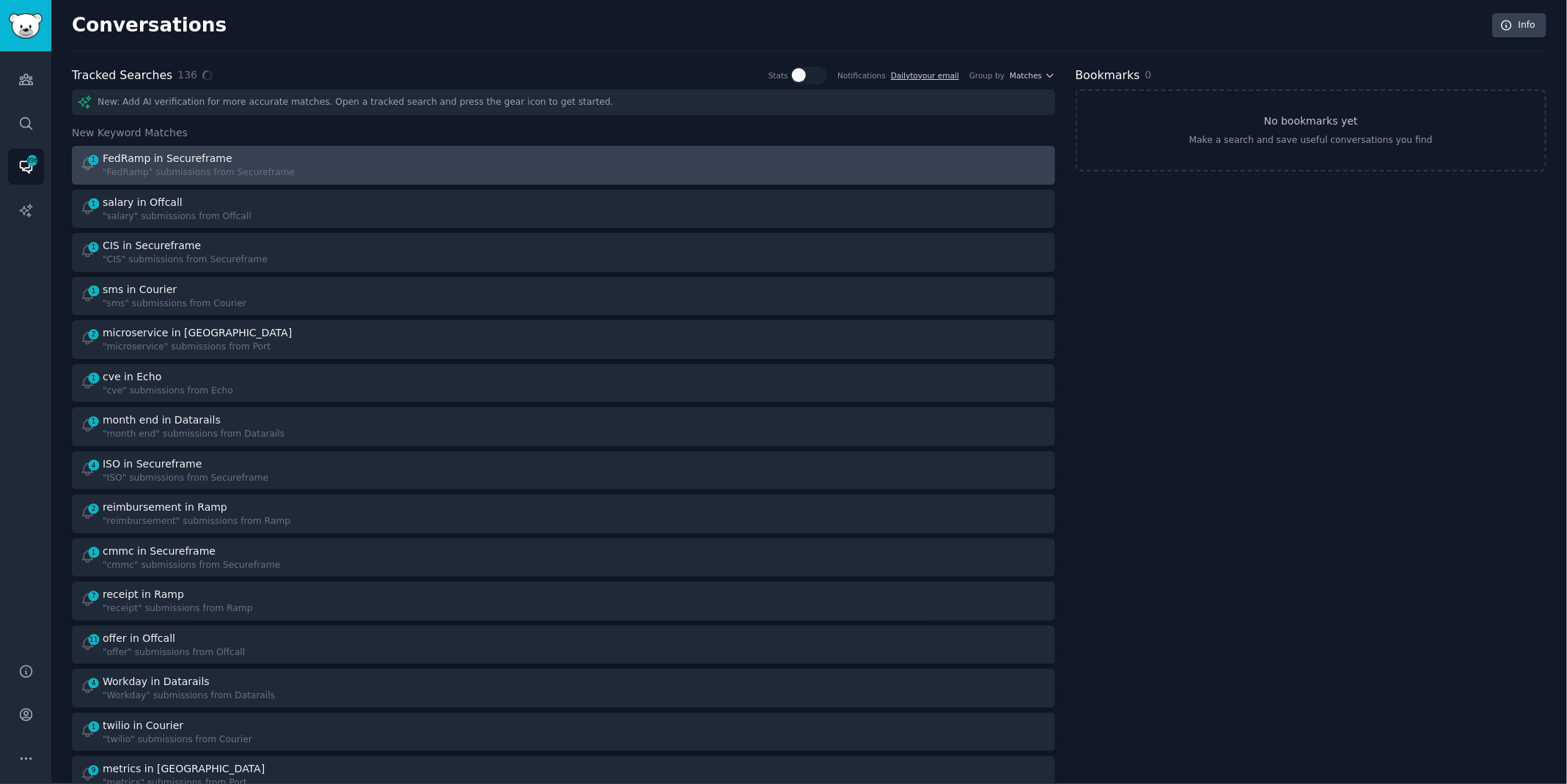
click at [377, 154] on div "1 FedRamp in Secureframe "FedRamp" submissions from Secureframe" at bounding box center [316, 165] width 474 height 28
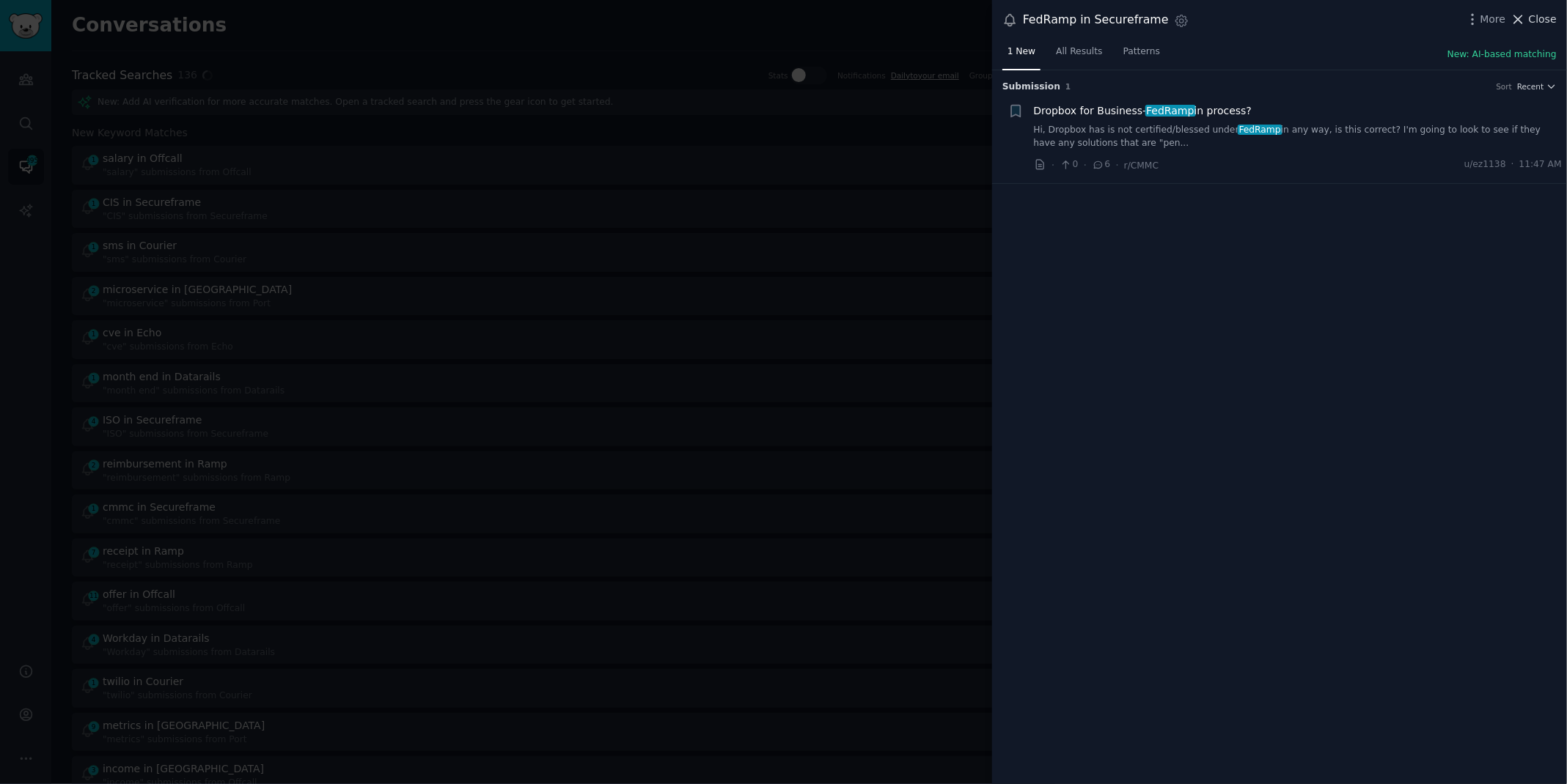
click at [1523, 18] on icon at bounding box center [1519, 19] width 16 height 16
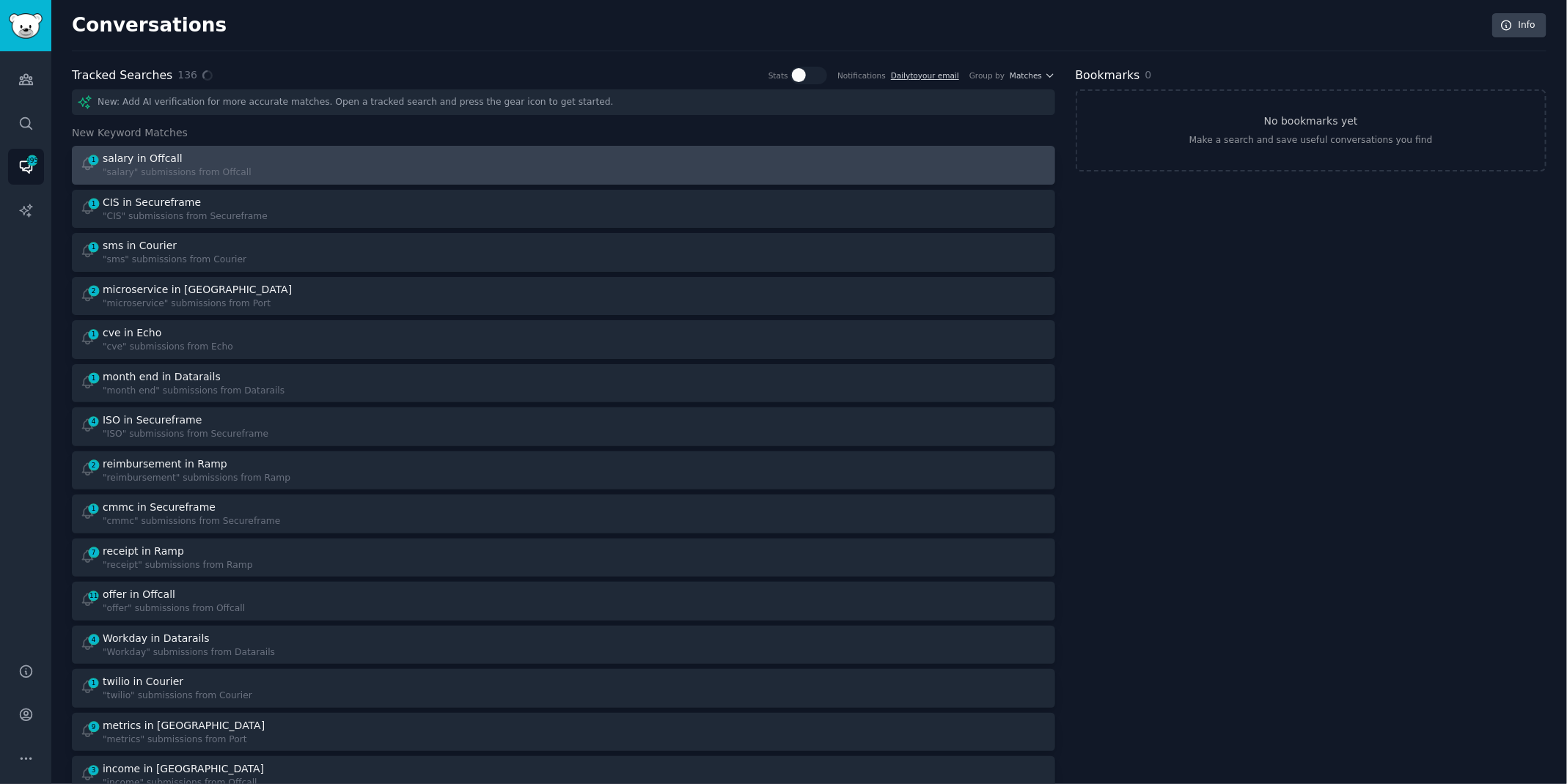
click at [414, 164] on div "1 salary in Offcall "salary" submissions from Offcall" at bounding box center [316, 165] width 474 height 28
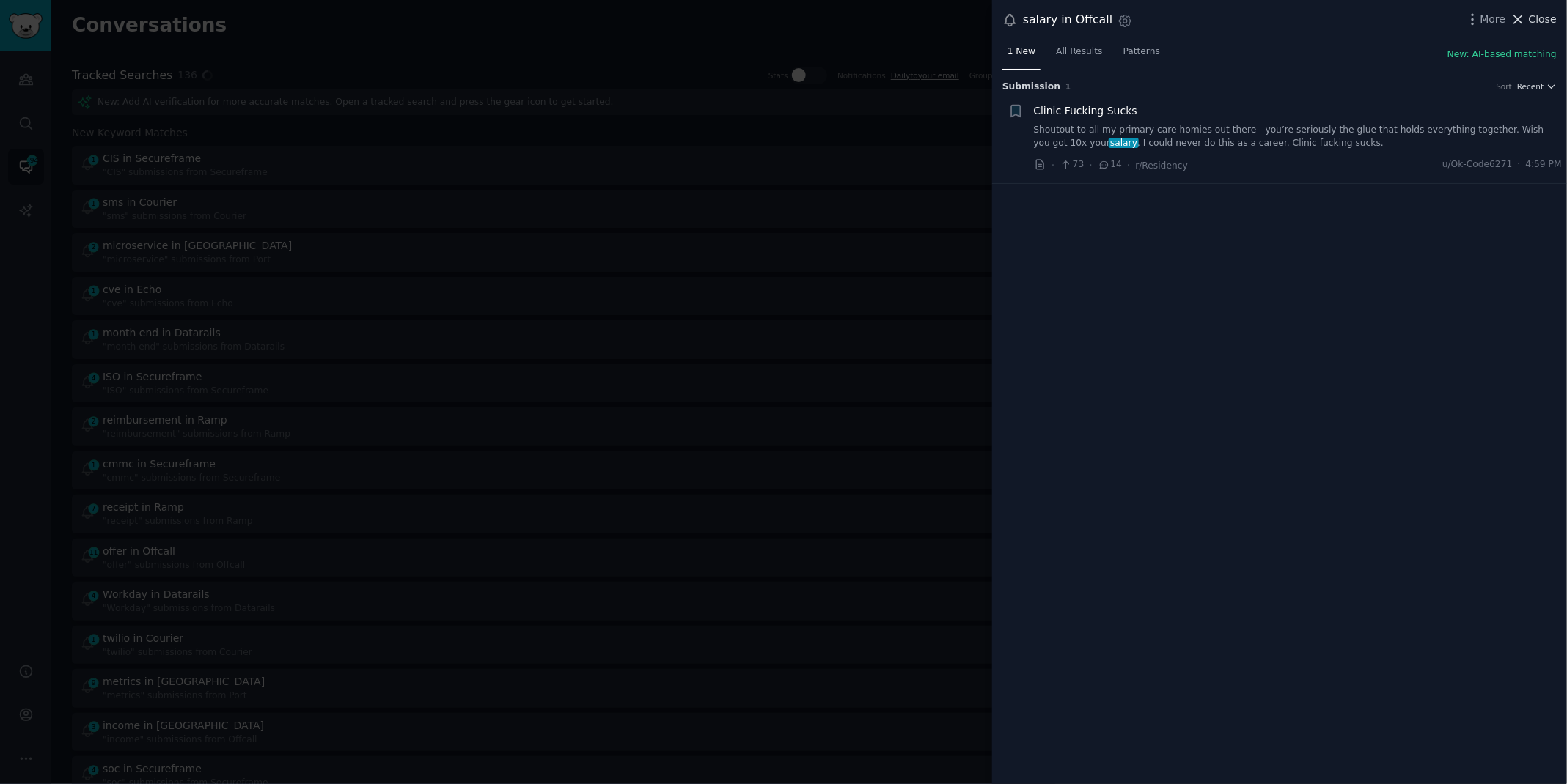
click at [1550, 15] on span "Close" at bounding box center [1543, 19] width 28 height 16
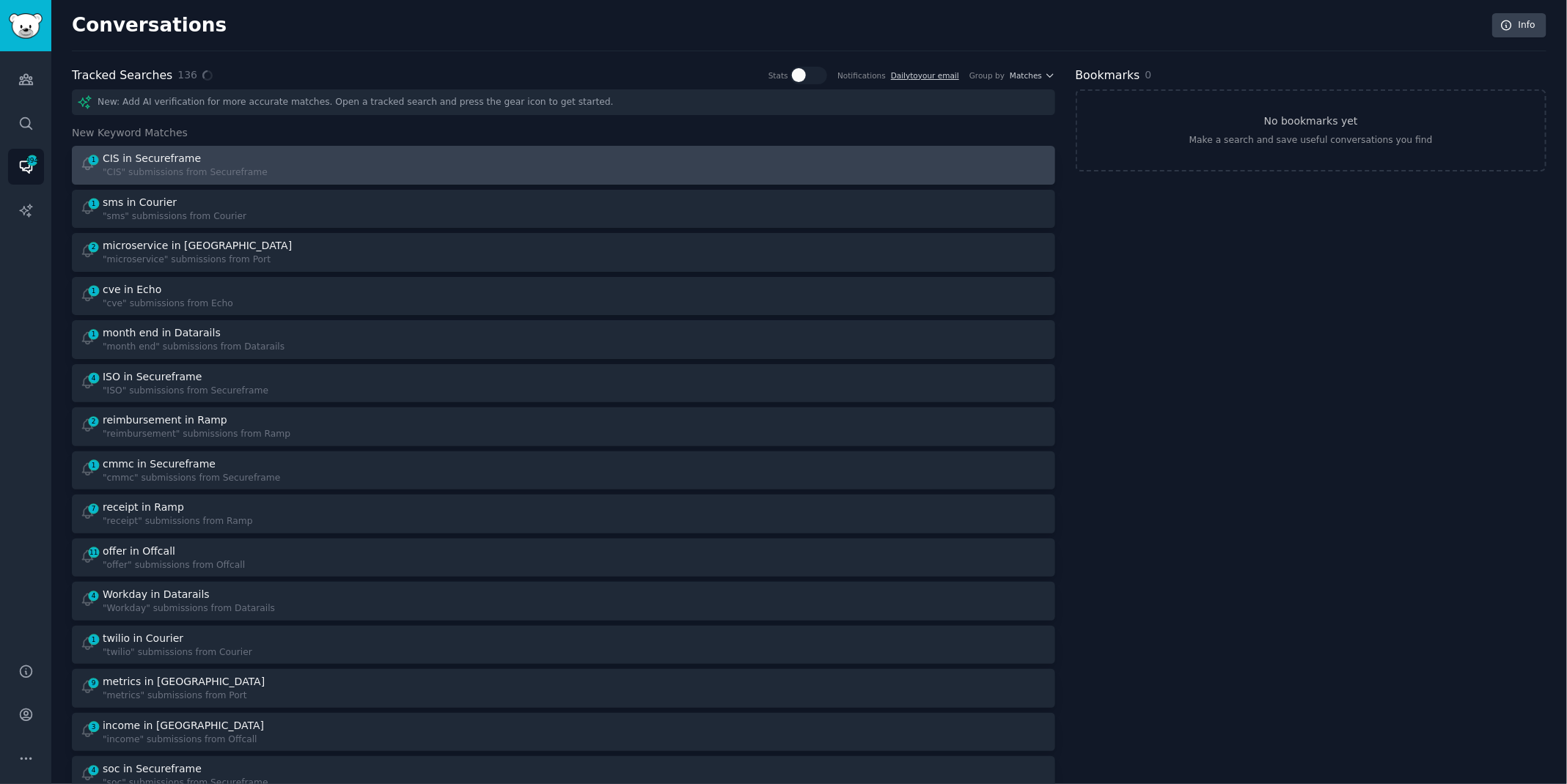
click at [234, 147] on link "1 CIS in Secureframe "CIS" submissions from Secureframe" at bounding box center [563, 165] width 983 height 39
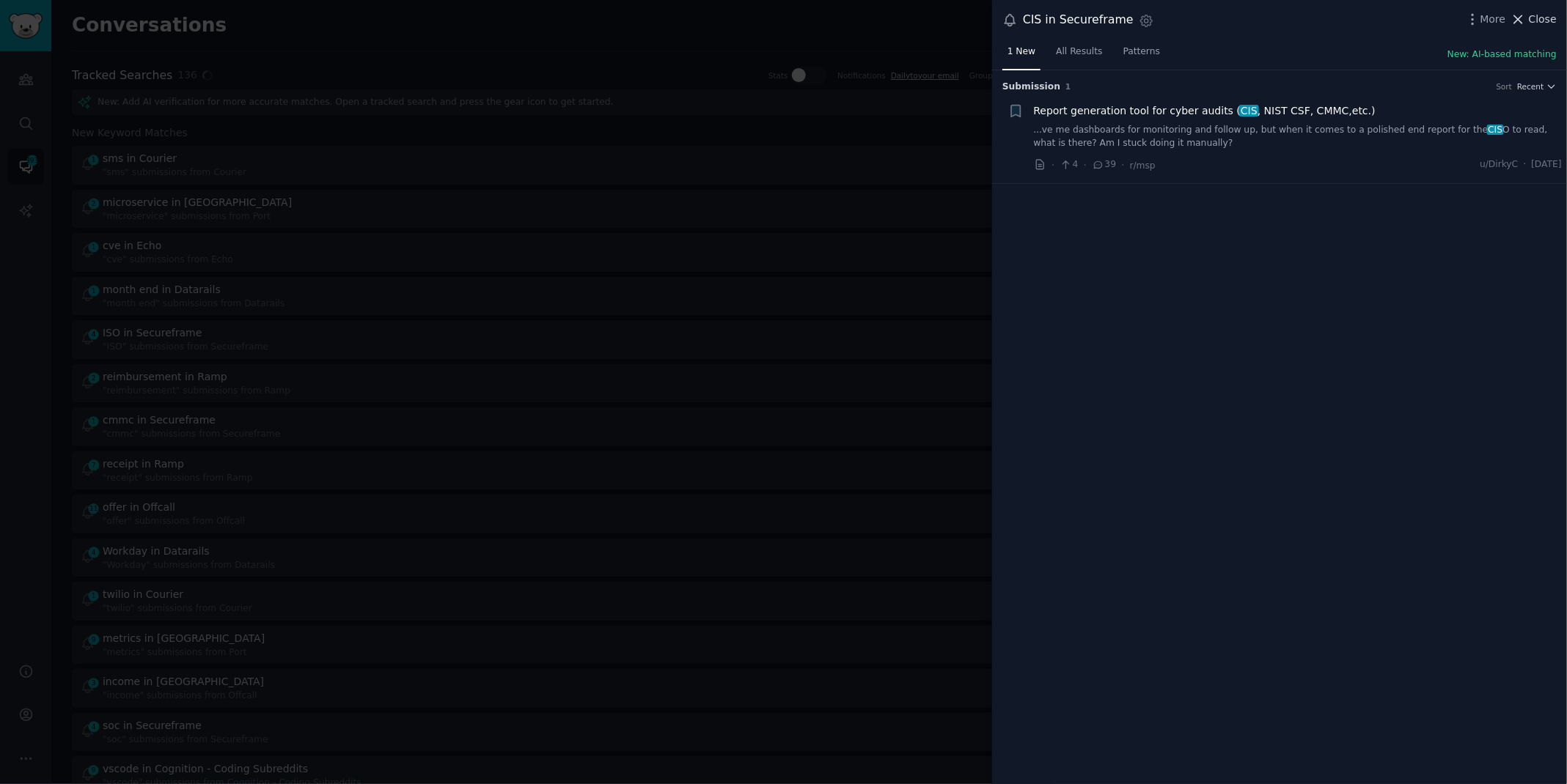
click at [1541, 18] on span "Close" at bounding box center [1543, 19] width 28 height 16
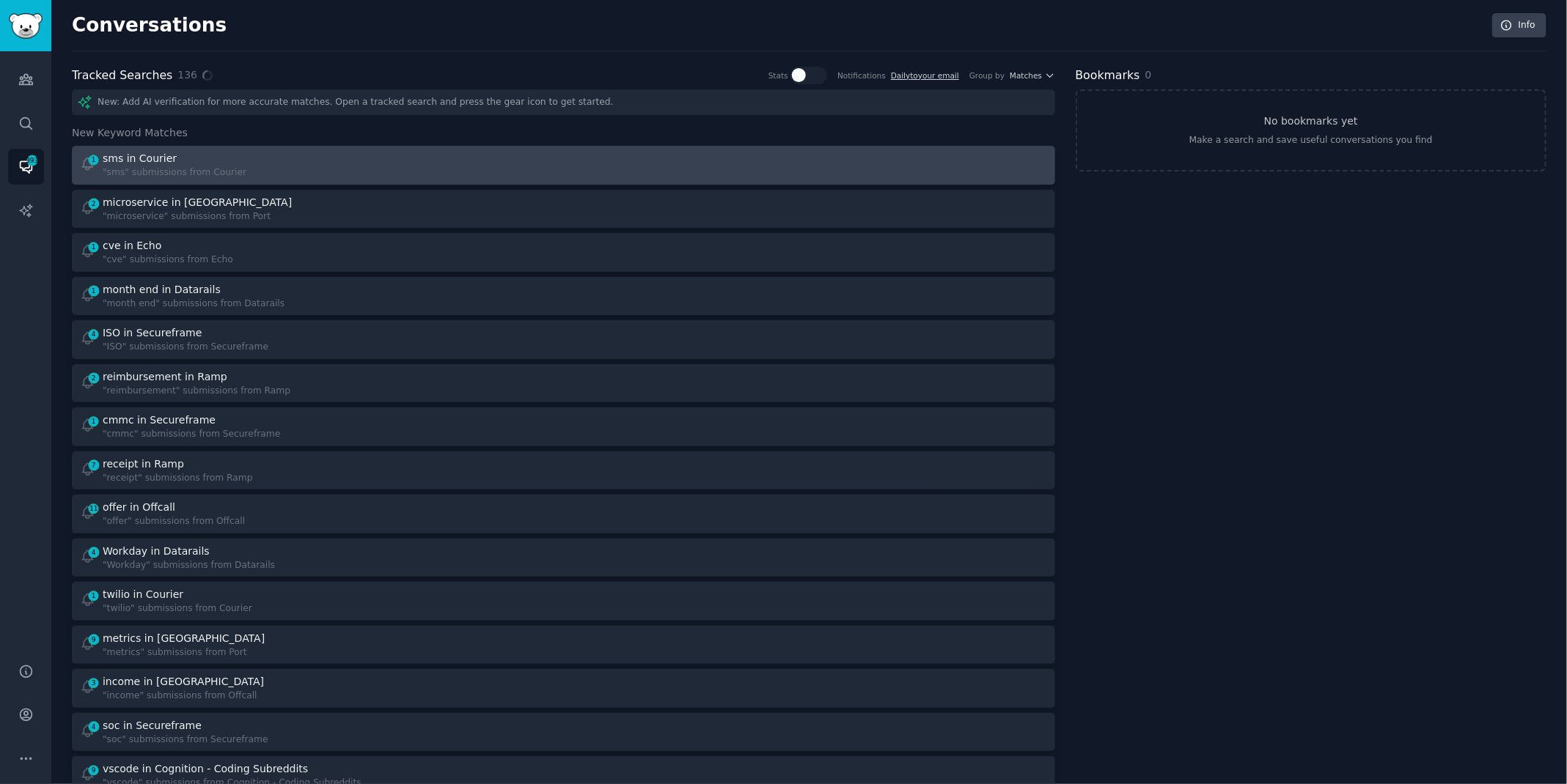
click at [303, 151] on div "1 sms in Courier "sms" submissions from Courier" at bounding box center [316, 165] width 474 height 28
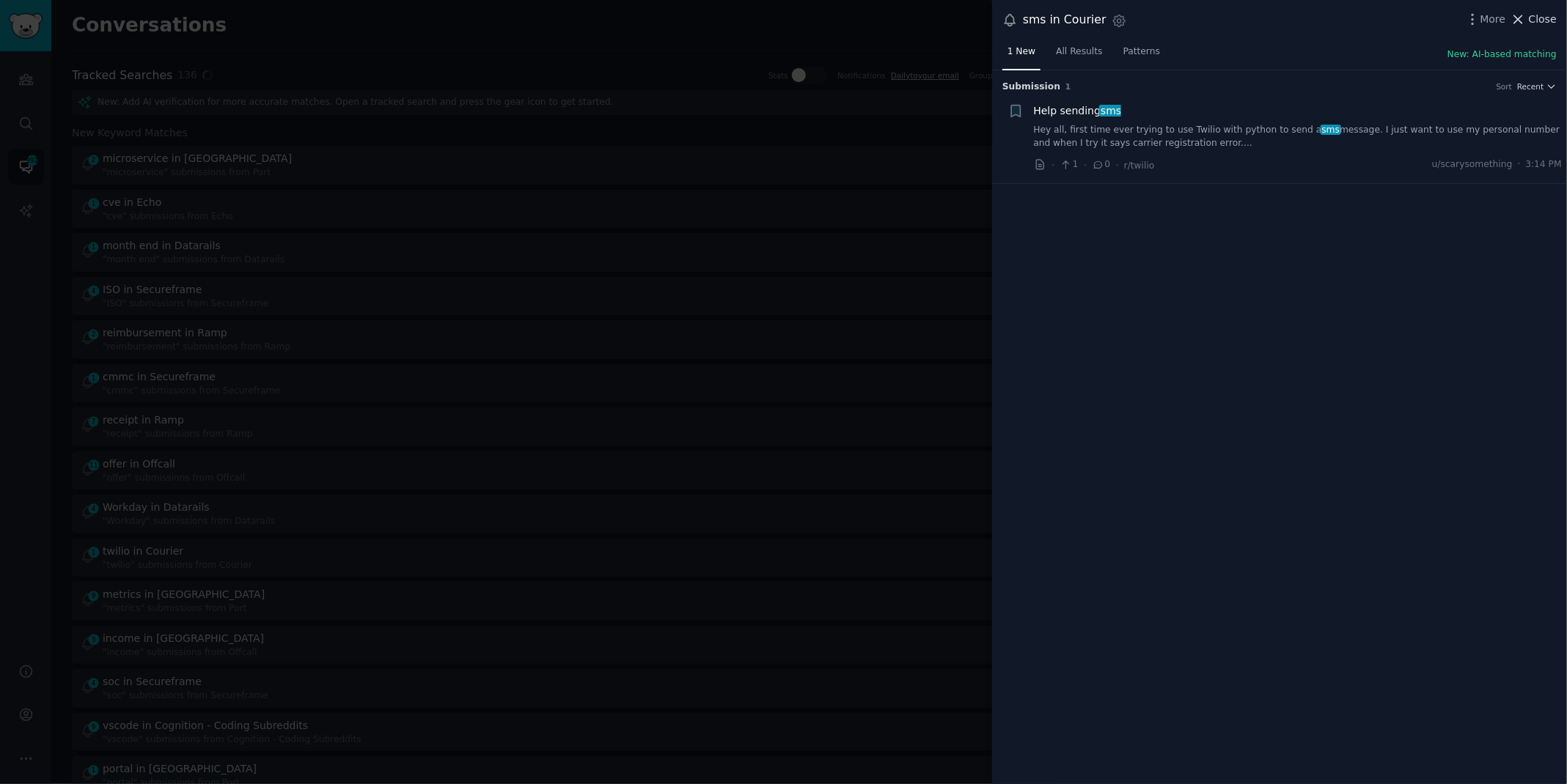
click at [1536, 21] on span "Close" at bounding box center [1543, 19] width 28 height 16
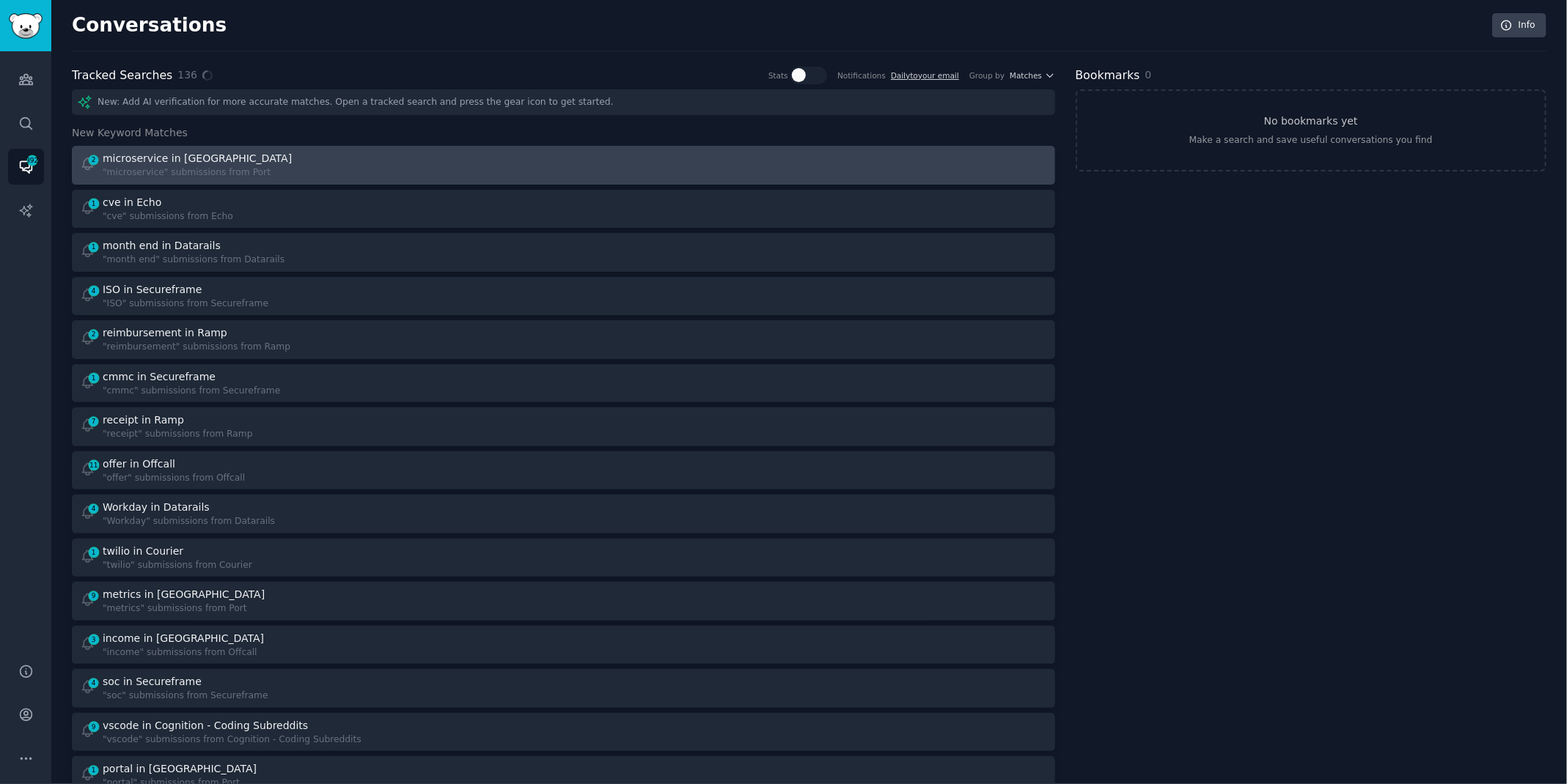
click at [453, 167] on div "2 microservice in Port "microservice" submissions from [GEOGRAPHIC_DATA]" at bounding box center [316, 165] width 474 height 28
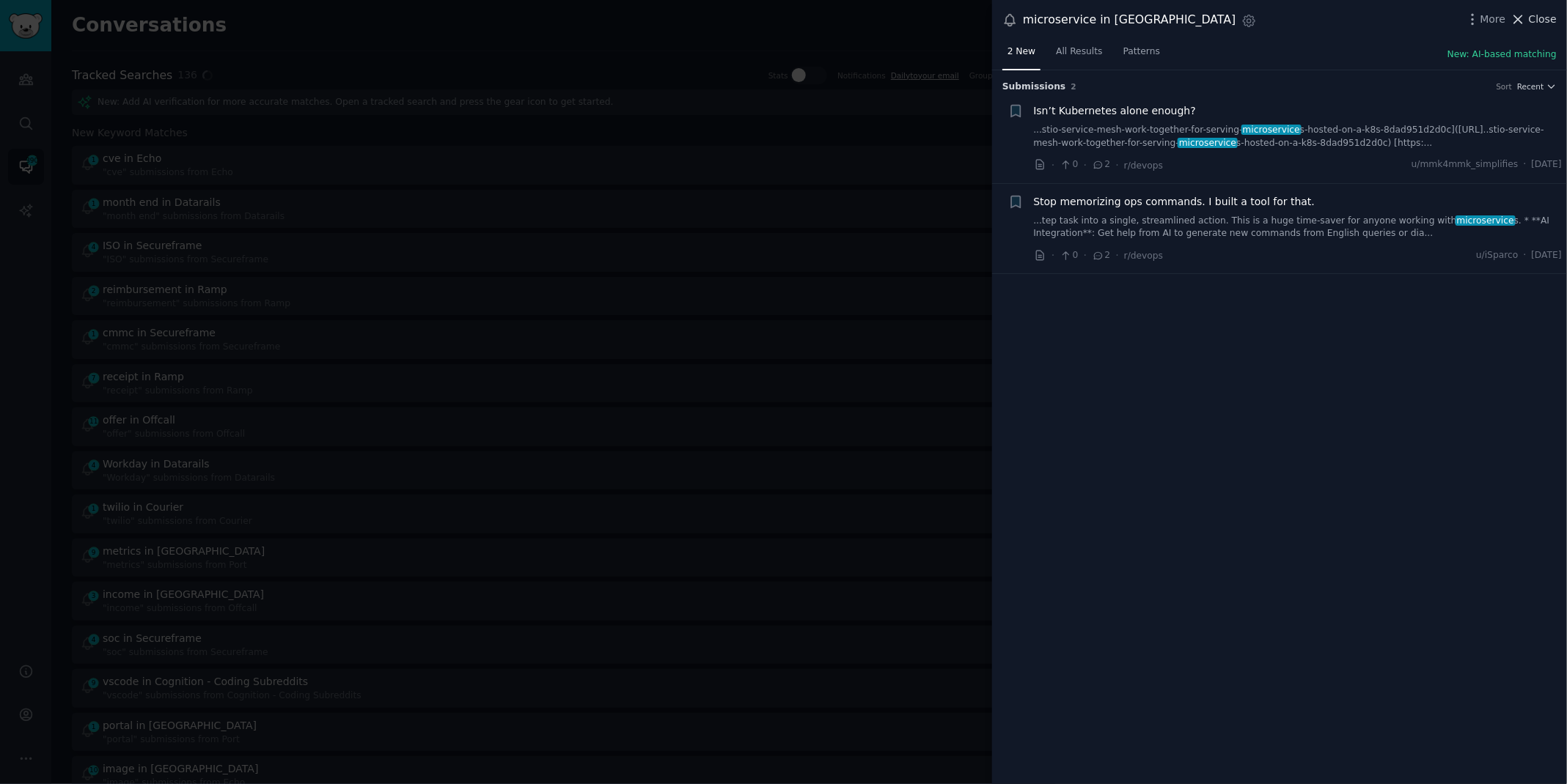
click at [1530, 18] on span "Close" at bounding box center [1543, 19] width 28 height 16
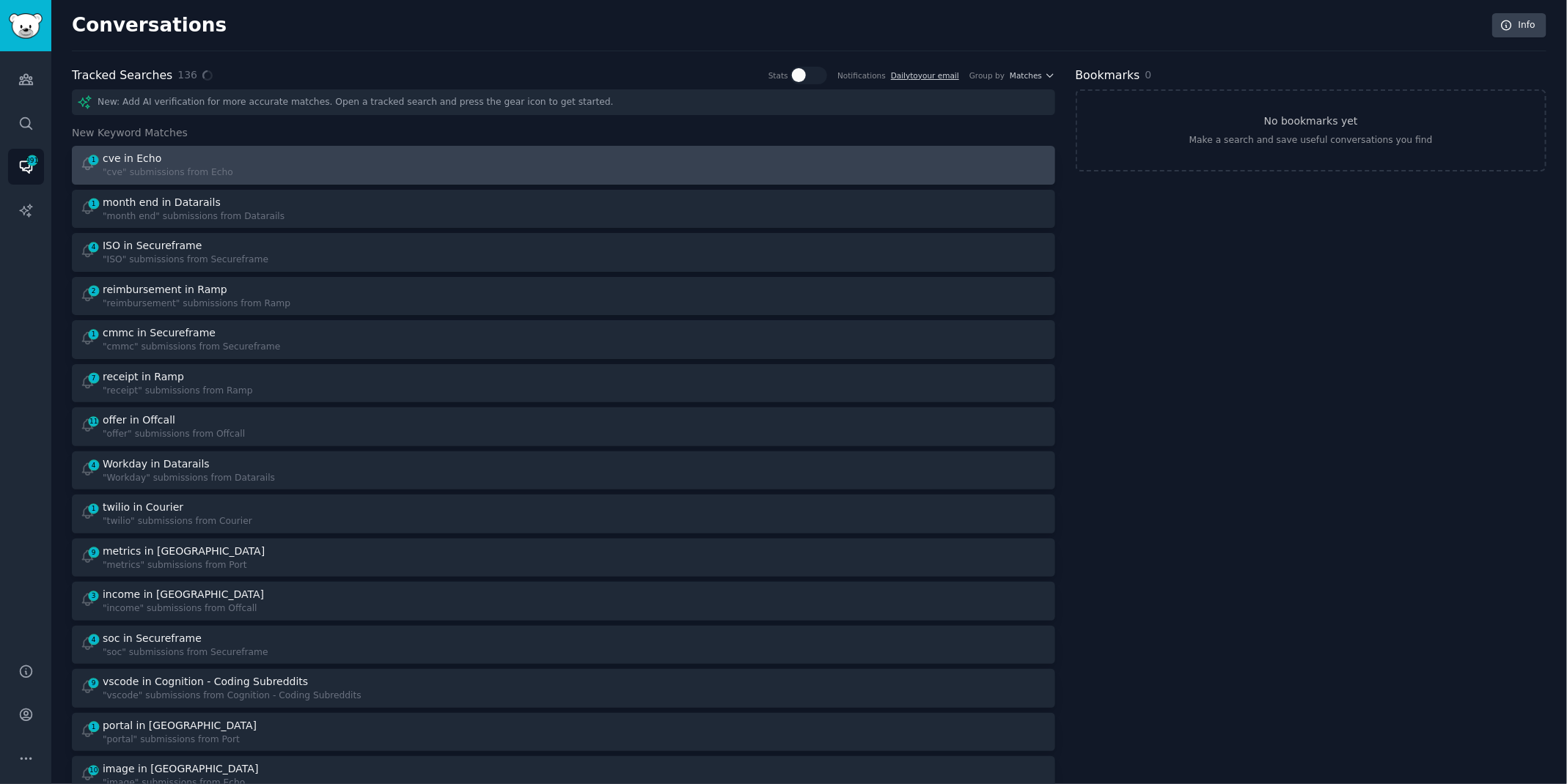
click at [259, 151] on div "1 cve in Echo "cve" submissions from Echo" at bounding box center [316, 165] width 474 height 28
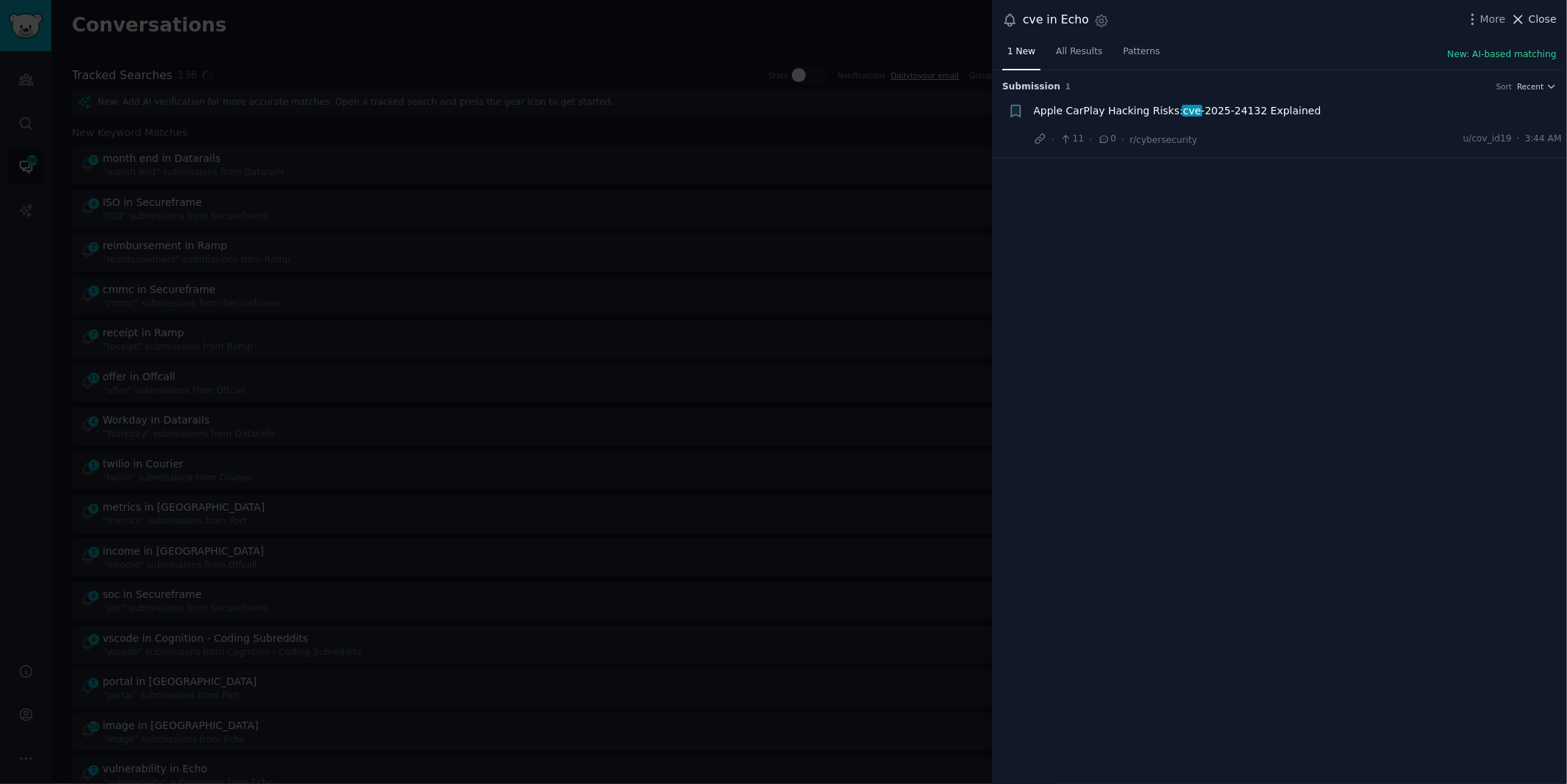
click at [1519, 17] on icon at bounding box center [1519, 19] width 16 height 16
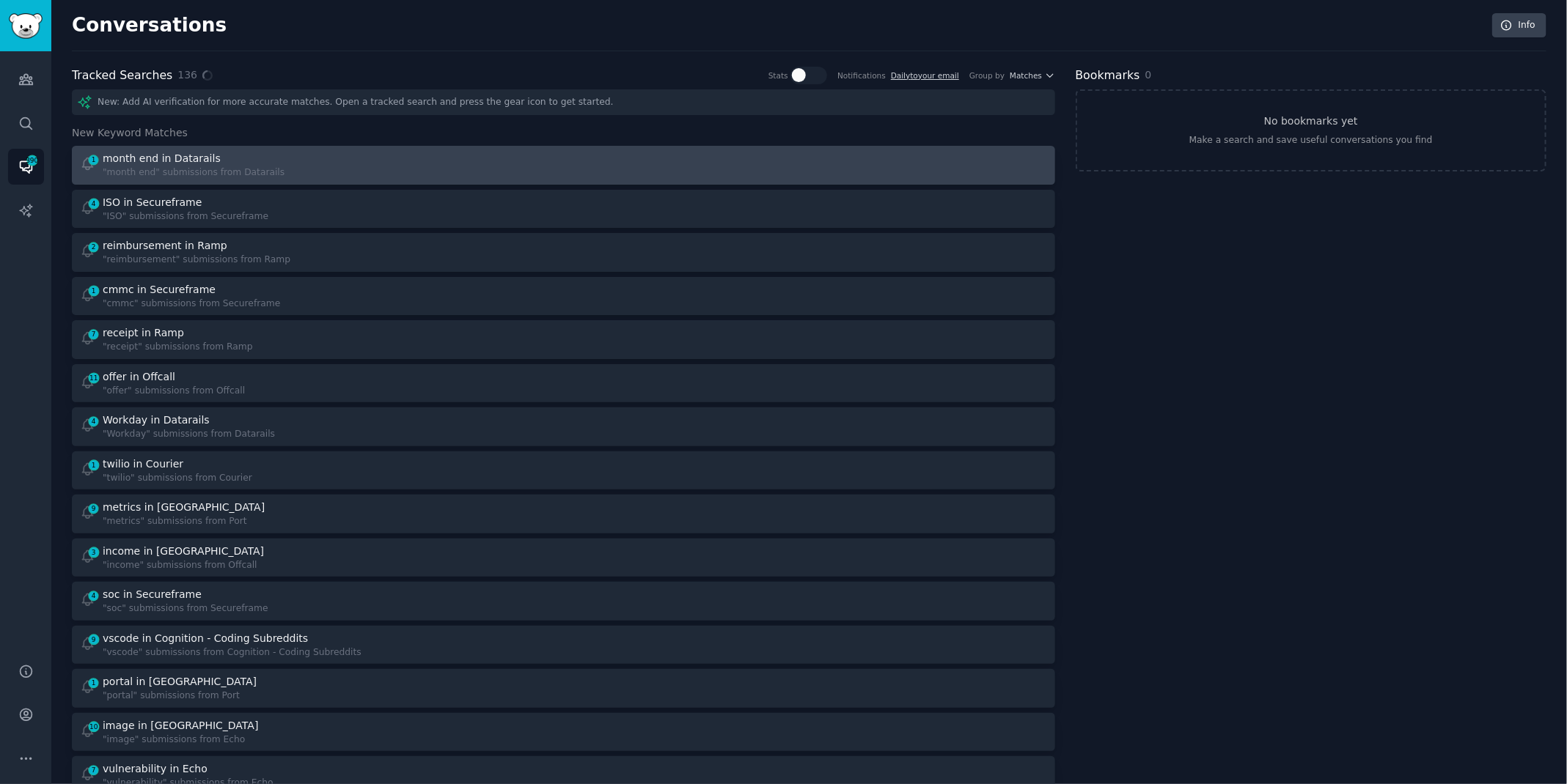
click at [817, 154] on div at bounding box center [810, 165] width 474 height 28
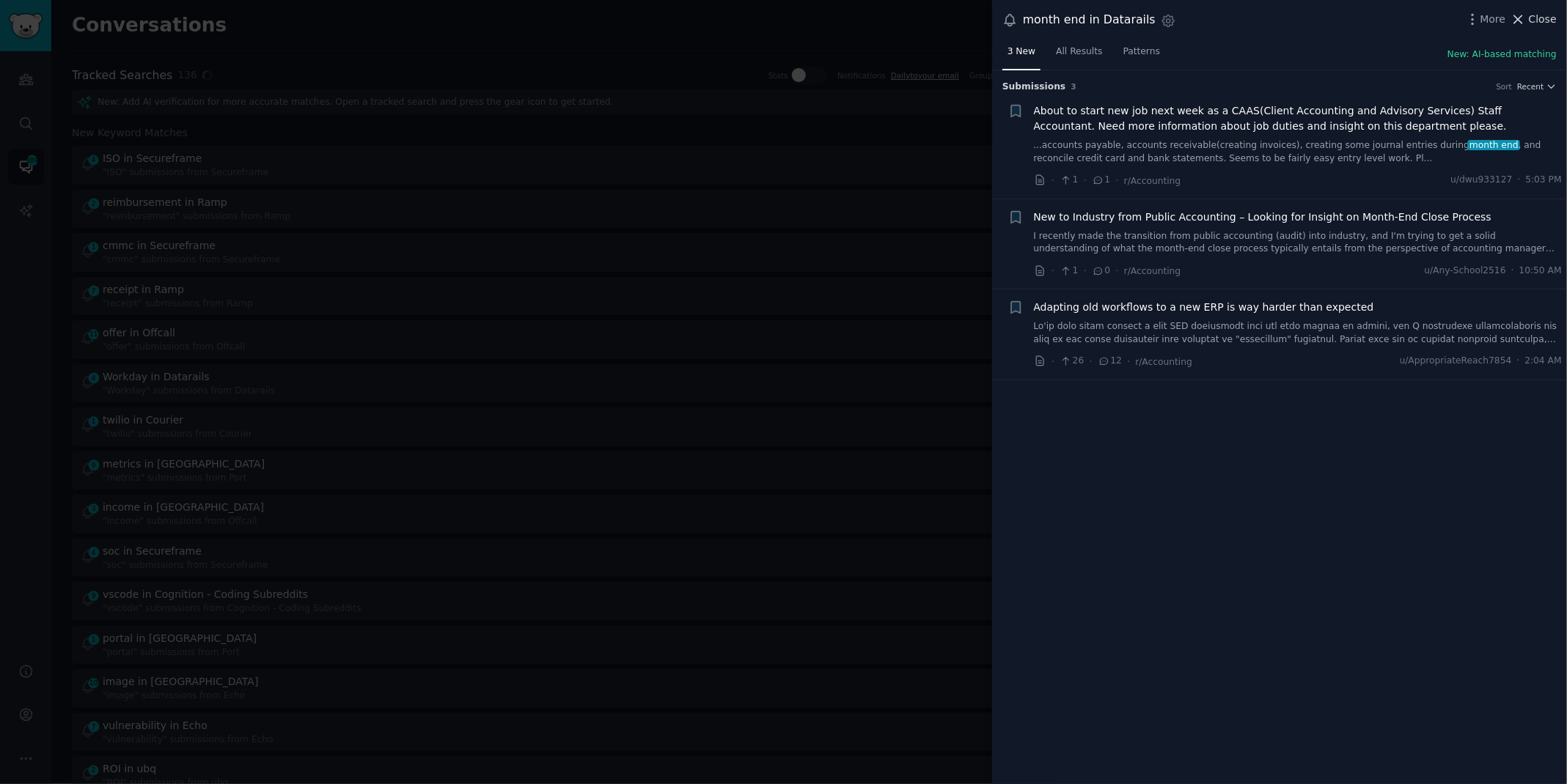
click at [1531, 14] on span "Close" at bounding box center [1543, 19] width 28 height 16
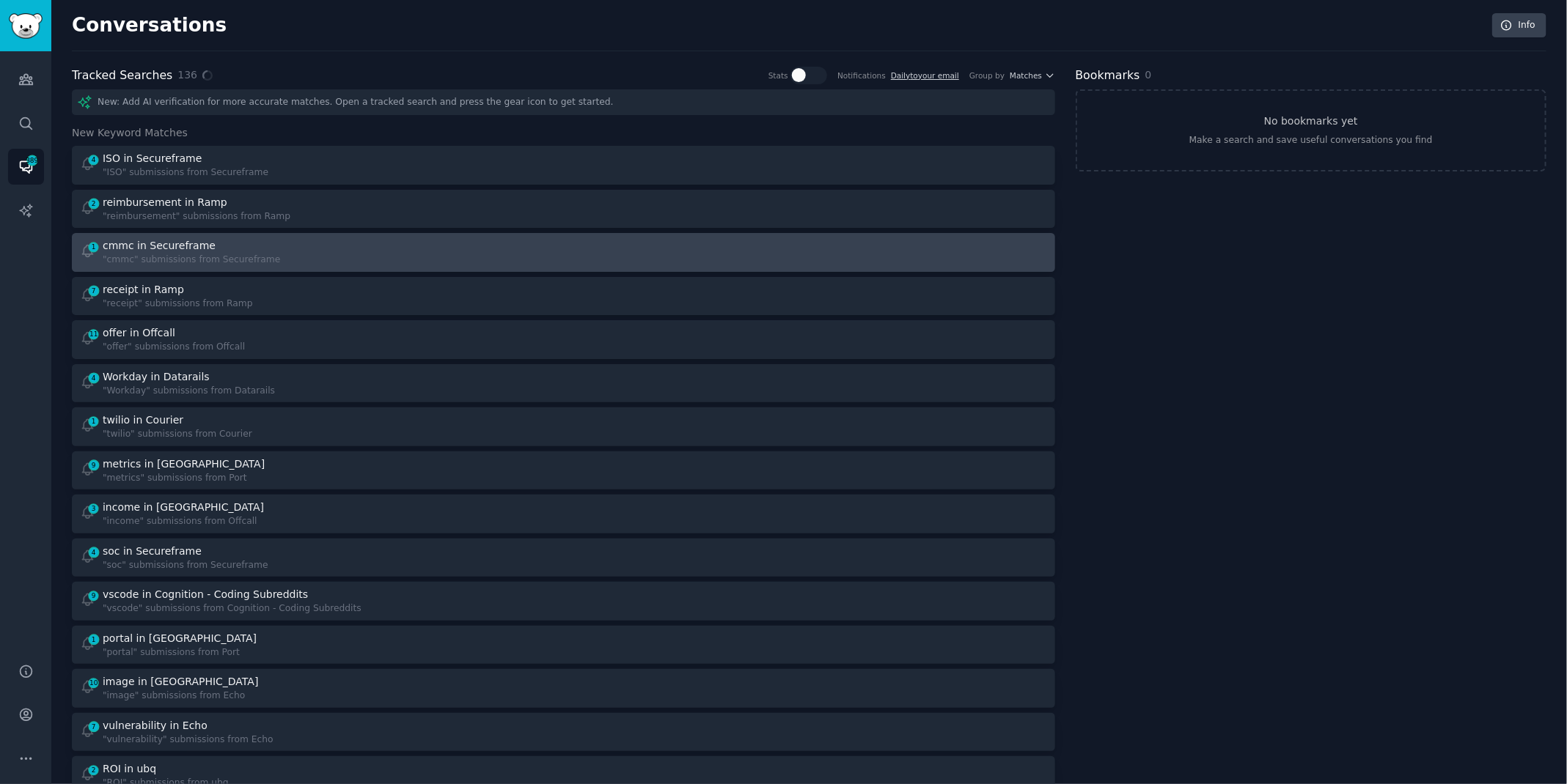
click at [464, 261] on div "1 cmmc in Secureframe "cmmc" submissions from Secureframe" at bounding box center [316, 252] width 474 height 28
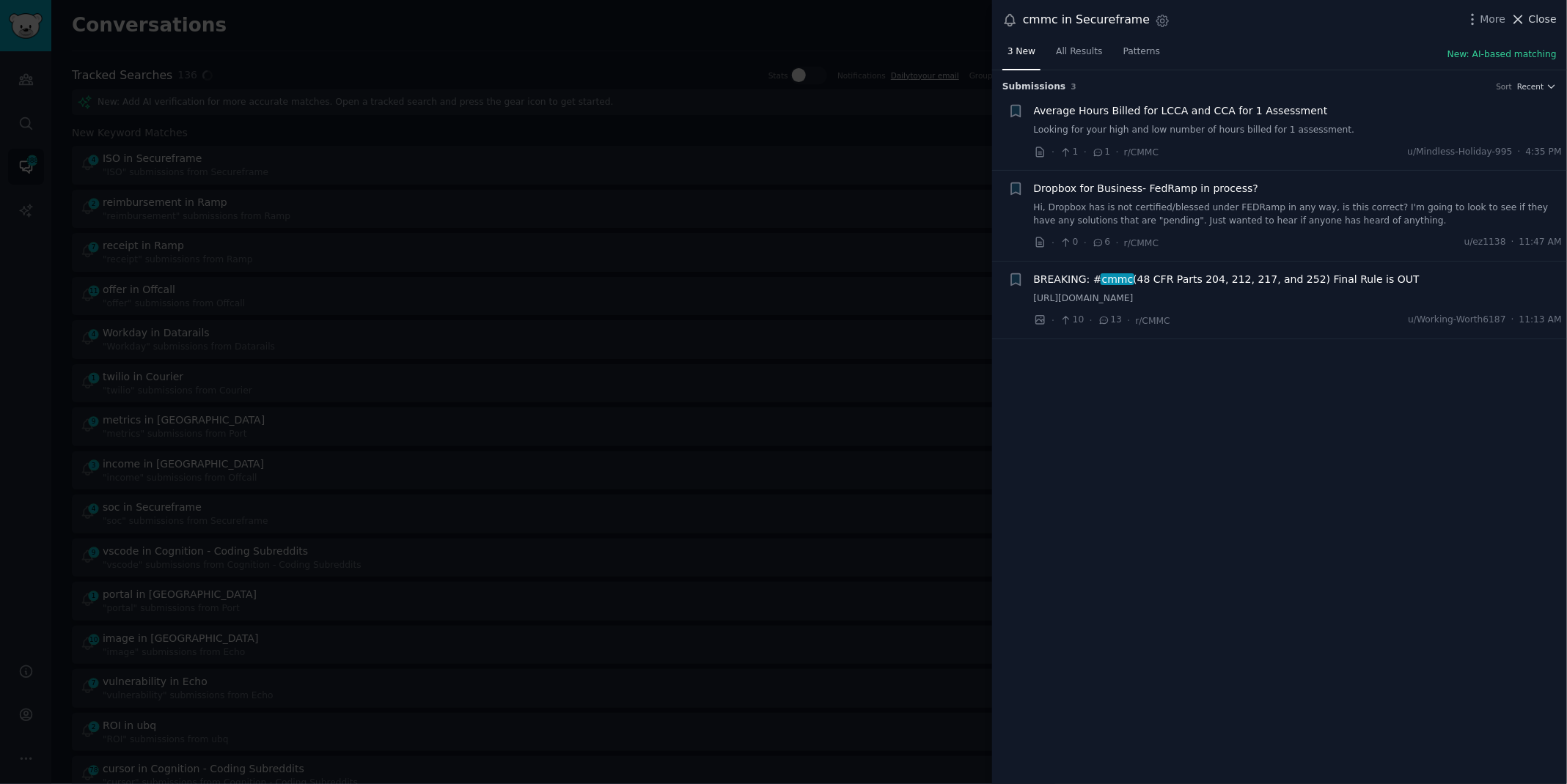
click at [1533, 19] on span "Close" at bounding box center [1543, 19] width 28 height 16
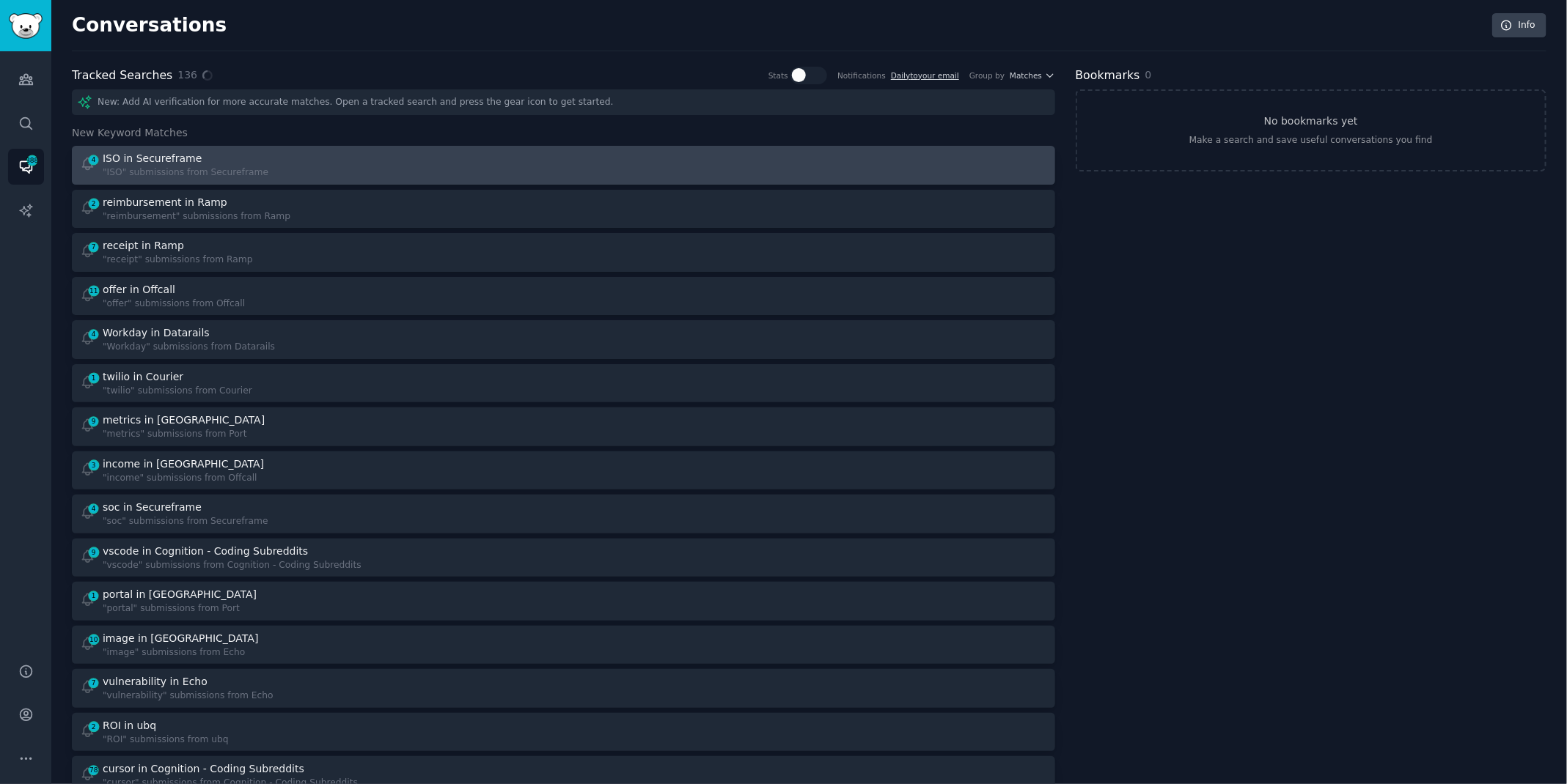
click at [731, 153] on div at bounding box center [810, 165] width 474 height 28
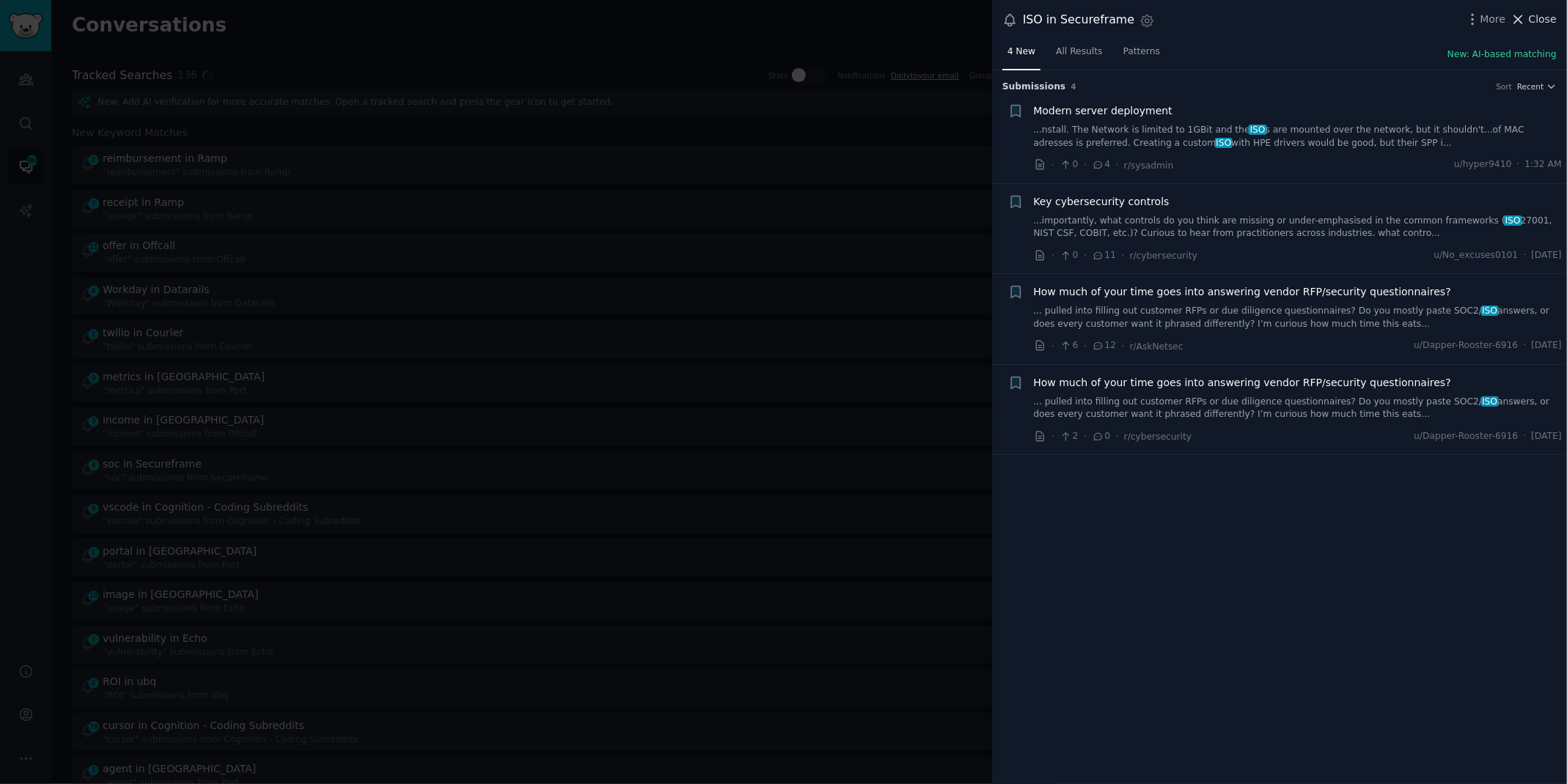
click at [1535, 14] on span "Close" at bounding box center [1543, 19] width 28 height 16
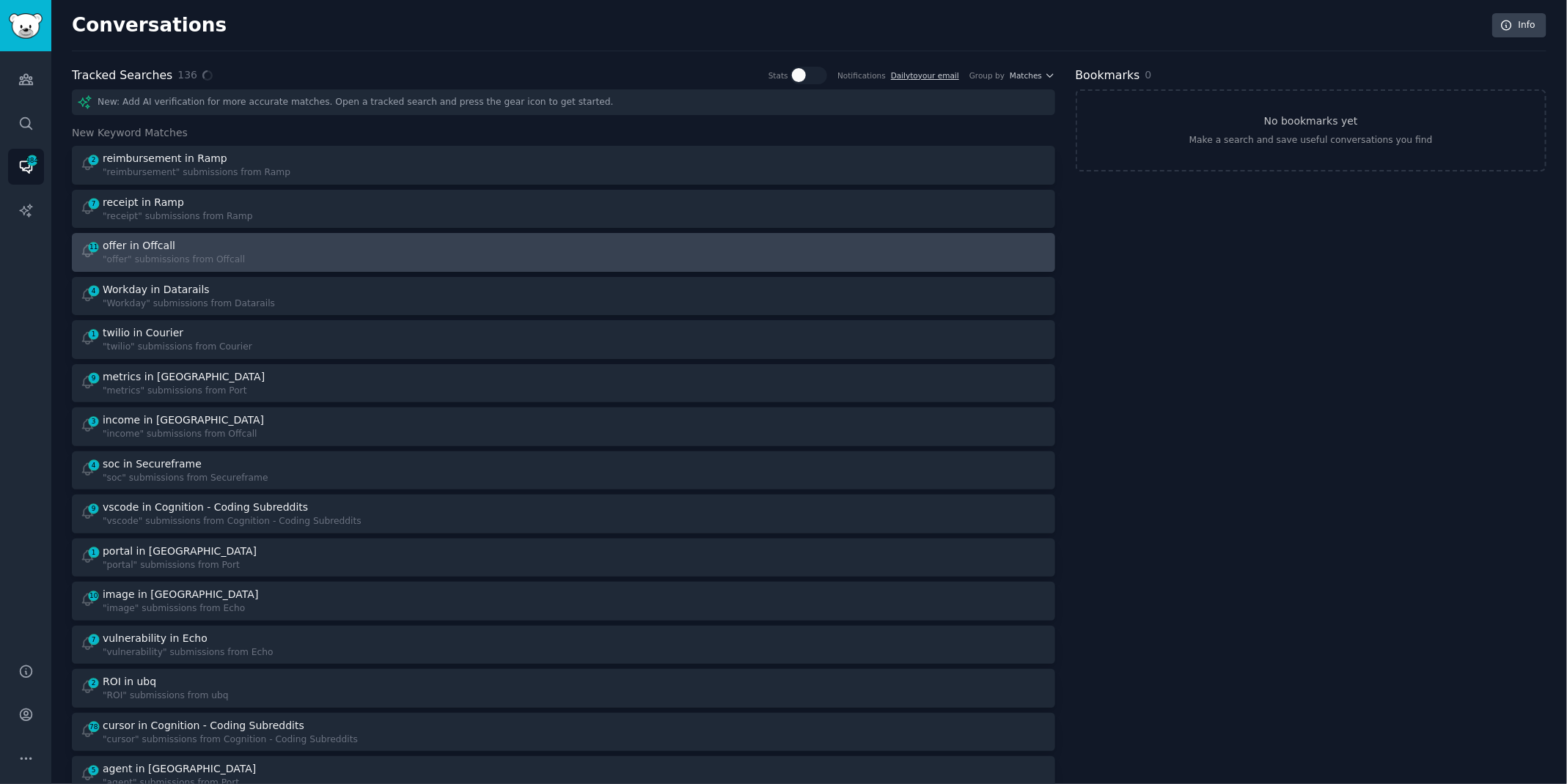
click at [240, 250] on div "11 offer in Offcall "offer" submissions from Offcall" at bounding box center [316, 252] width 474 height 28
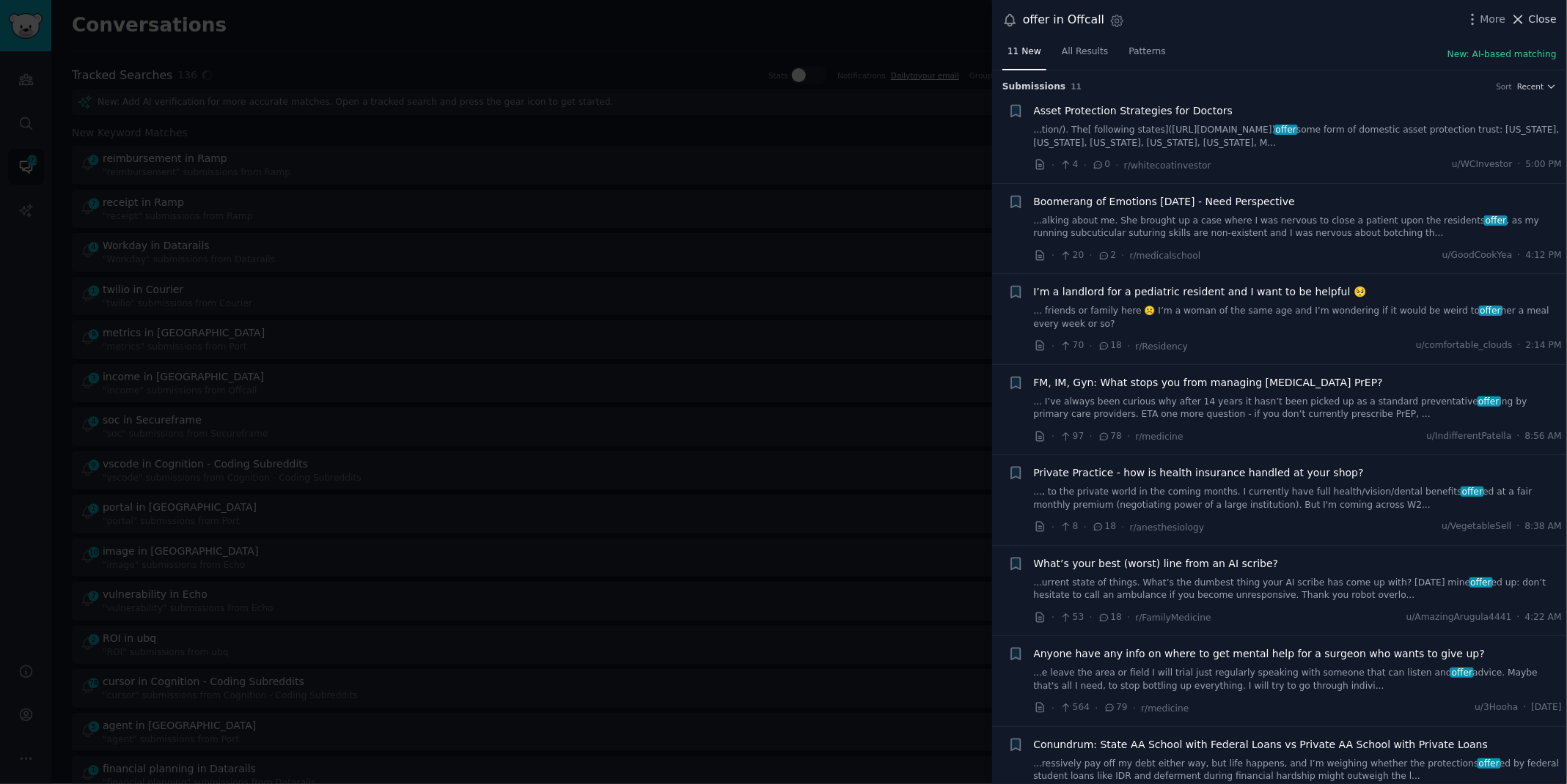
click at [1541, 18] on span "Close" at bounding box center [1543, 19] width 28 height 16
